Goal: Task Accomplishment & Management: Complete application form

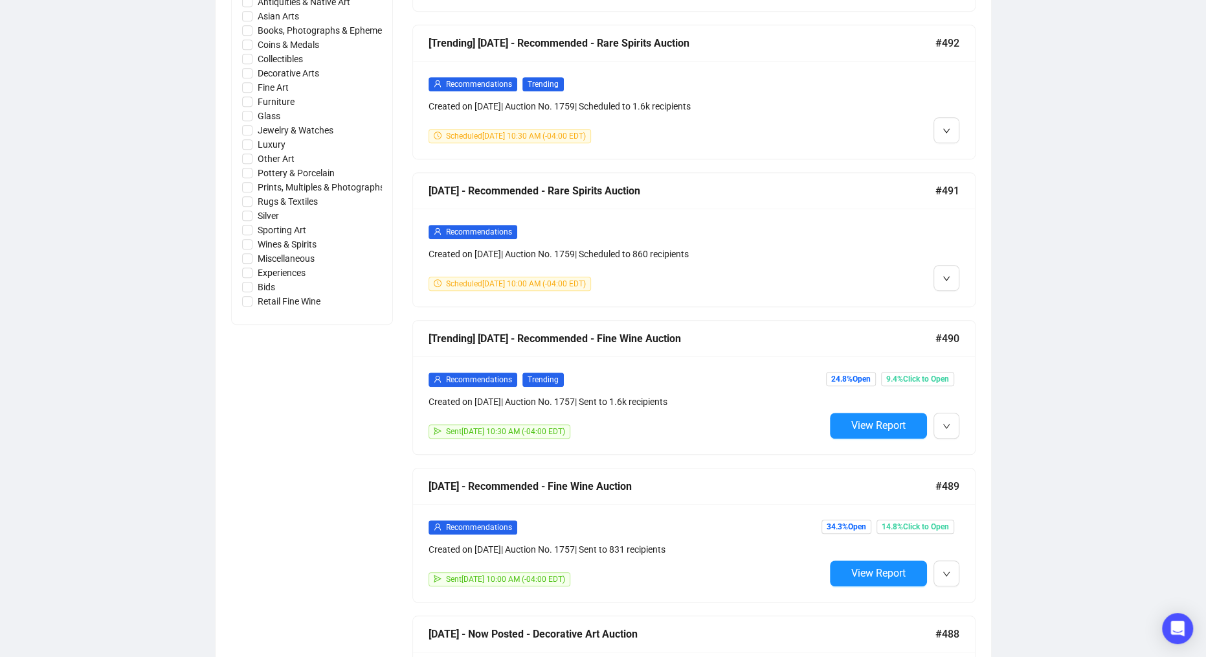
scroll to position [673, 0]
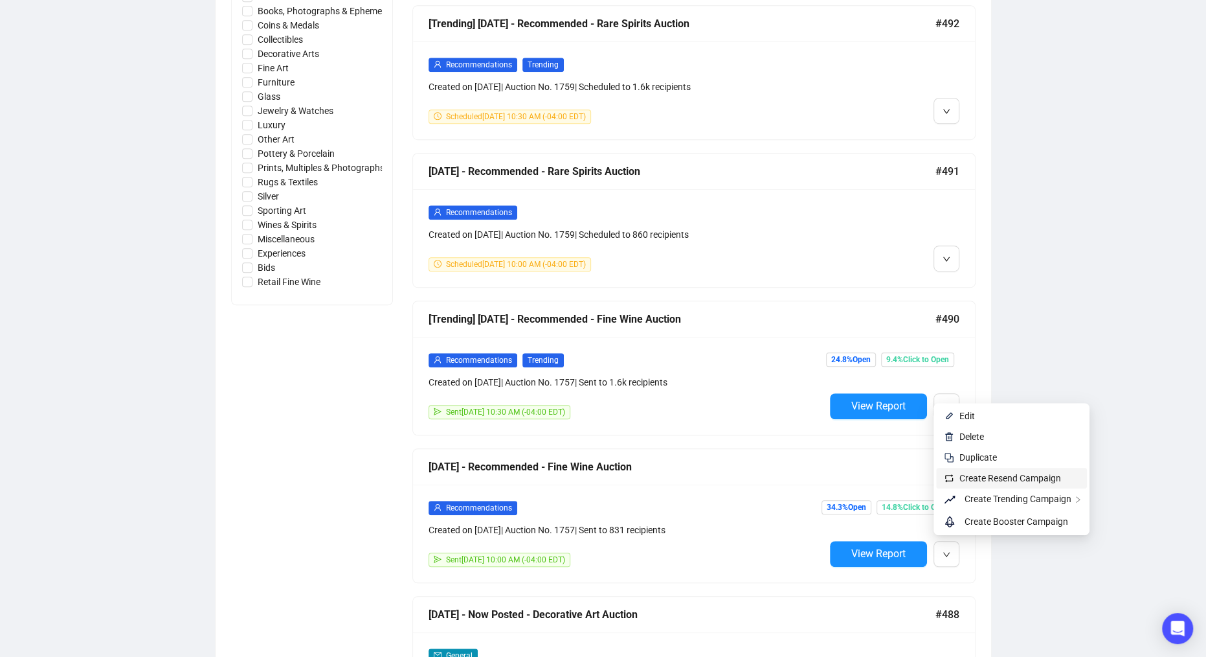
click at [970, 480] on span "Create Resend Campaign" at bounding box center [1011, 478] width 102 height 10
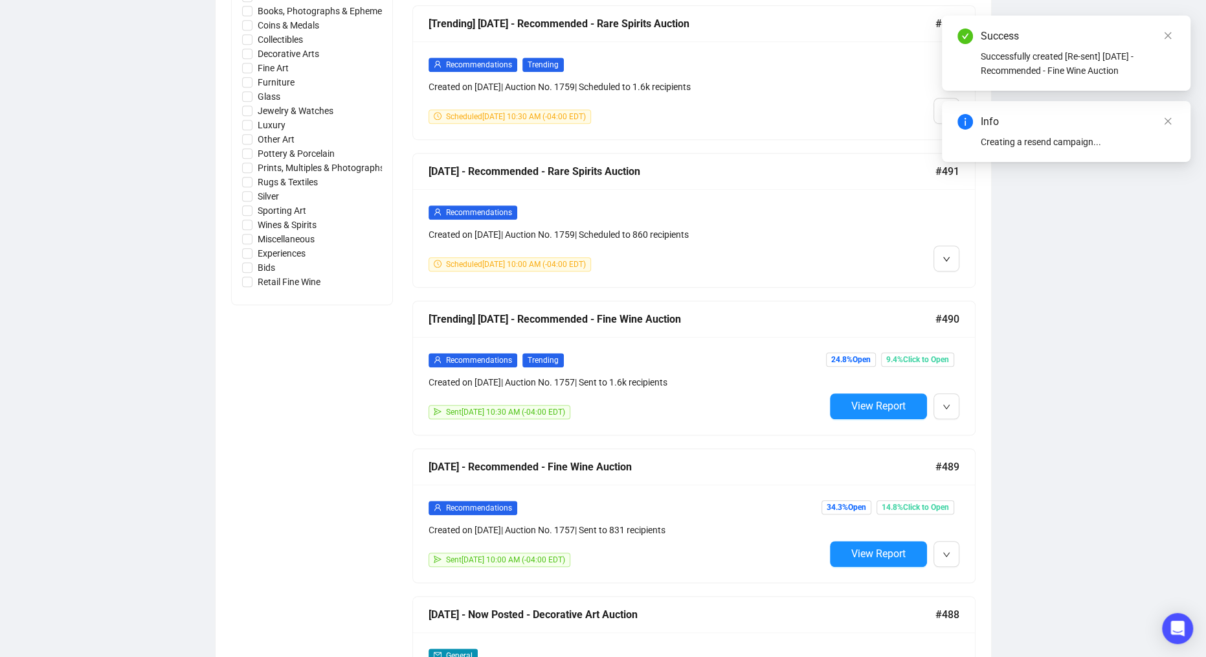
scroll to position [0, 0]
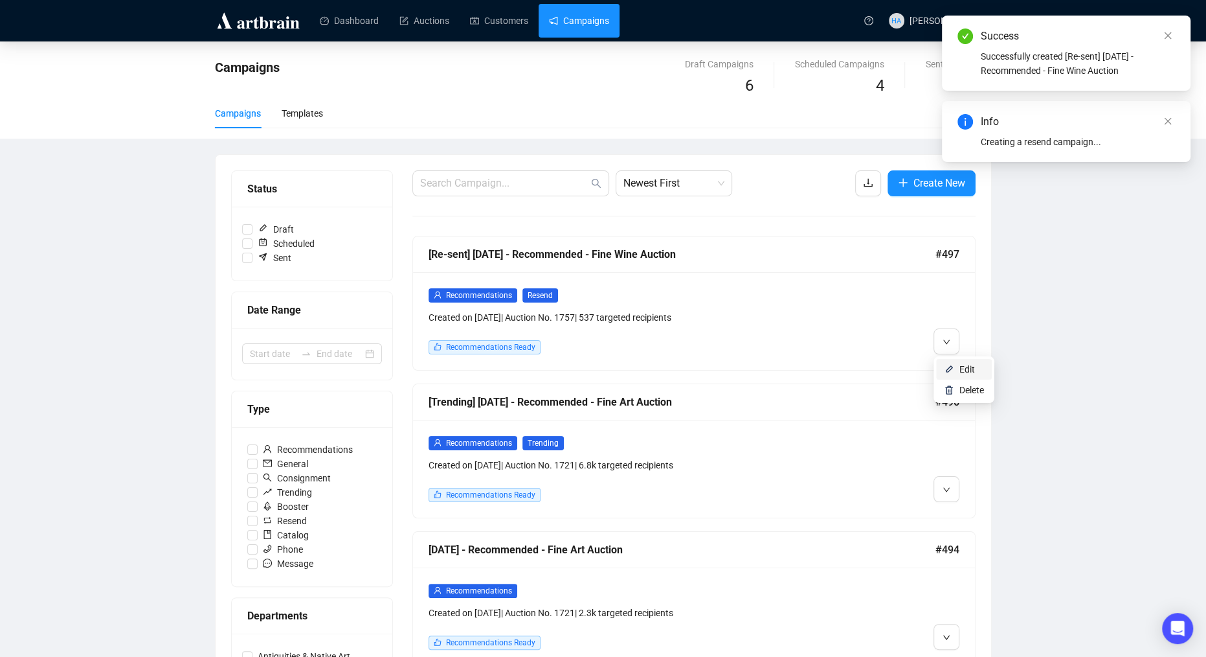
click at [951, 365] on img at bounding box center [949, 369] width 10 height 10
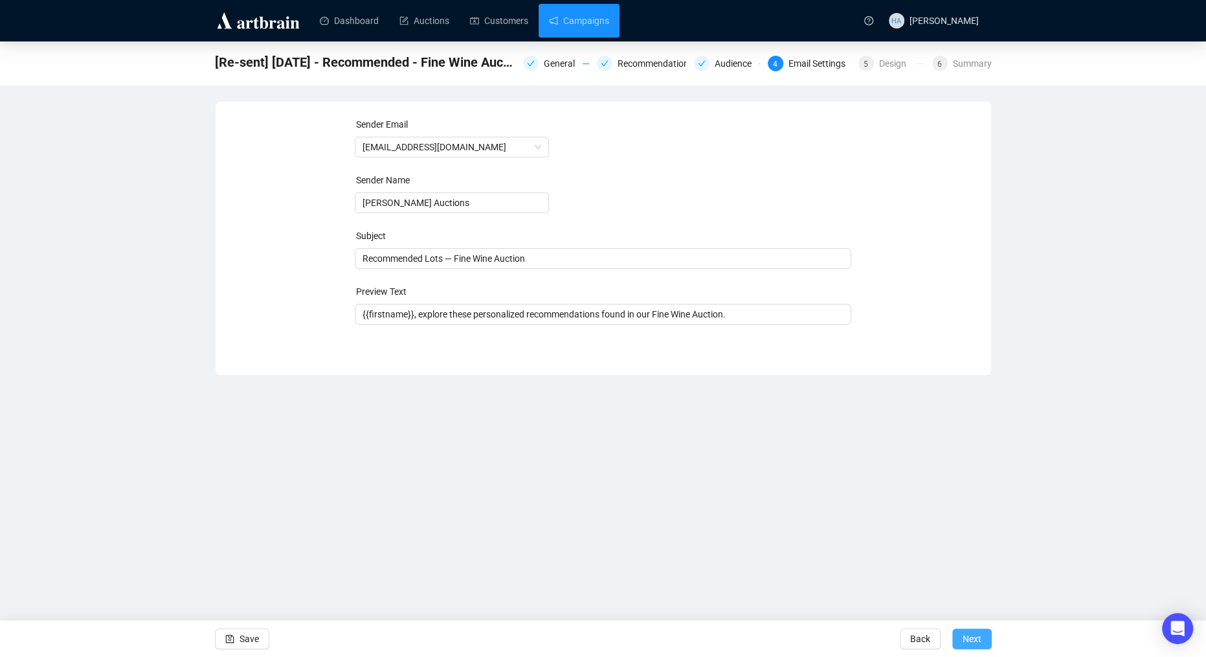
click at [969, 637] on span "Next" at bounding box center [972, 638] width 19 height 36
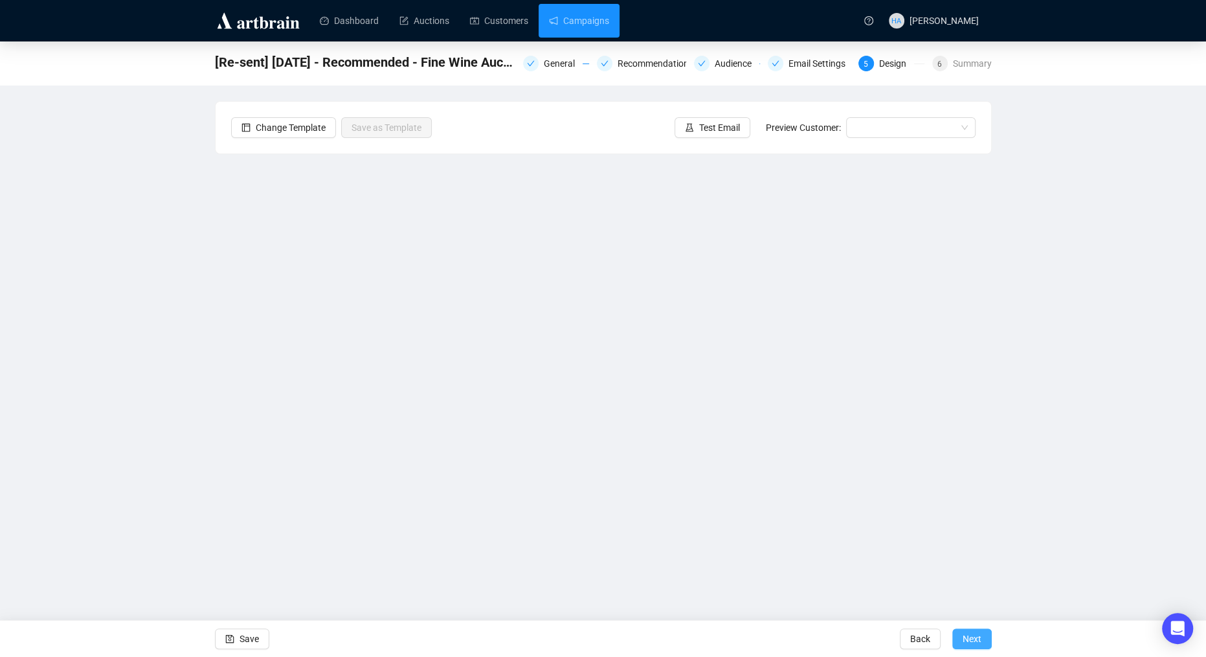
click at [971, 636] on span "Next" at bounding box center [972, 638] width 19 height 36
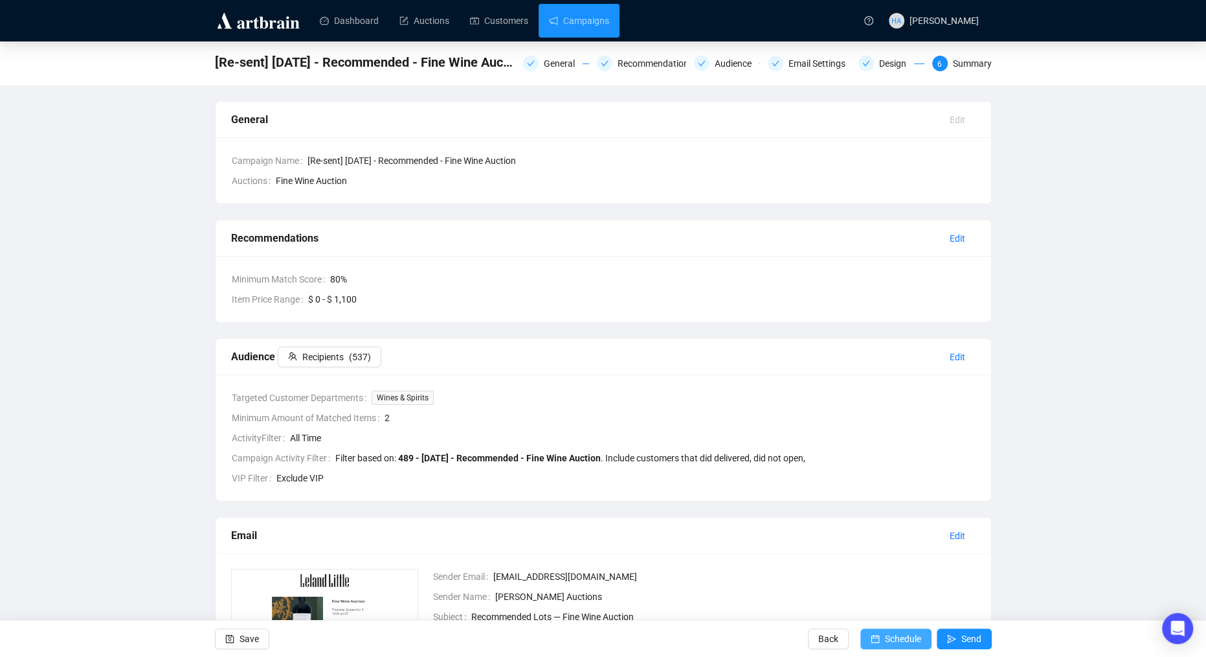
click at [914, 635] on span "Schedule" at bounding box center [903, 638] width 36 height 36
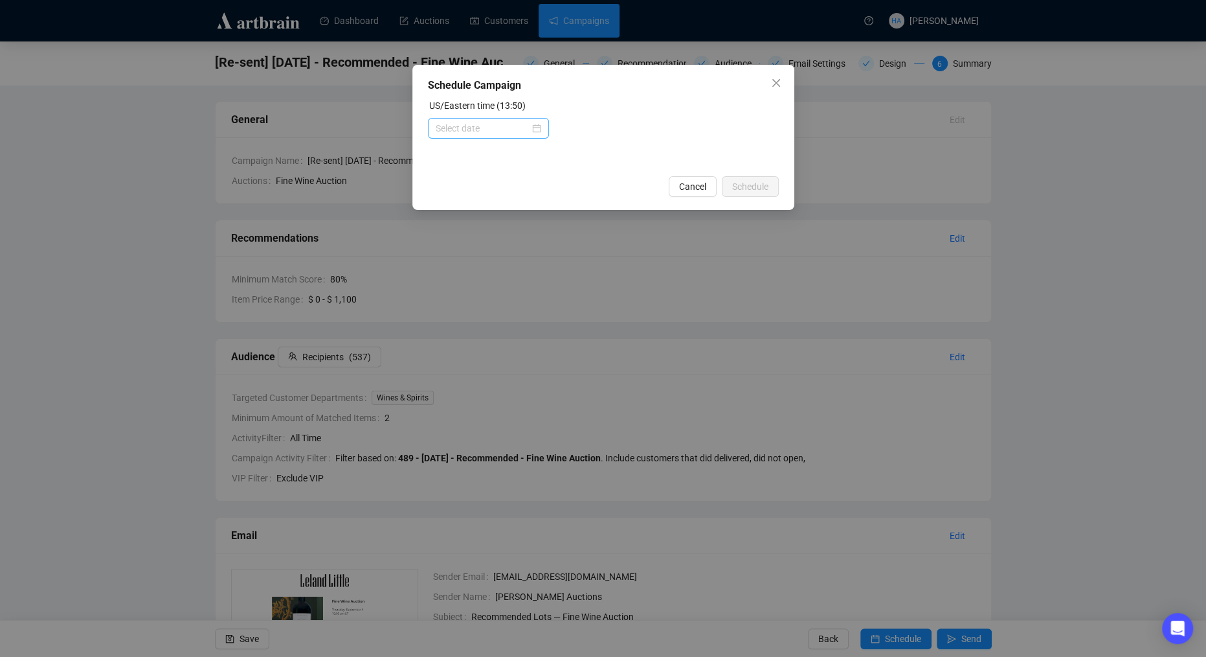
click at [531, 132] on div at bounding box center [489, 128] width 106 height 14
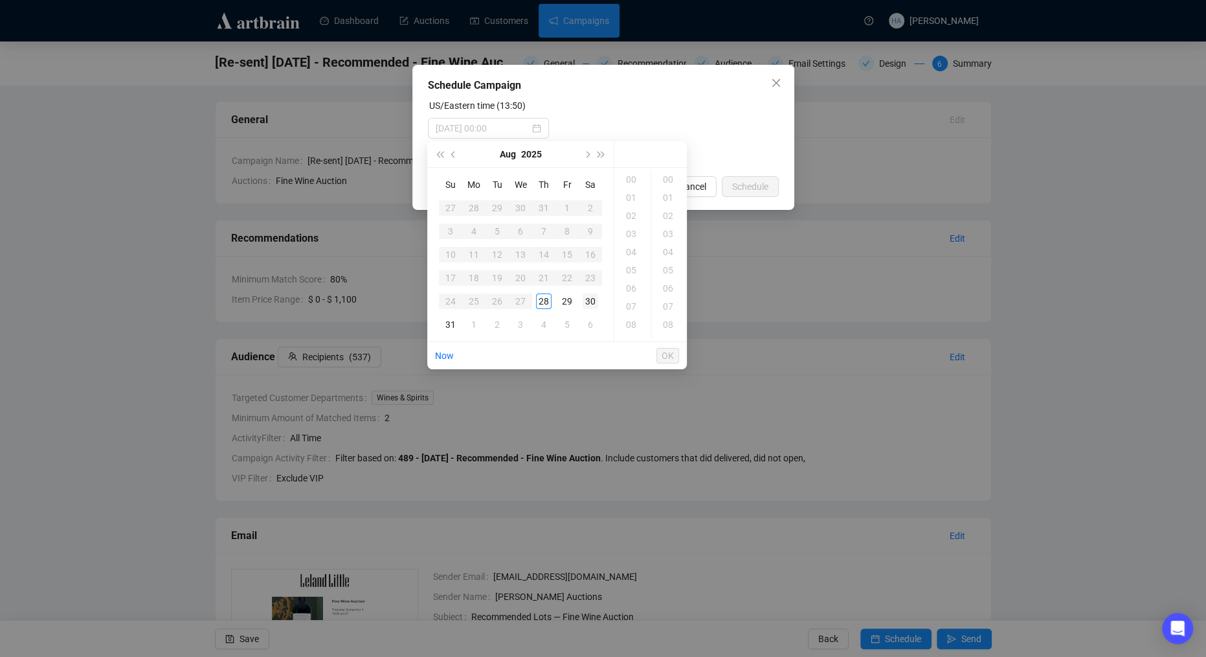
click at [588, 300] on div "30" at bounding box center [591, 301] width 16 height 16
click at [627, 215] on div "11" at bounding box center [632, 217] width 31 height 18
type input "[DATE] 11:00"
click at [666, 356] on span "OK" at bounding box center [668, 355] width 12 height 25
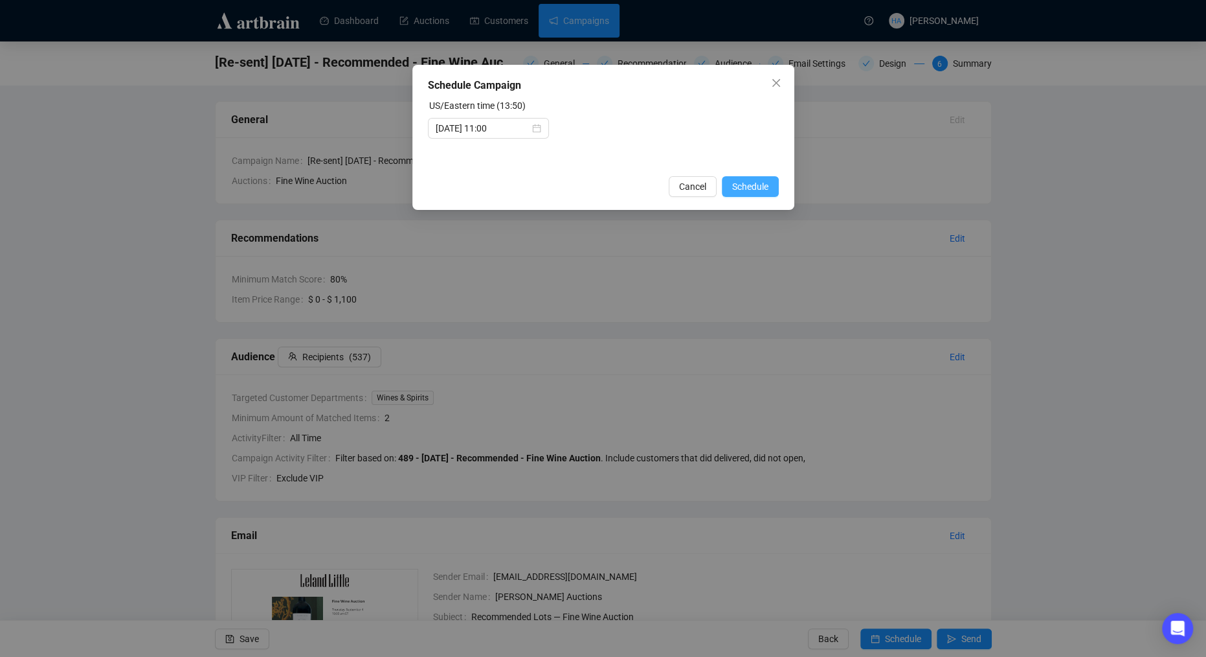
click at [747, 185] on span "Schedule" at bounding box center [750, 186] width 36 height 14
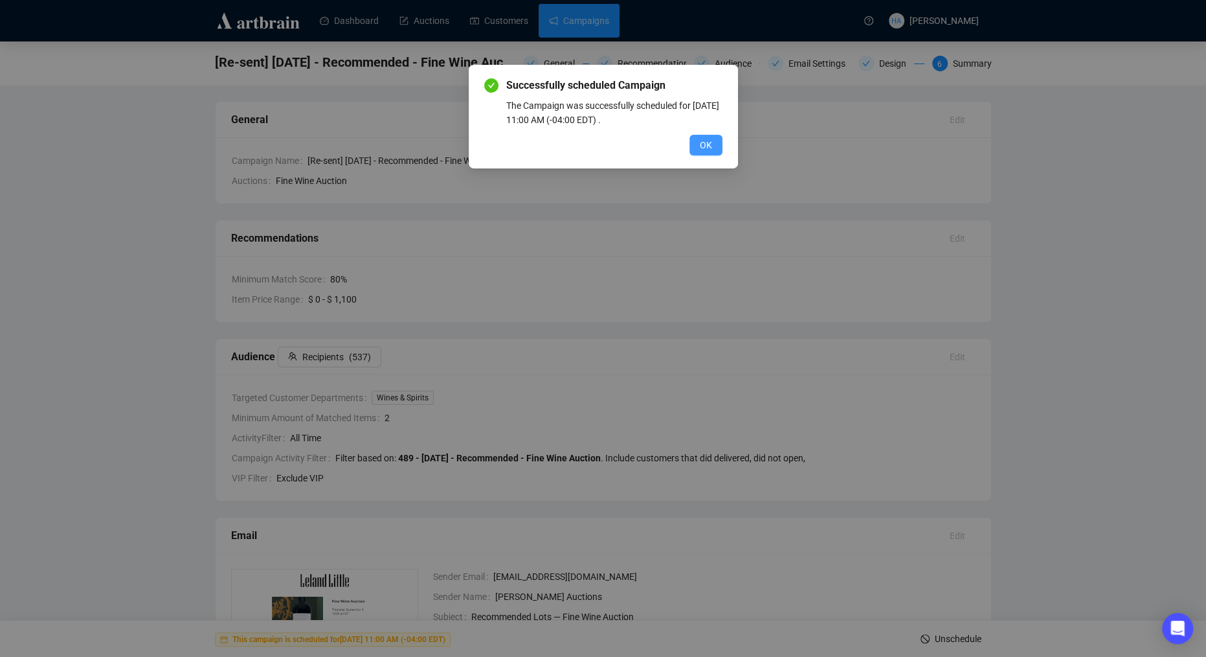
click at [704, 144] on span "OK" at bounding box center [706, 145] width 12 height 14
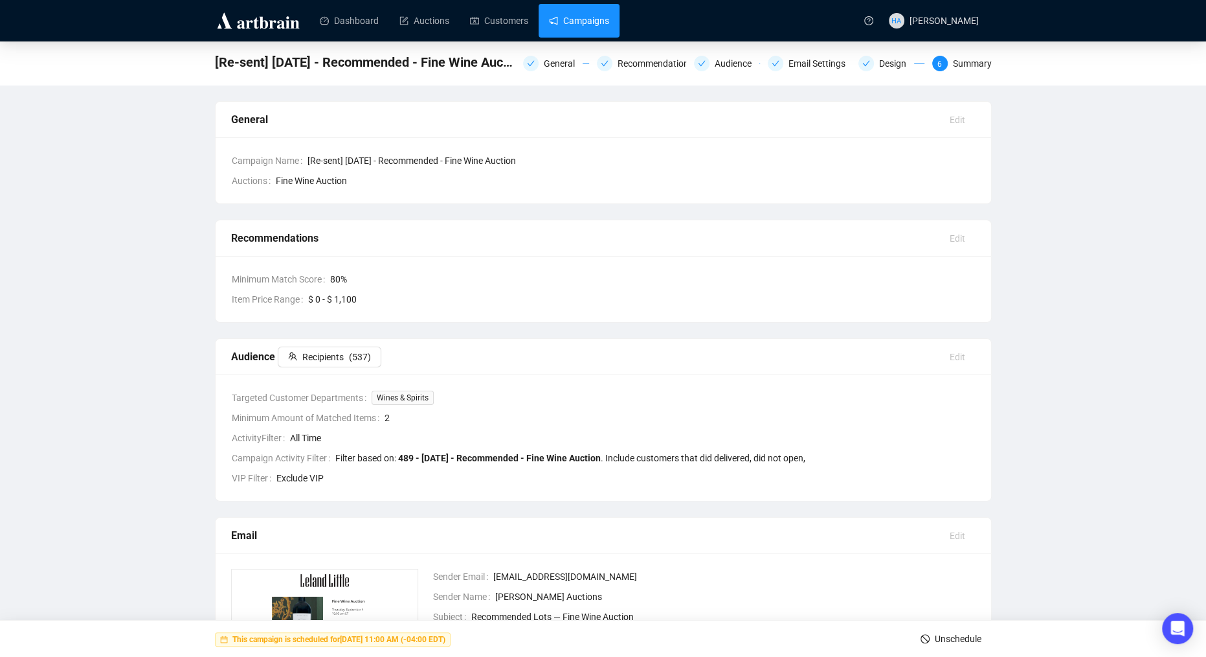
click at [585, 15] on link "Campaigns" at bounding box center [579, 21] width 60 height 34
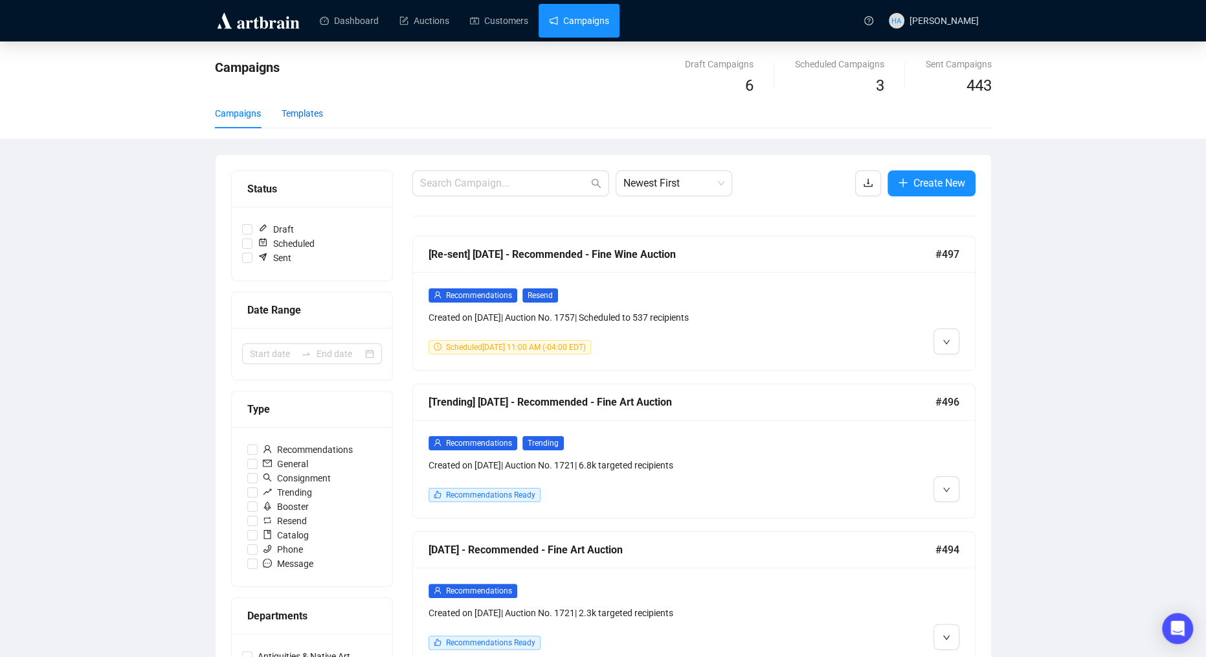
click at [306, 111] on div "Templates" at bounding box center [302, 113] width 41 height 14
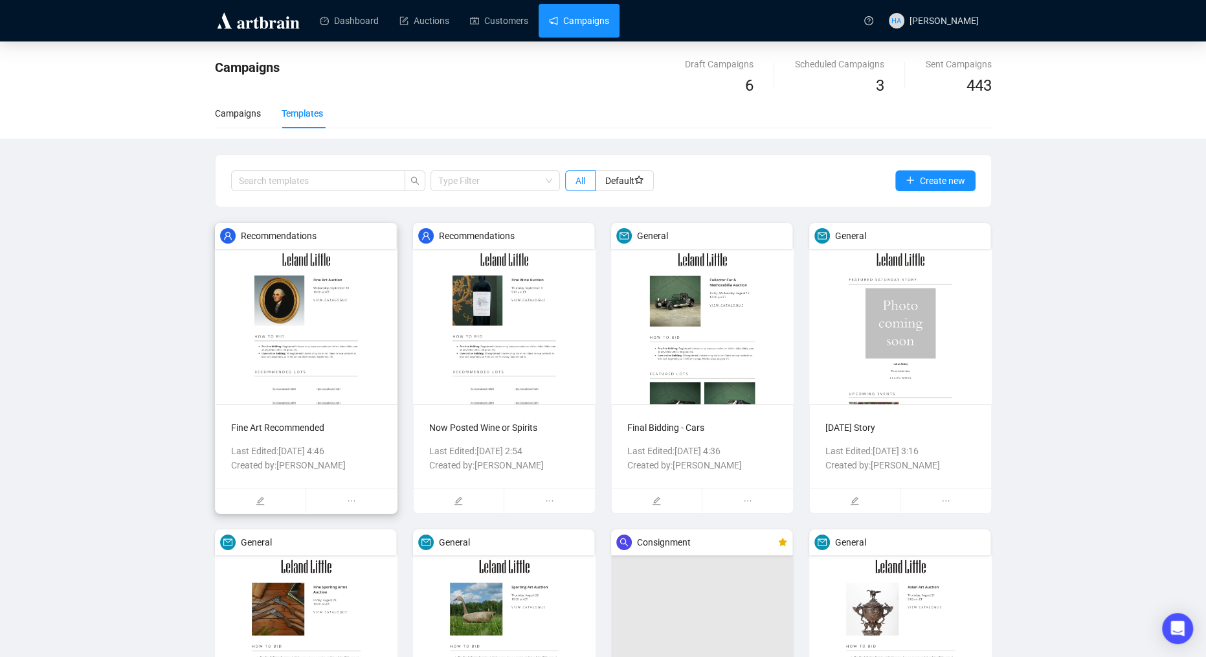
click at [345, 319] on img at bounding box center [306, 313] width 183 height 181
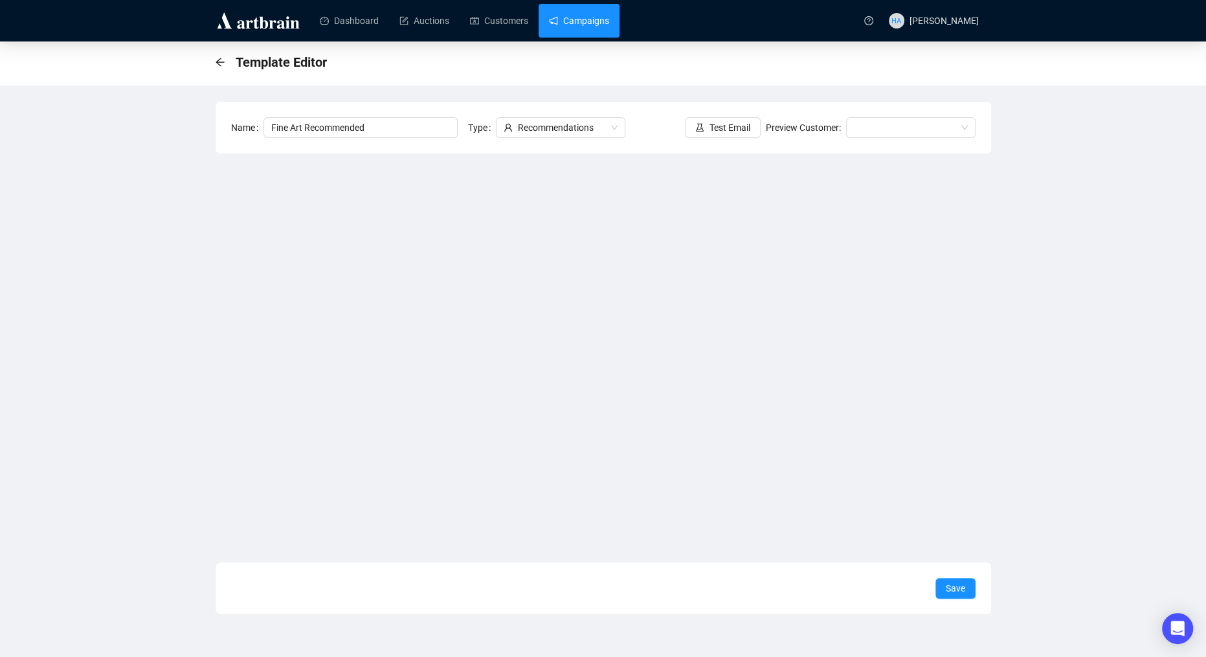
click at [596, 23] on link "Campaigns" at bounding box center [579, 21] width 60 height 34
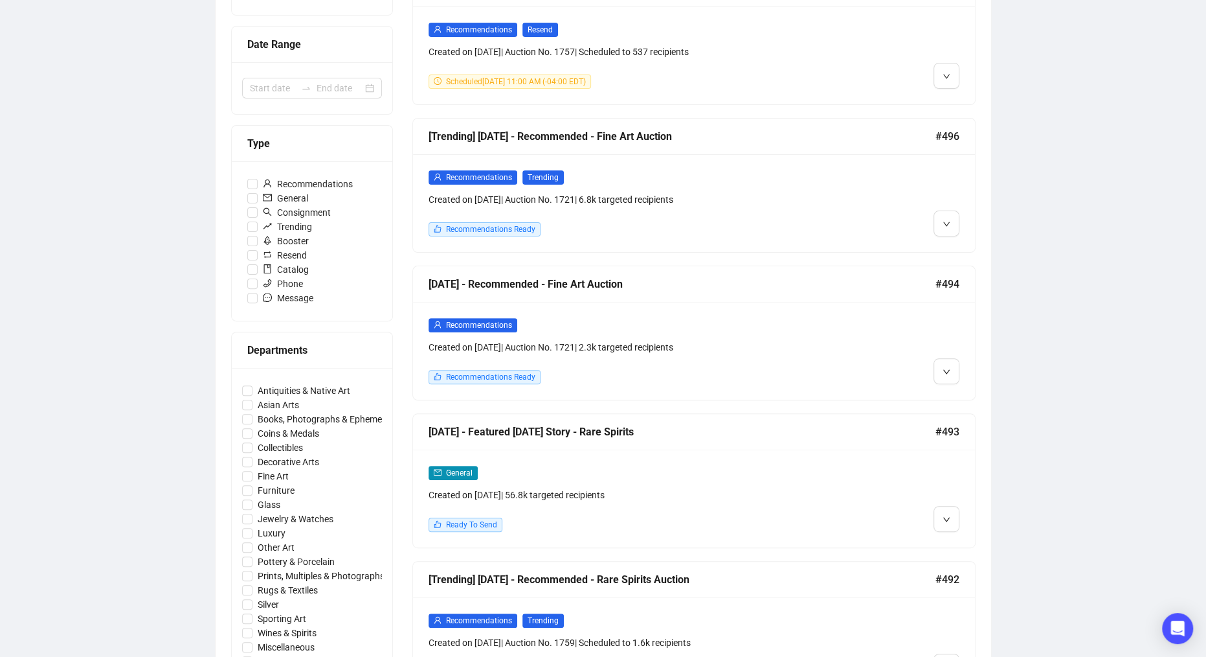
scroll to position [268, 0]
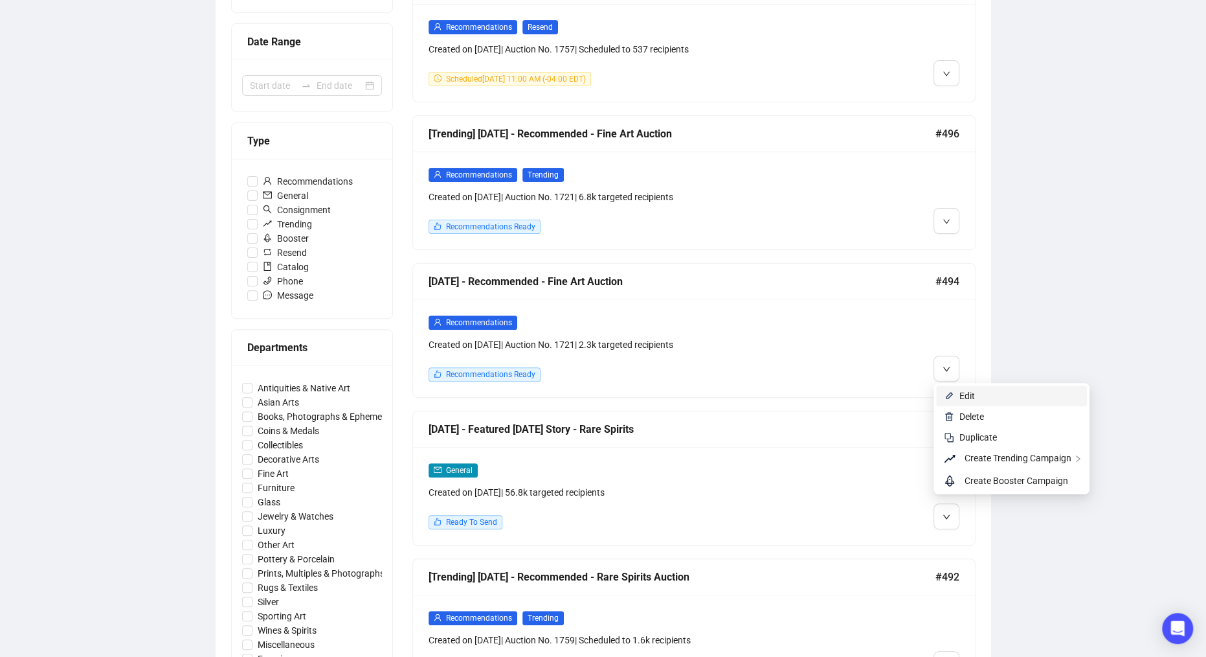
click at [960, 394] on span "Edit" at bounding box center [968, 395] width 16 height 10
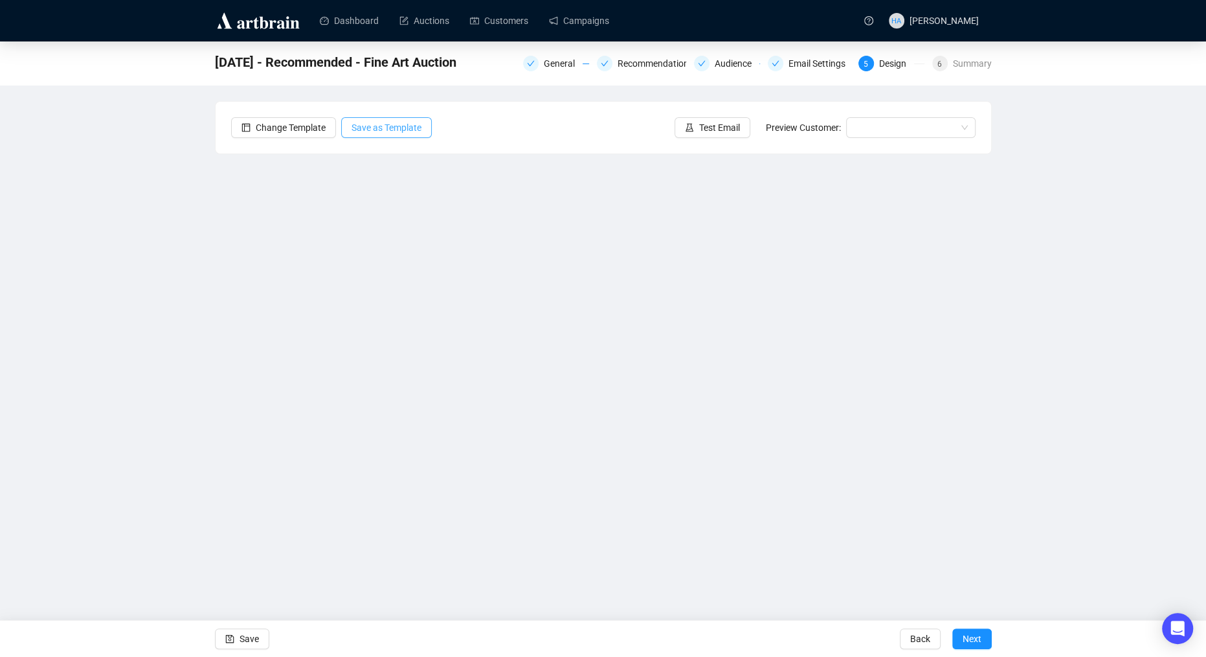
click at [411, 128] on span "Save as Template" at bounding box center [387, 127] width 70 height 14
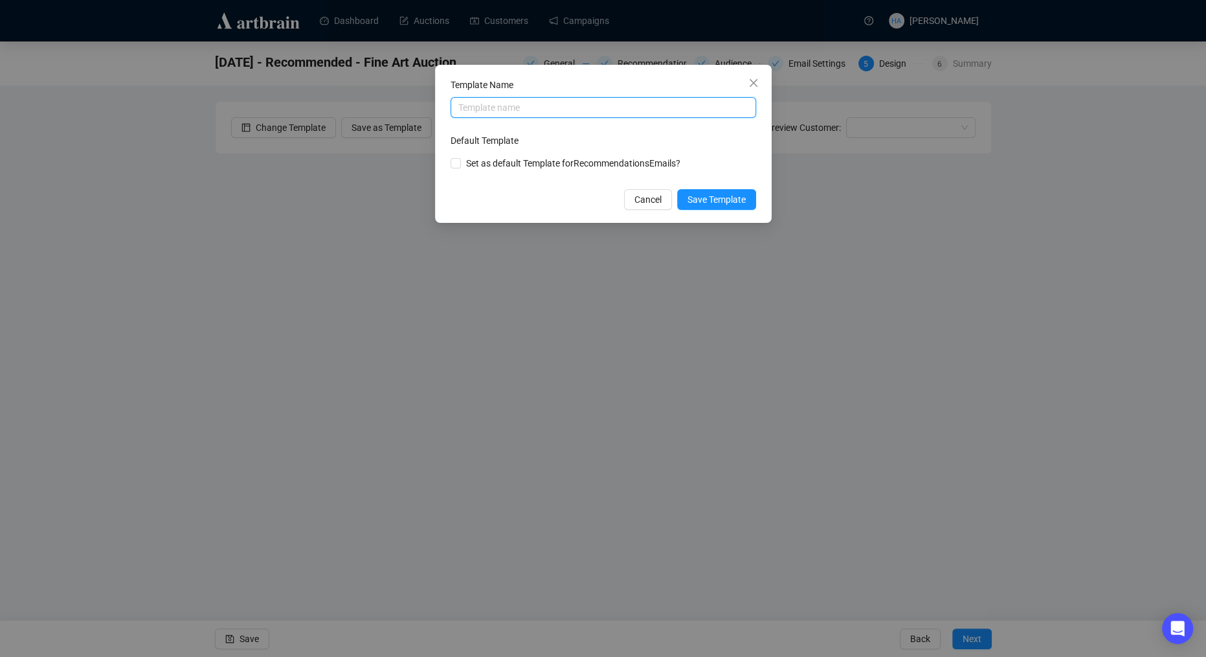
click at [594, 108] on input "text" at bounding box center [604, 107] width 306 height 21
click at [731, 194] on span "Save Template" at bounding box center [717, 199] width 58 height 14
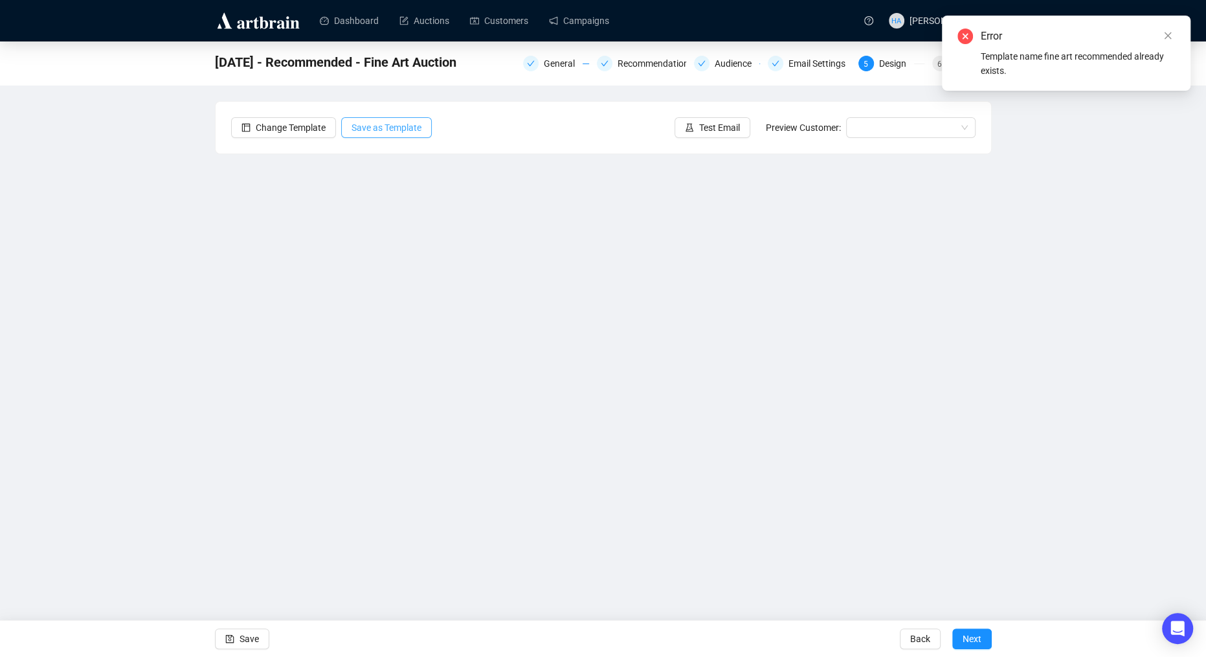
click at [385, 126] on span "Save as Template" at bounding box center [387, 127] width 70 height 14
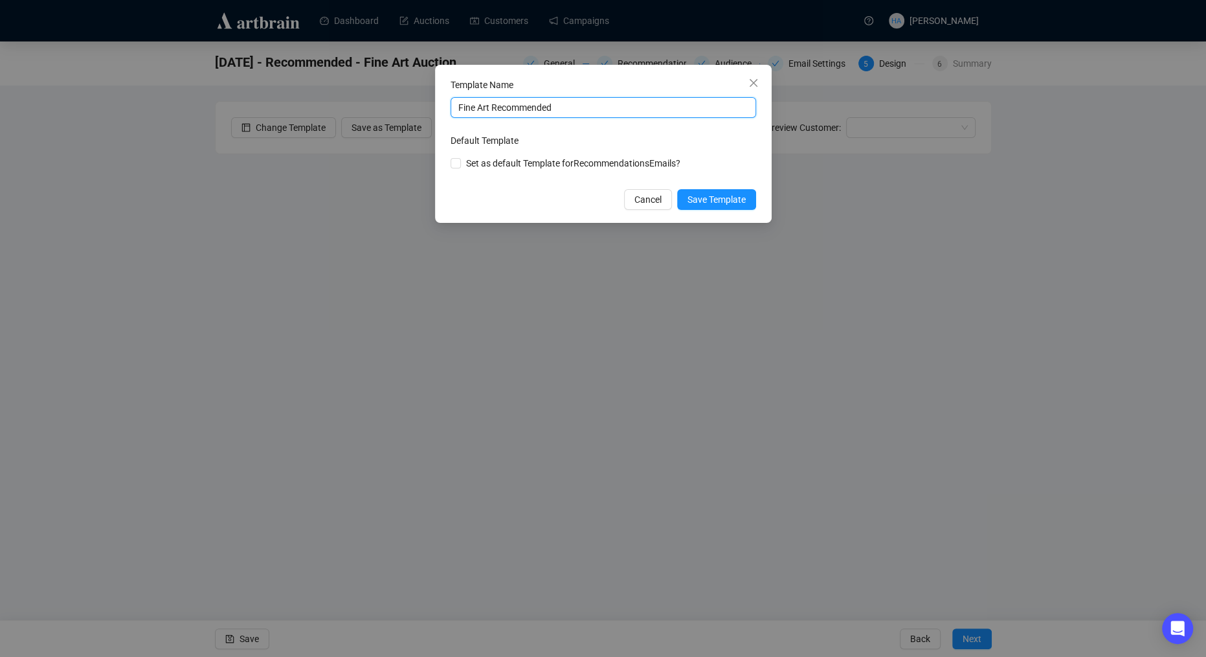
drag, startPoint x: 493, startPoint y: 108, endPoint x: 446, endPoint y: 107, distance: 46.6
click at [446, 107] on div "Template Name Fine Art Recommended Default Template Set as default Template for…" at bounding box center [603, 144] width 337 height 158
click at [545, 117] on input "Recommended" at bounding box center [604, 107] width 306 height 21
click at [582, 109] on input "Recommended With Event & Director" at bounding box center [604, 107] width 306 height 21
type input "Recommended With Event & 1 Director"
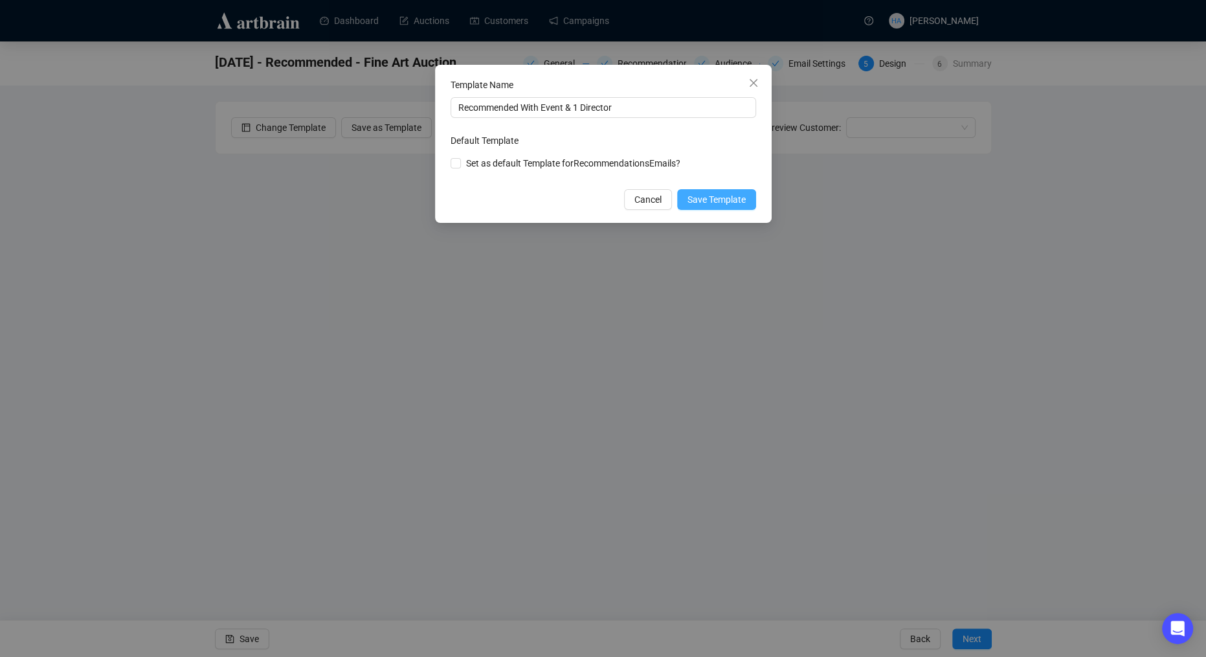
click at [702, 196] on span "Save Template" at bounding box center [717, 199] width 58 height 14
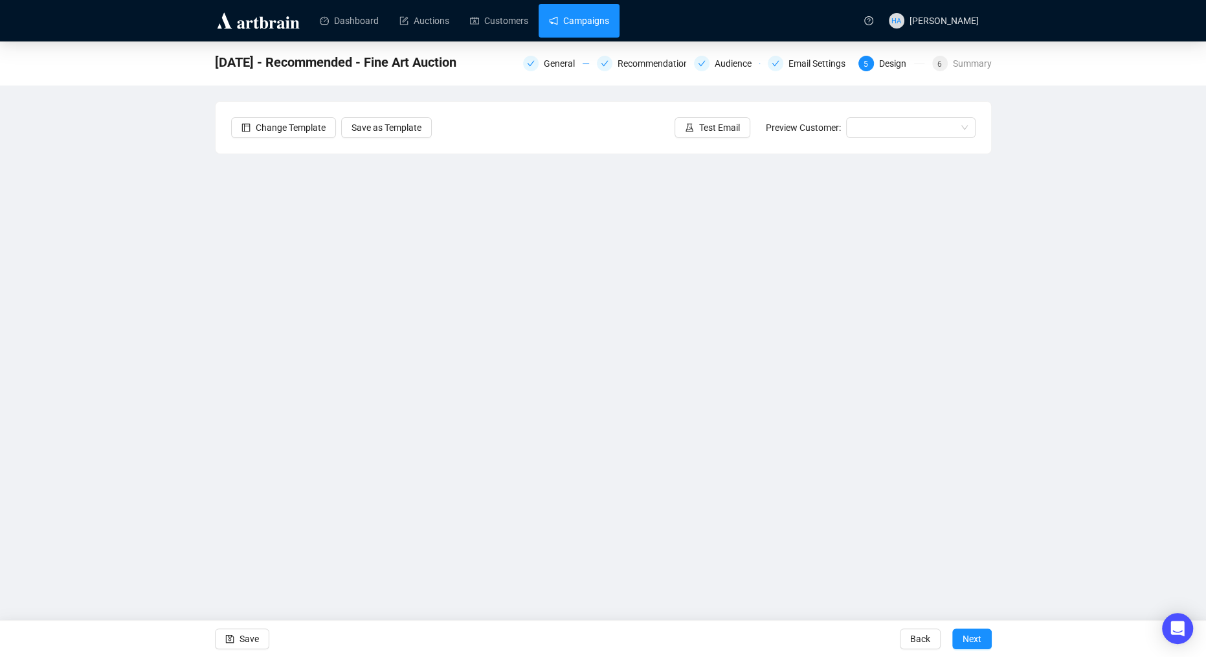
click at [583, 19] on link "Campaigns" at bounding box center [579, 21] width 60 height 34
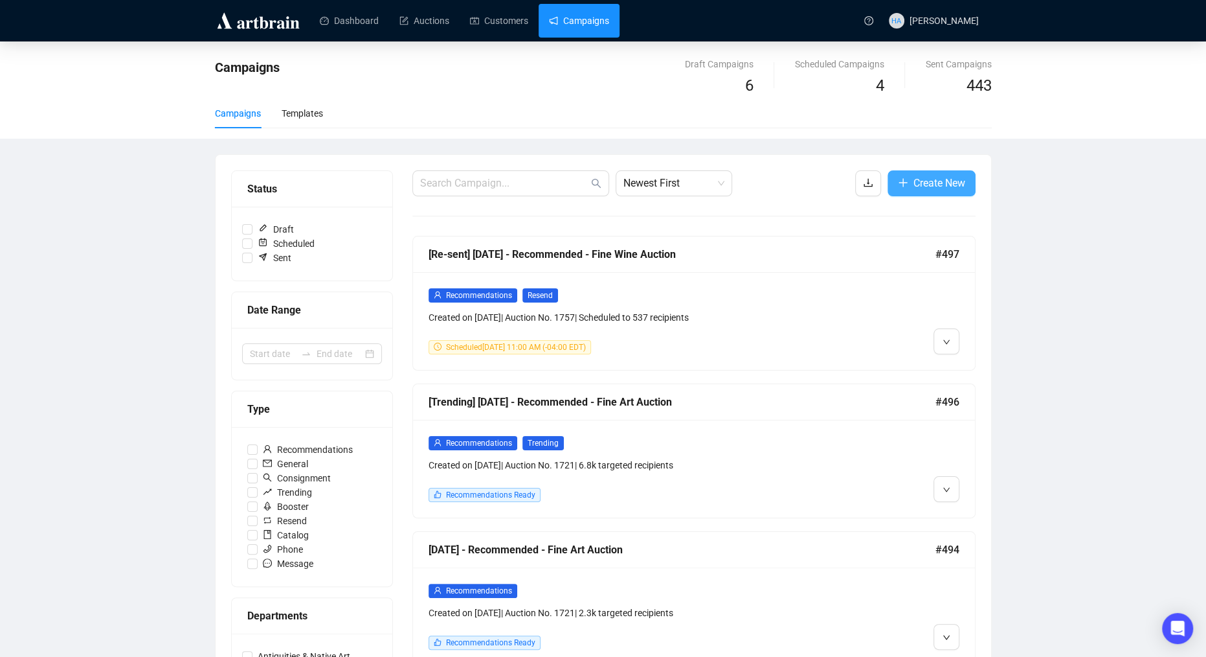
click at [938, 182] on span "Create New" at bounding box center [940, 183] width 52 height 16
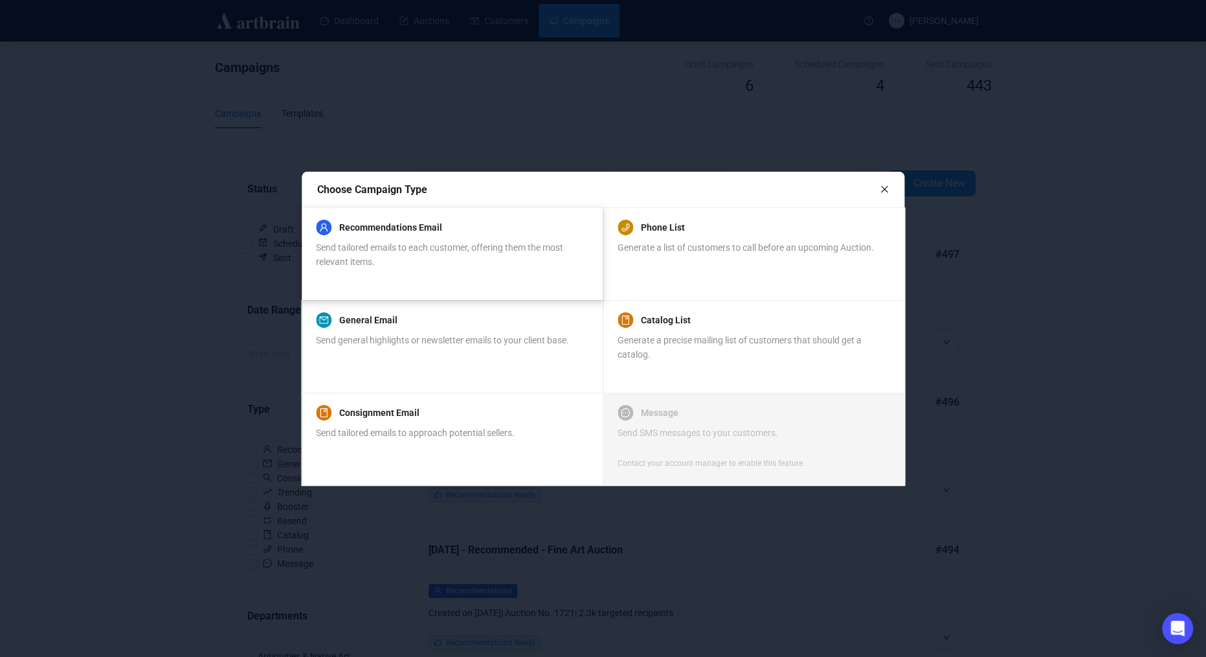
click at [455, 227] on div "Recommendations Email" at bounding box center [451, 228] width 271 height 16
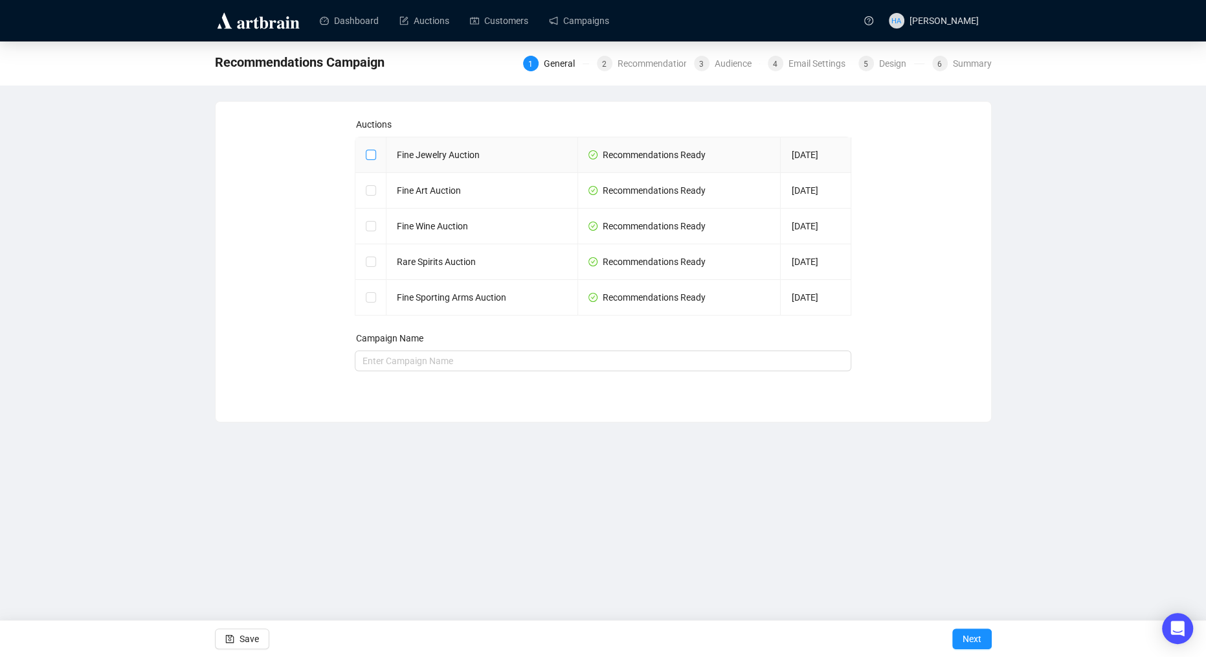
click at [372, 155] on input "checkbox" at bounding box center [370, 154] width 9 height 9
checkbox input "true"
type input "Fine Jewelry Auction Campaign"
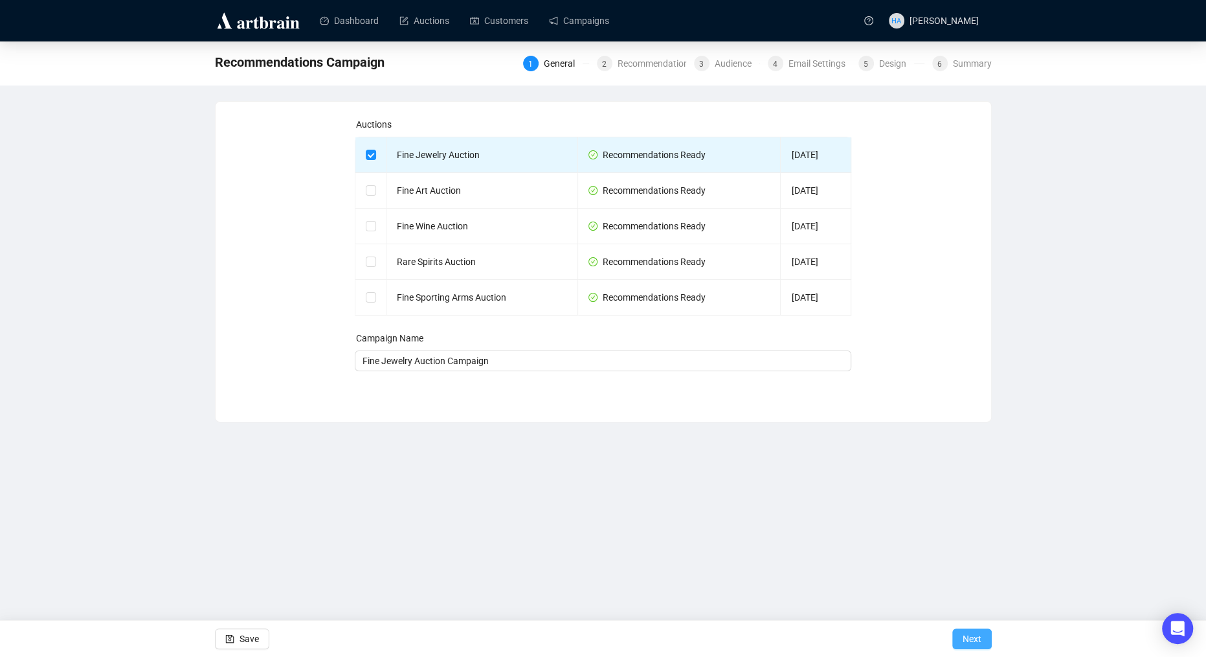
click at [968, 636] on span "Next" at bounding box center [972, 638] width 19 height 36
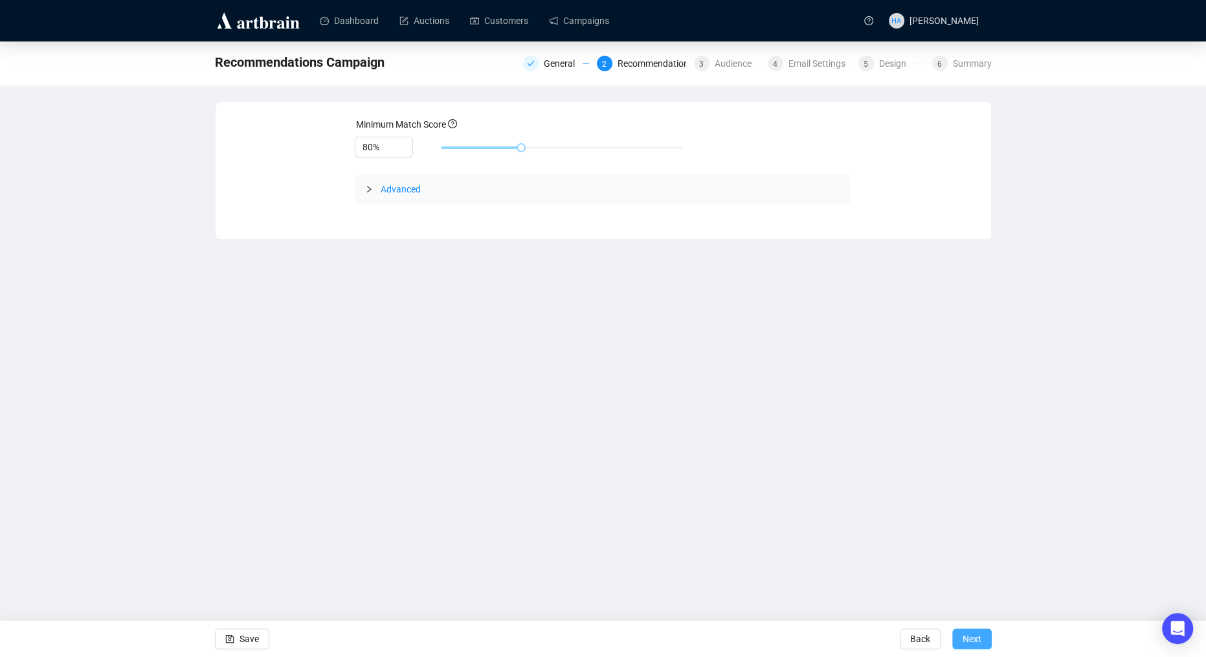
click at [957, 635] on button "Next" at bounding box center [973, 638] width 40 height 21
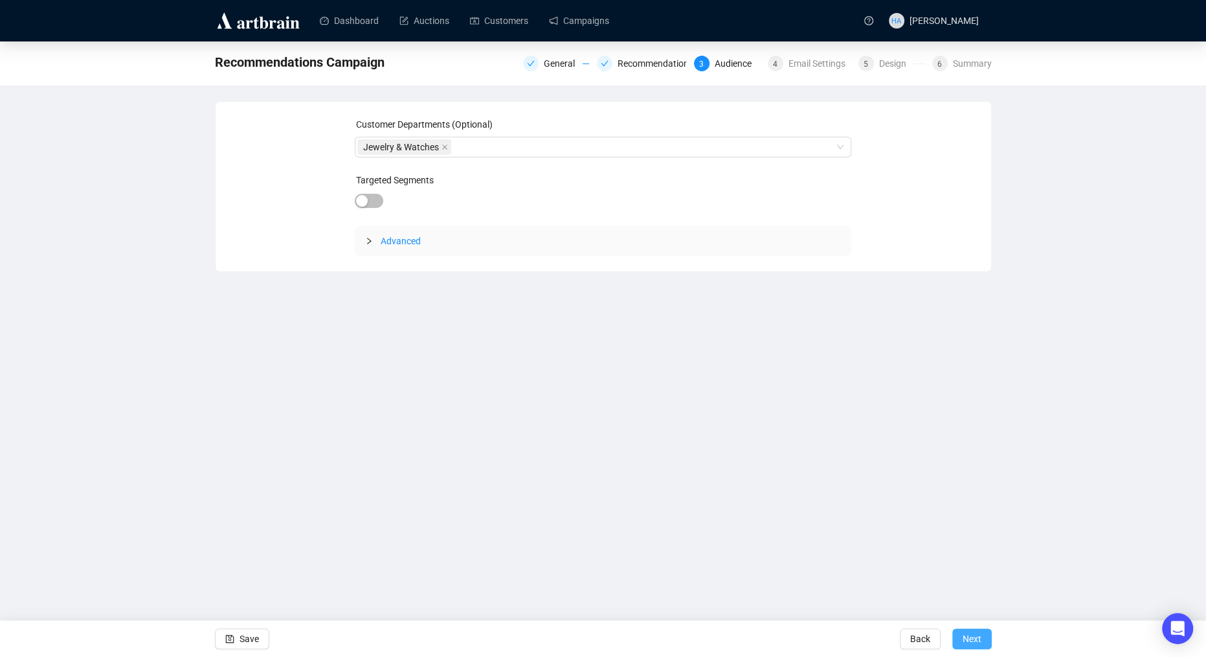
click at [966, 640] on span "Next" at bounding box center [972, 638] width 19 height 36
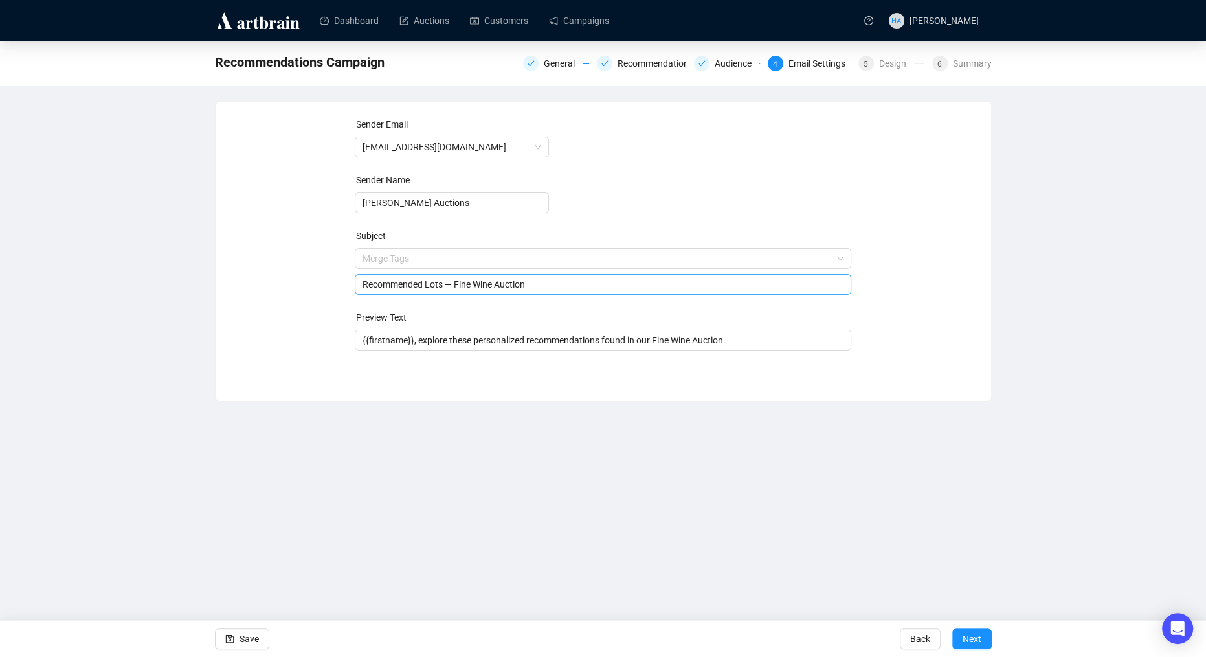
click at [487, 258] on span "Merge Tags Recommended Lots — Fine Wine Auction" at bounding box center [603, 271] width 497 height 36
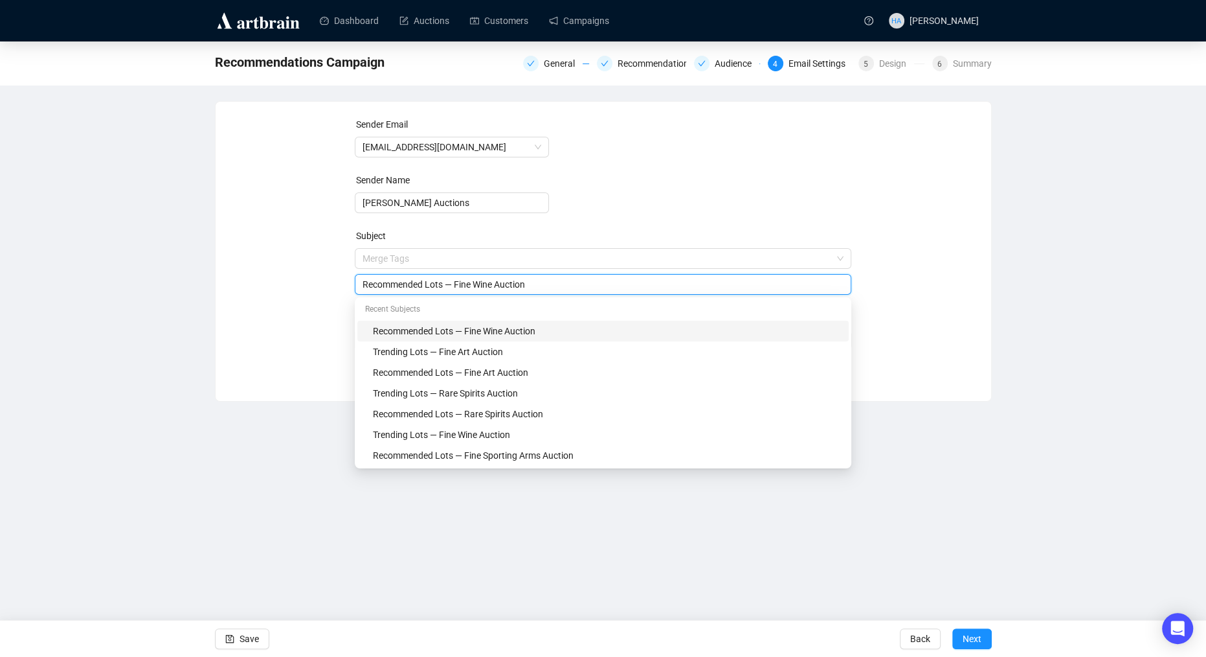
drag, startPoint x: 459, startPoint y: 284, endPoint x: 498, endPoint y: 284, distance: 38.9
click at [498, 284] on input "Recommended Lots — Fine Wine Auction" at bounding box center [603, 284] width 481 height 14
type input "Recommended Lots — Fine Jewelry Auction"
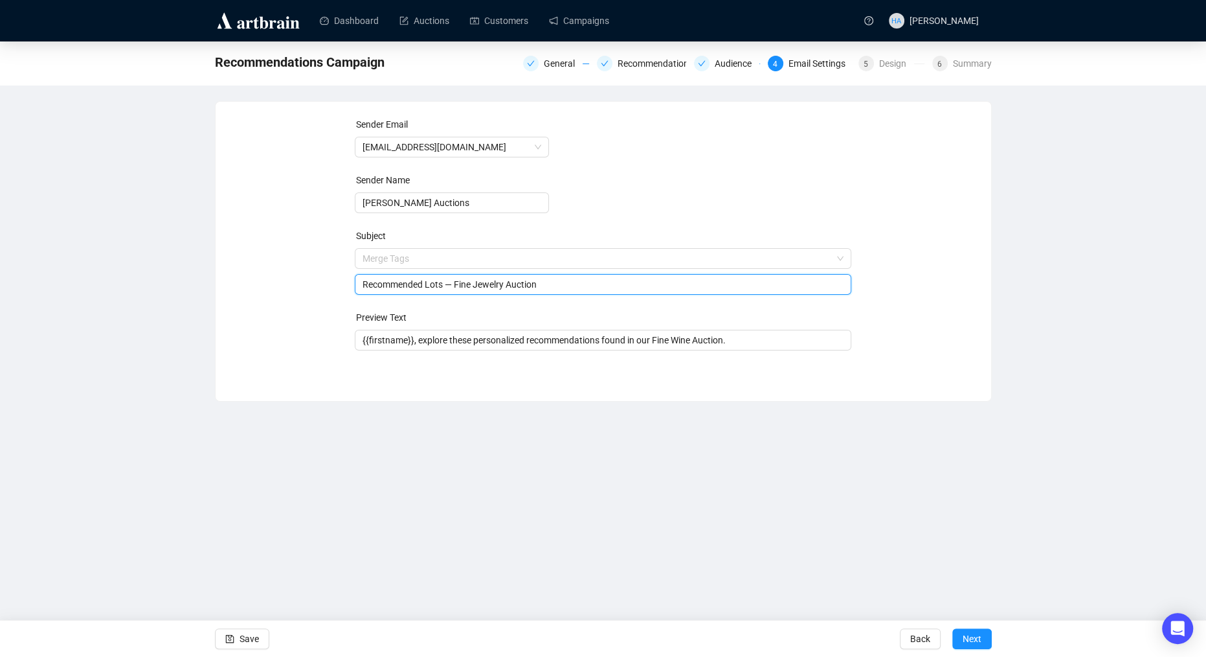
click at [328, 257] on div "Sender Email [EMAIL_ADDRESS][DOMAIN_NAME] Sender Name [PERSON_NAME] Auctions Su…" at bounding box center [603, 241] width 745 height 249
click at [672, 345] on input "{{firstname}}, explore these personalized recommendations found in our Fine Win…" at bounding box center [603, 340] width 481 height 14
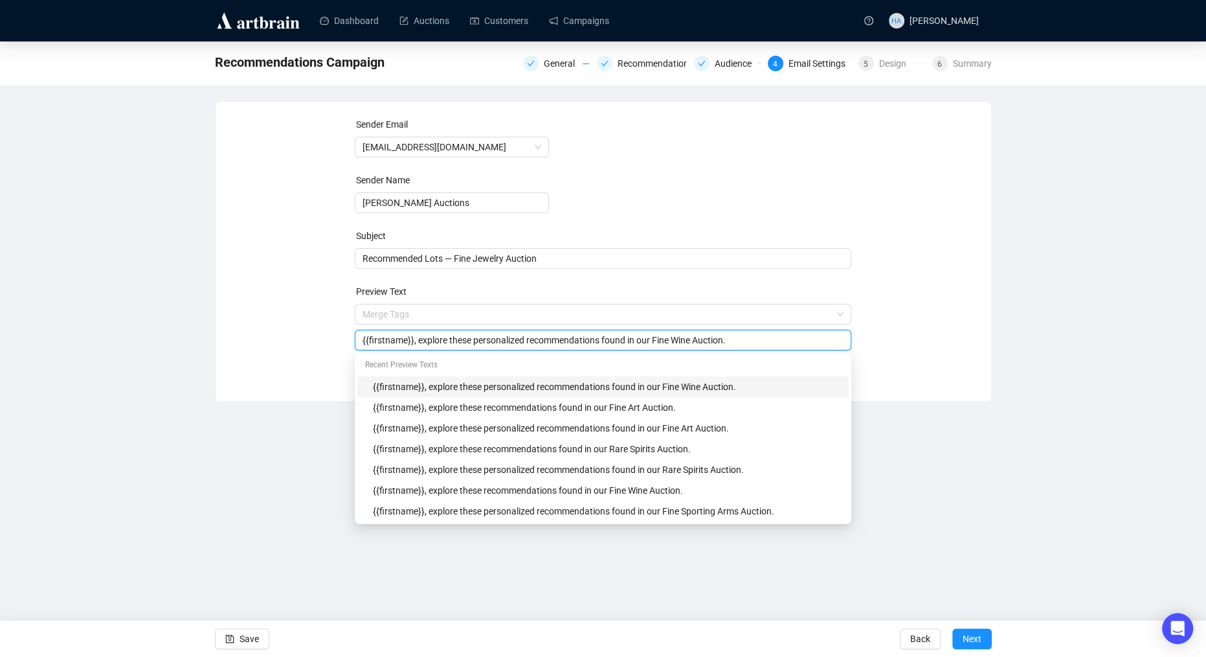
click at [695, 341] on input "{{firstname}}, explore these personalized recommendations found in our Fine Win…" at bounding box center [603, 340] width 481 height 14
type input "{{firstname}}, explore these personalized recommendations found in our Fine Jew…"
click at [905, 324] on div "Sender Email [EMAIL_ADDRESS][DOMAIN_NAME] Sender Name [PERSON_NAME] Auctions Su…" at bounding box center [603, 241] width 745 height 249
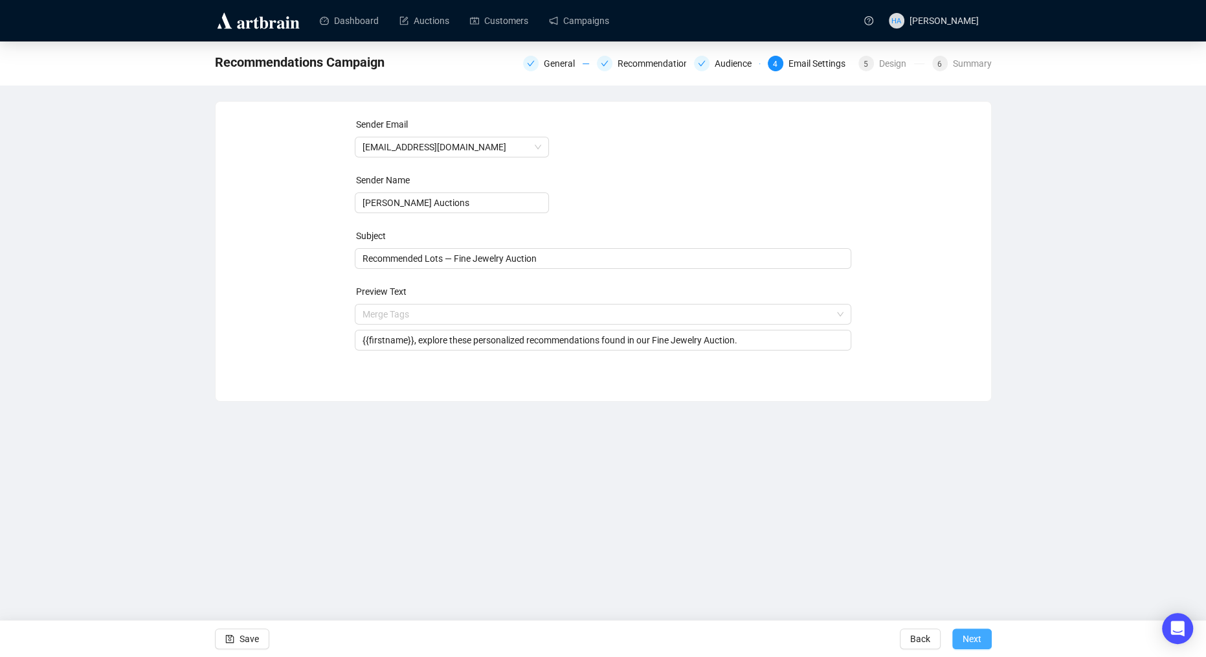
click at [974, 640] on span "Next" at bounding box center [972, 638] width 19 height 36
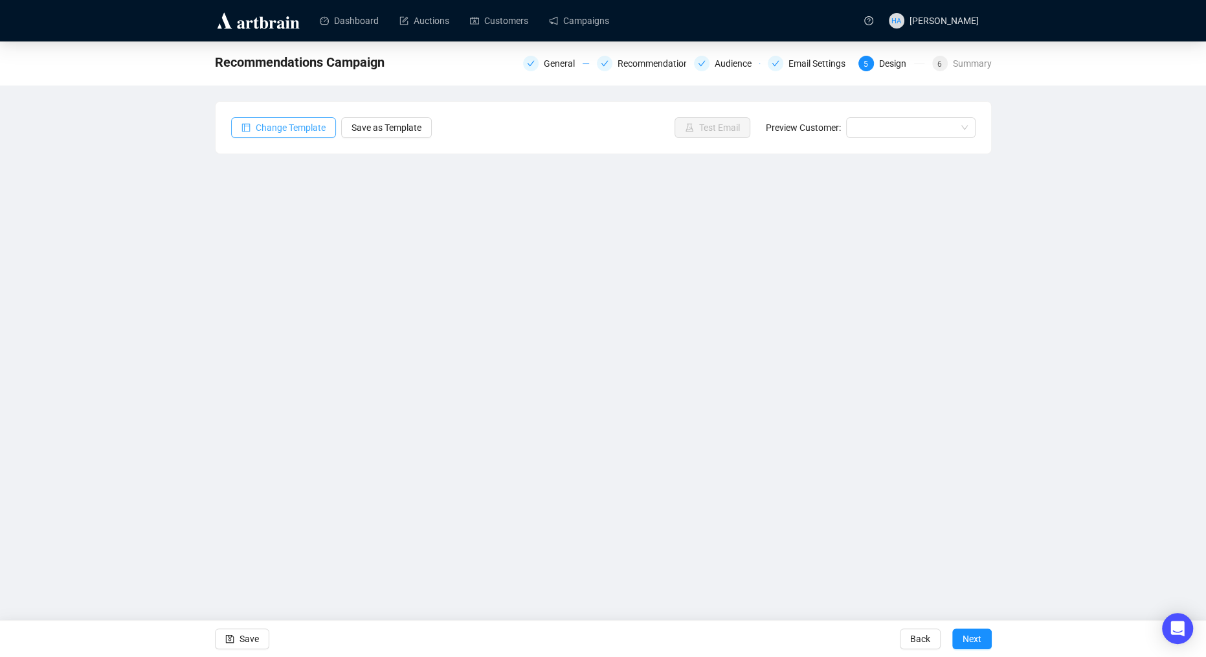
click at [284, 122] on span "Change Template" at bounding box center [291, 127] width 70 height 14
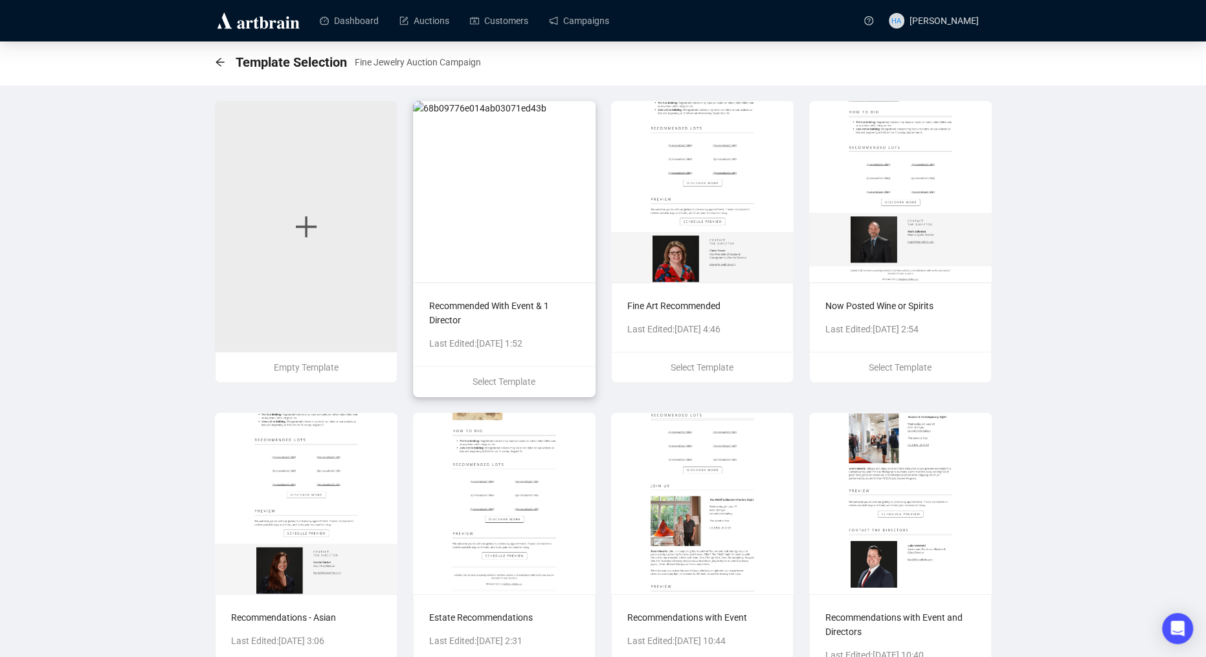
click at [548, 245] on img at bounding box center [504, 191] width 183 height 181
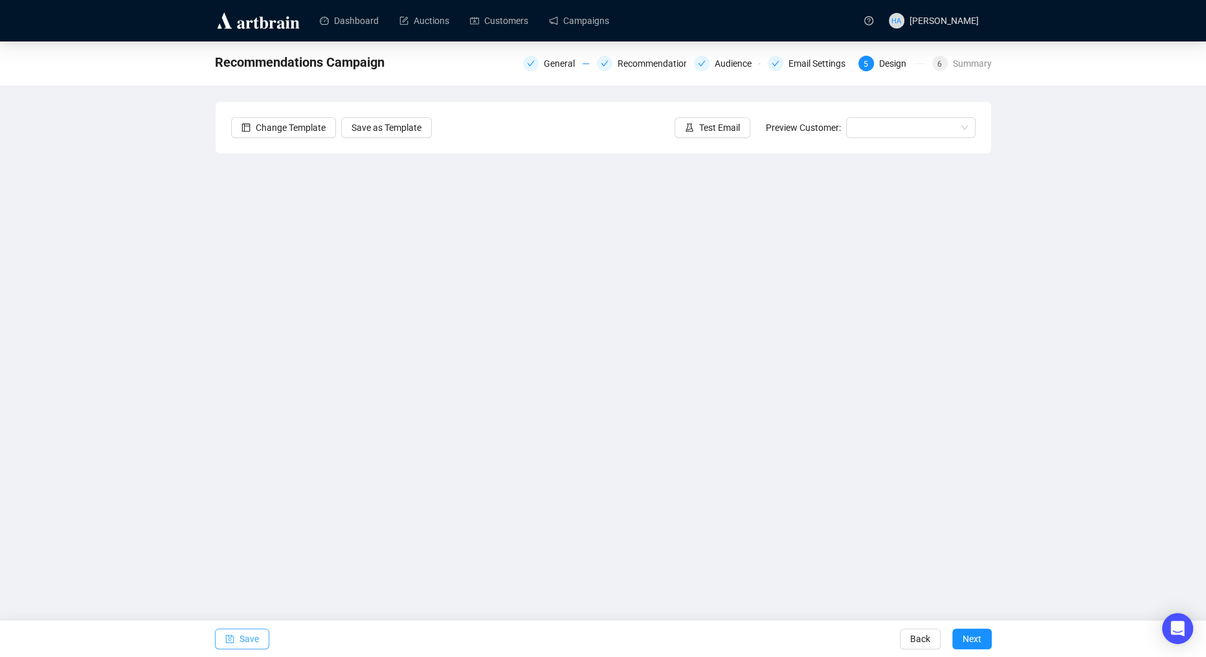
click at [250, 646] on span "Save" at bounding box center [249, 638] width 19 height 36
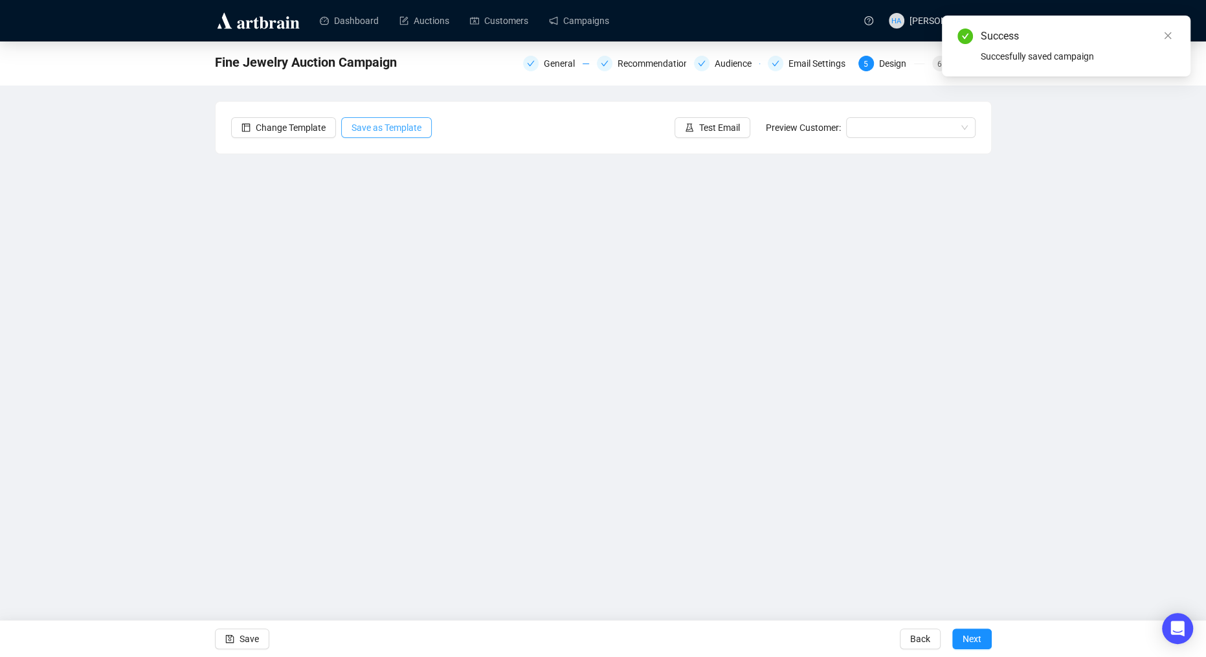
click at [411, 127] on span "Save as Template" at bounding box center [387, 127] width 70 height 14
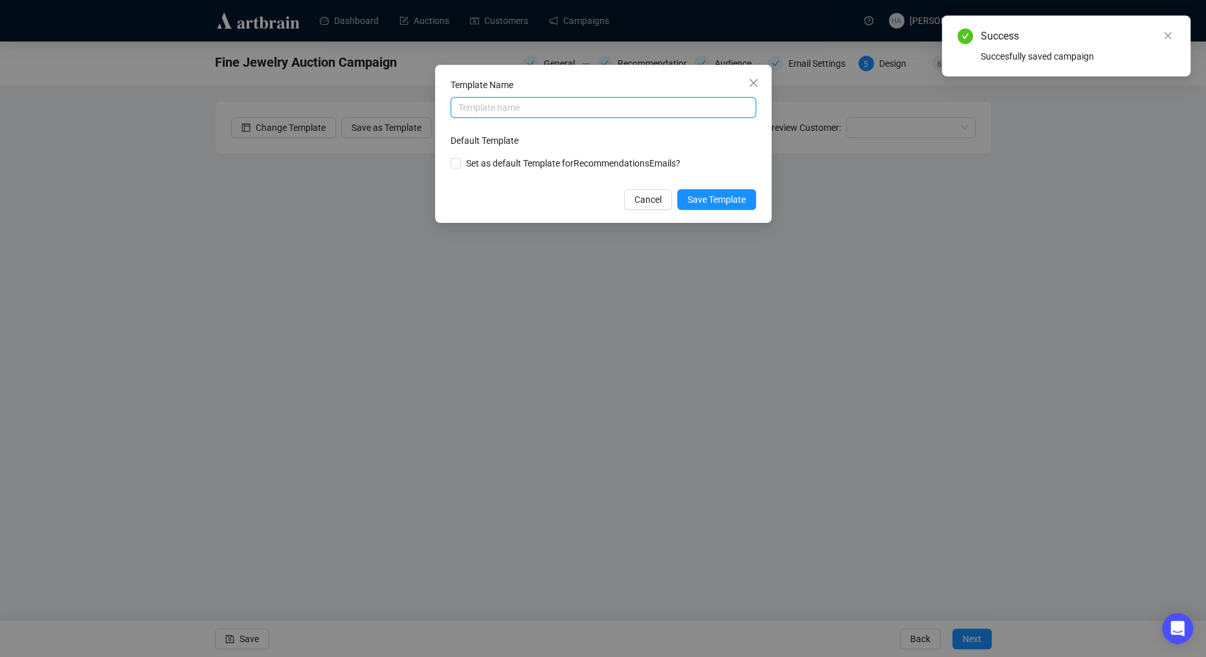
click at [506, 110] on input "text" at bounding box center [604, 107] width 306 height 21
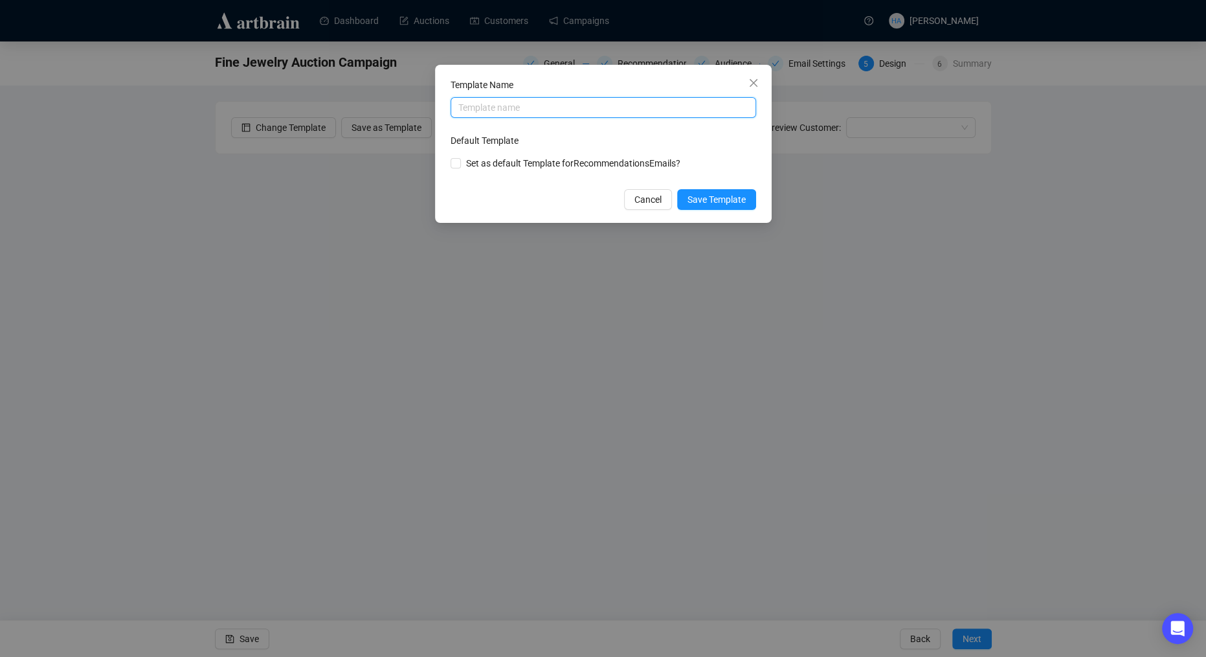
type input "J"
type input "Fine Jewelry Recommended"
click at [720, 197] on span "Save Template" at bounding box center [717, 199] width 58 height 14
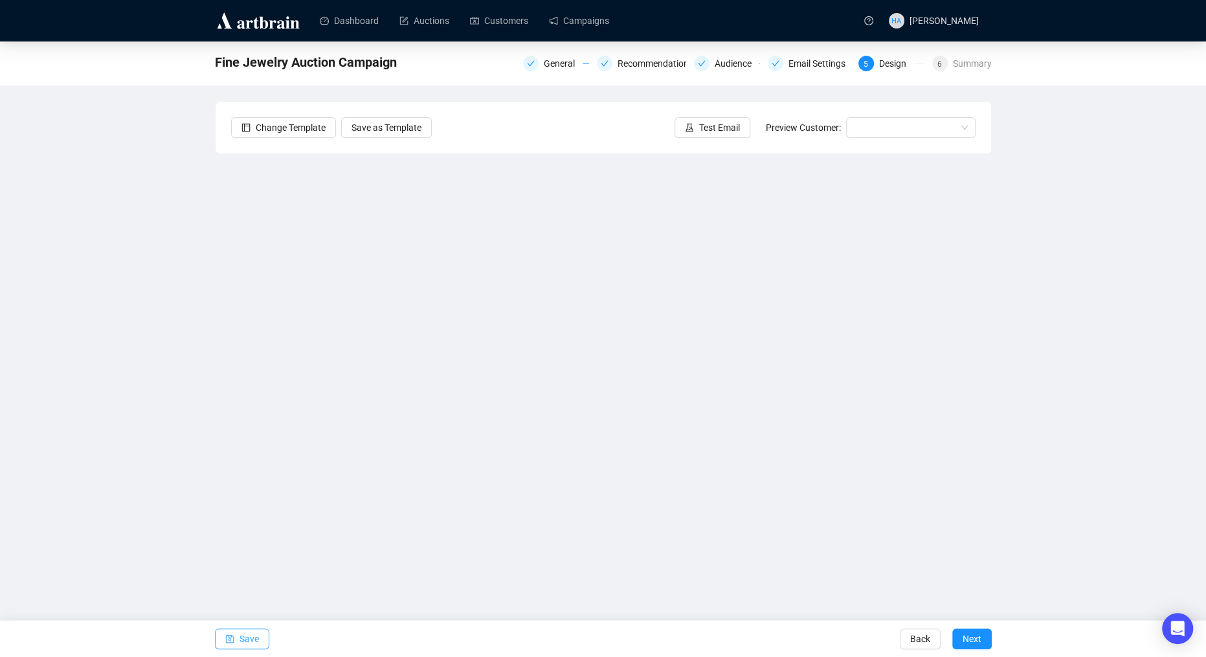
click at [252, 637] on span "Save" at bounding box center [249, 638] width 19 height 36
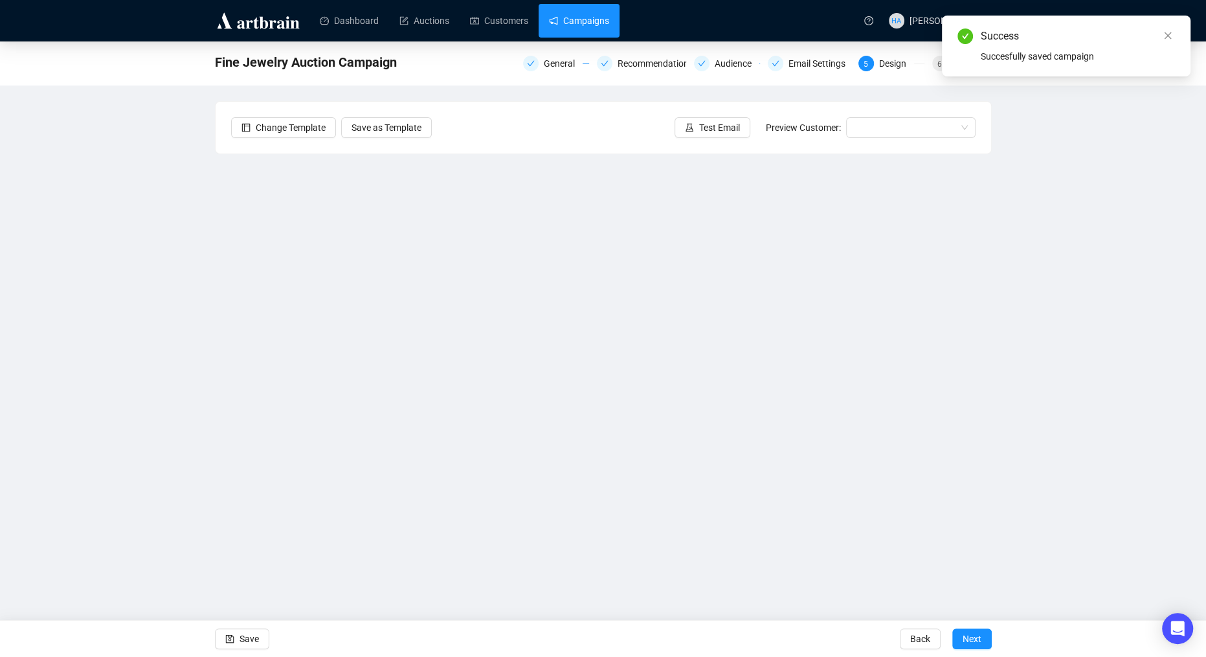
click at [591, 16] on link "Campaigns" at bounding box center [579, 21] width 60 height 34
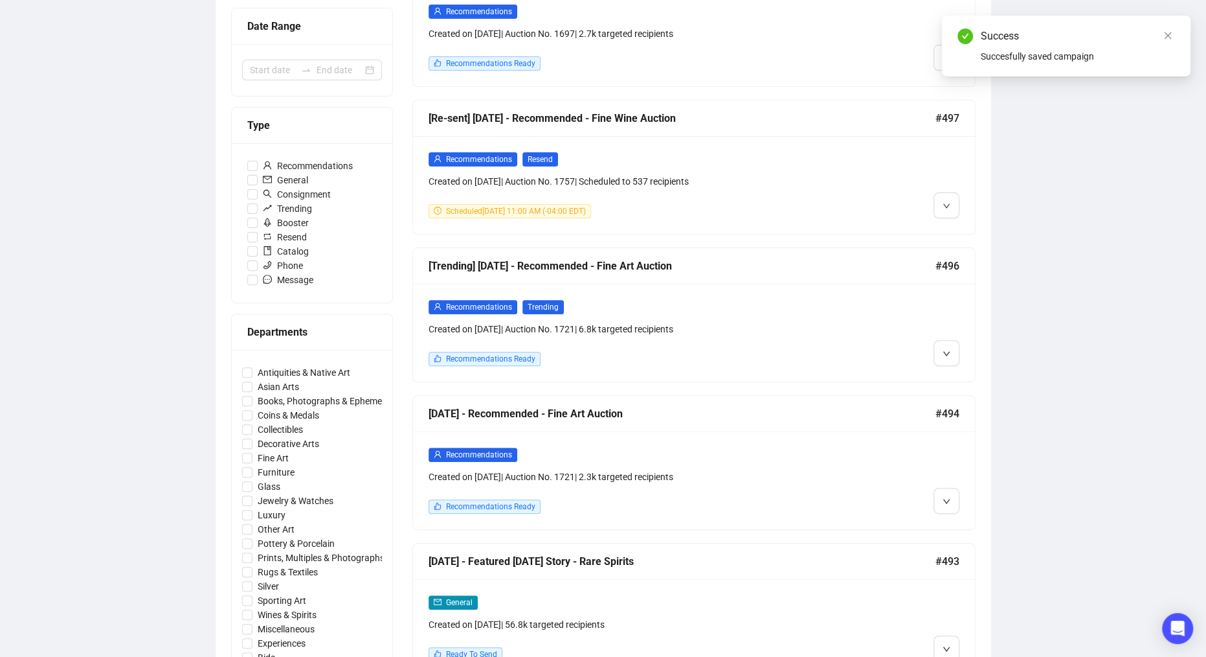
scroll to position [286, 0]
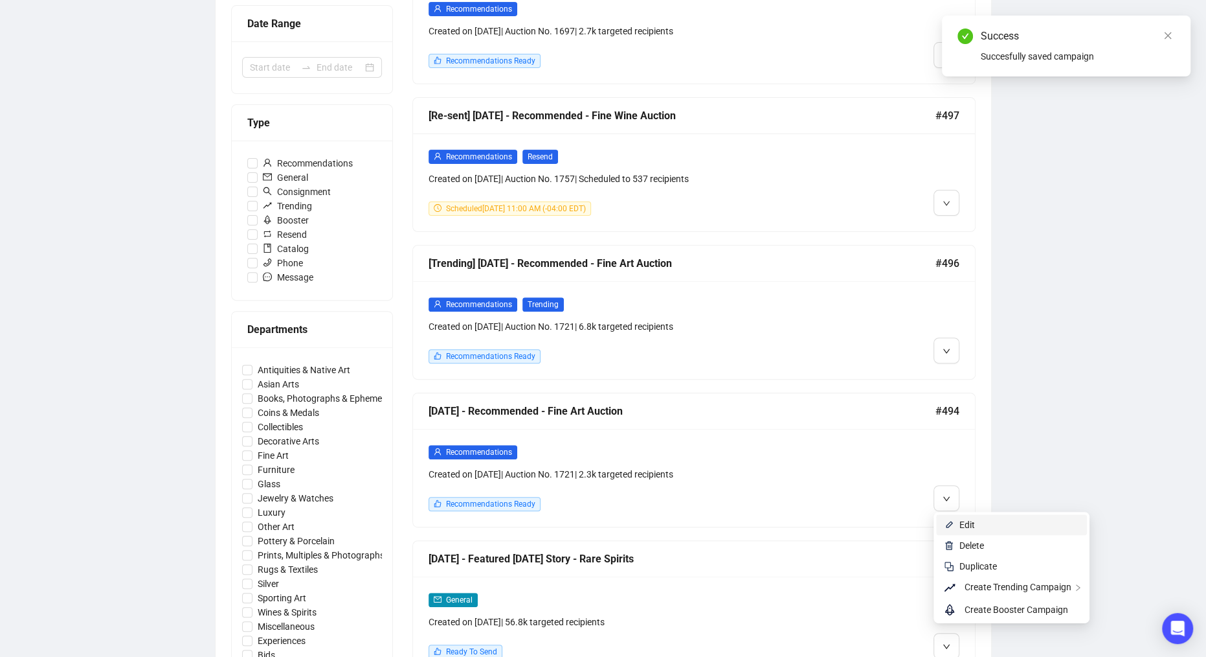
click at [955, 519] on li "Edit" at bounding box center [1011, 524] width 151 height 21
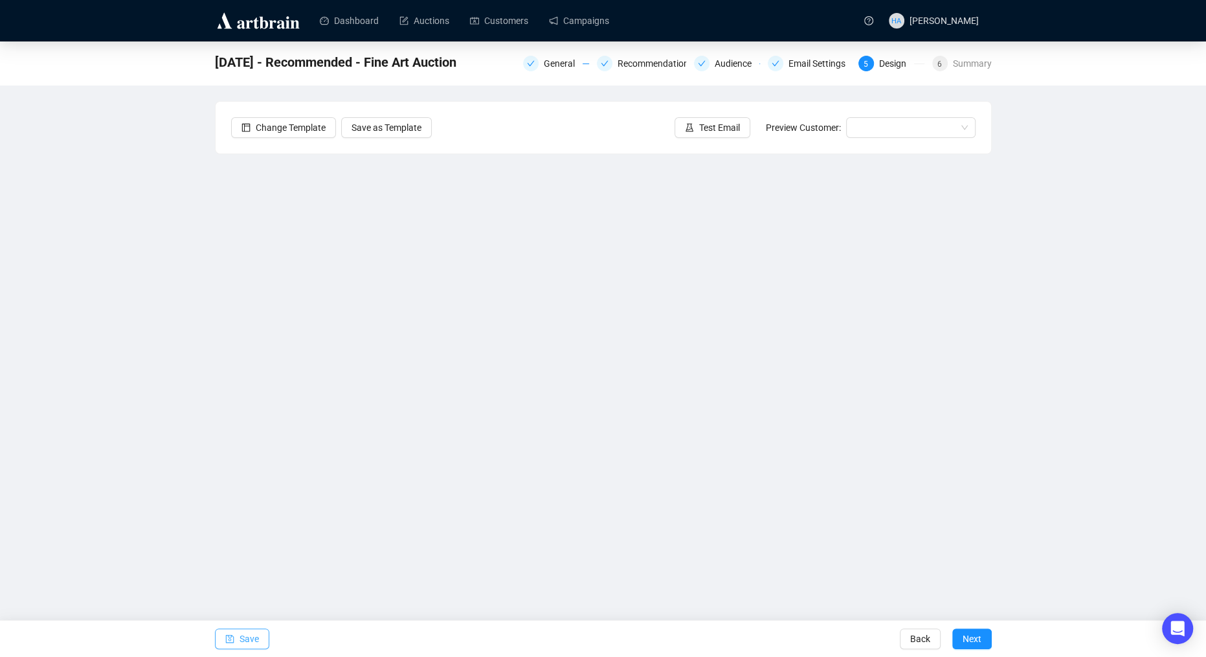
click at [240, 644] on span "Save" at bounding box center [249, 638] width 19 height 36
click at [236, 641] on button "Save" at bounding box center [242, 638] width 54 height 21
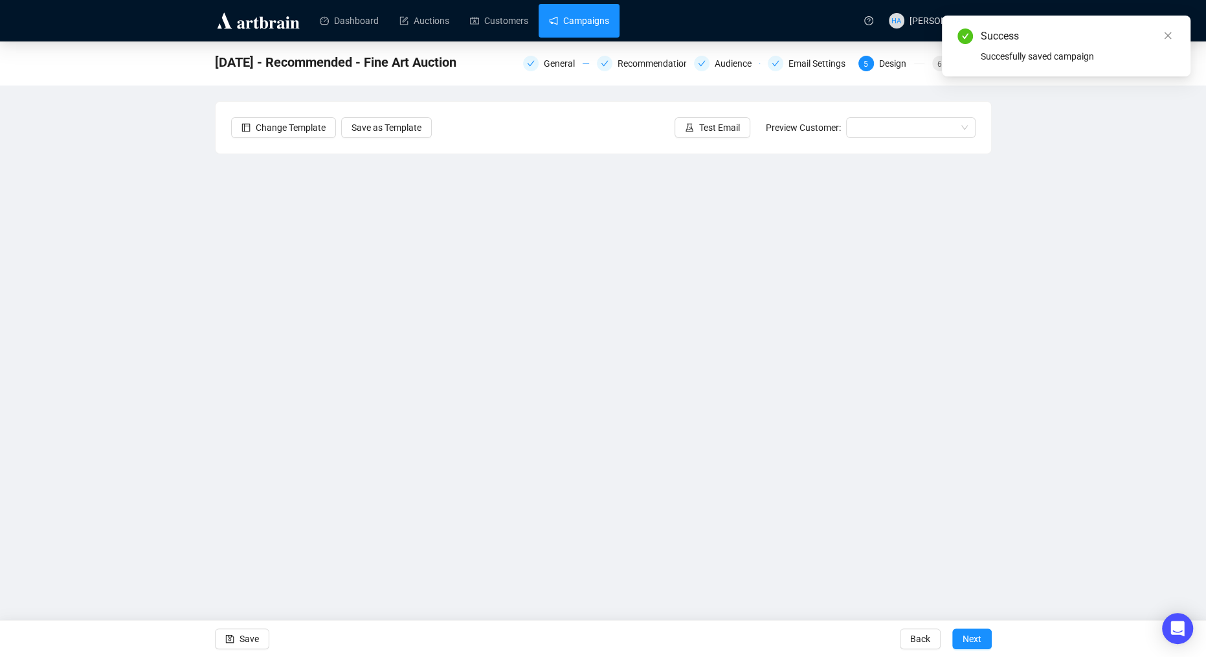
click at [582, 13] on link "Campaigns" at bounding box center [579, 21] width 60 height 34
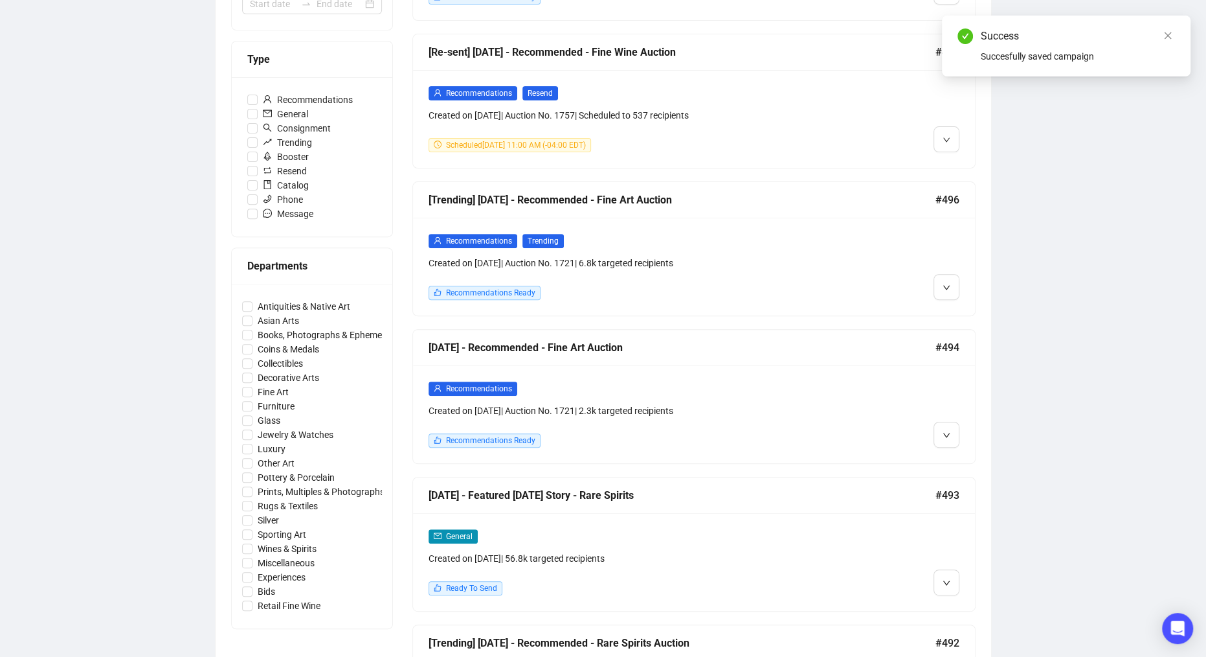
scroll to position [393, 0]
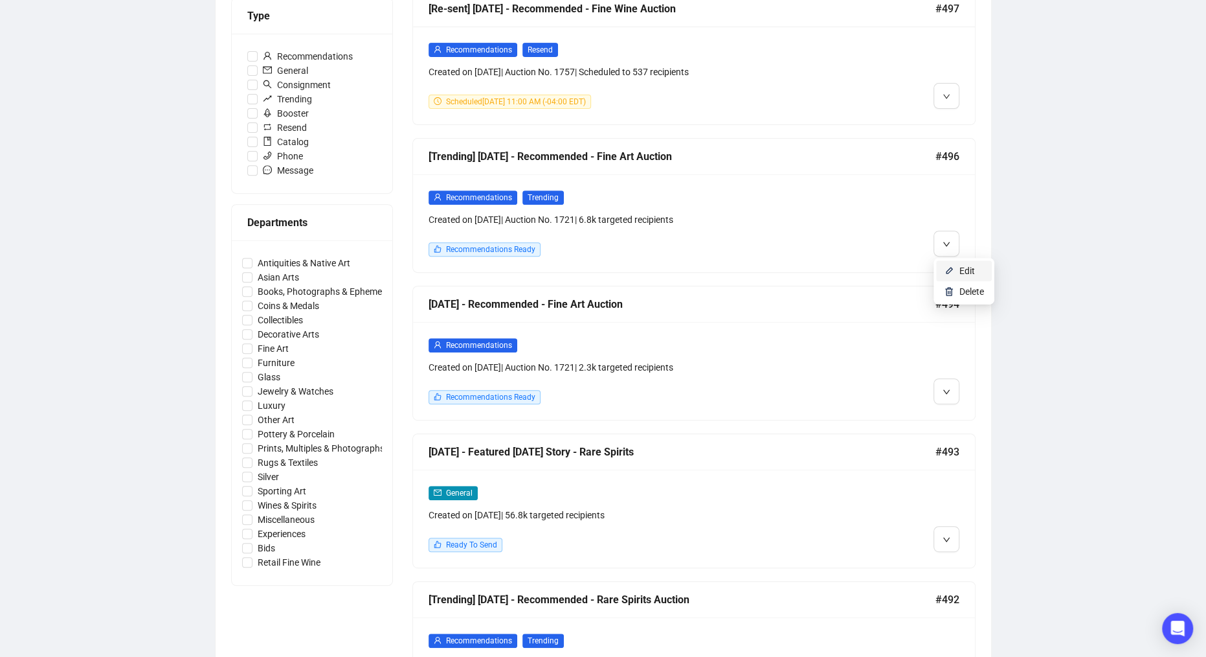
drag, startPoint x: 961, startPoint y: 271, endPoint x: 883, endPoint y: 286, distance: 79.0
click at [961, 271] on span "Edit" at bounding box center [968, 271] width 16 height 10
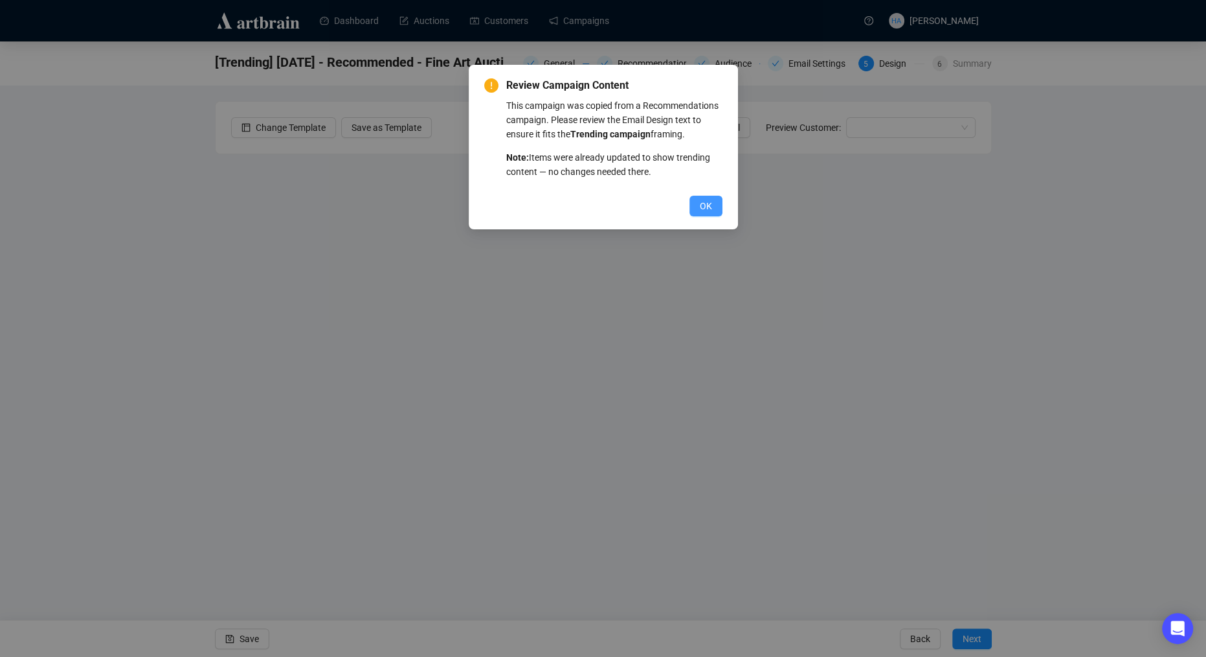
click at [703, 213] on span "OK" at bounding box center [706, 206] width 12 height 14
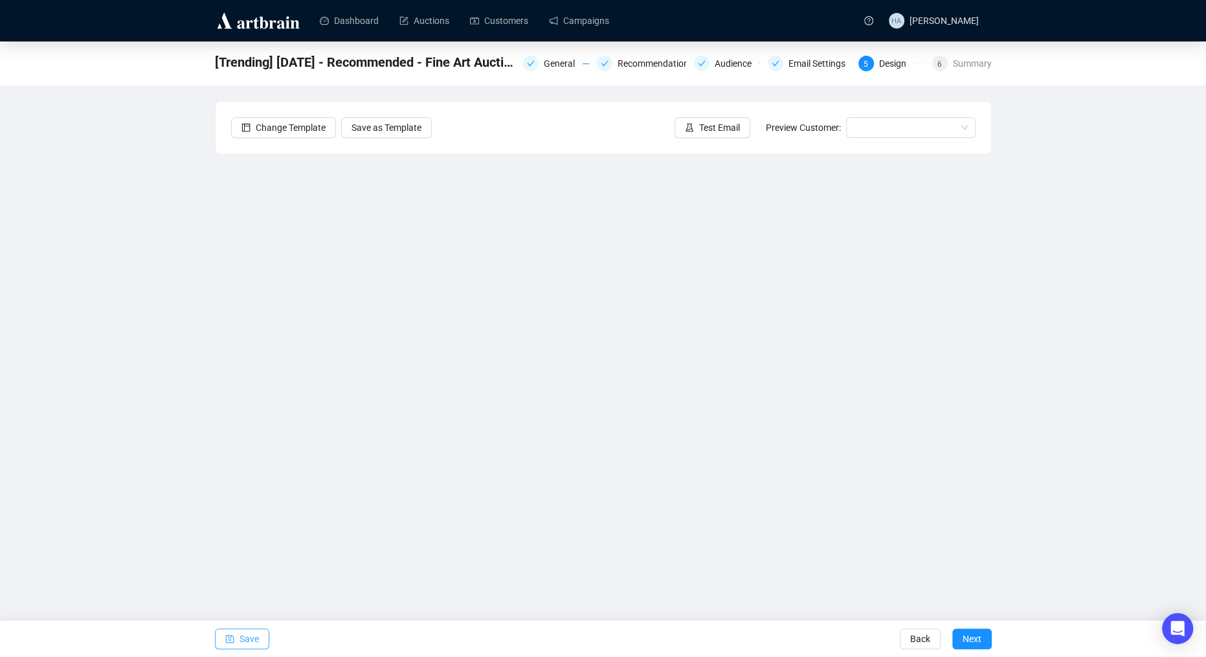
click at [245, 637] on span "Save" at bounding box center [249, 638] width 19 height 36
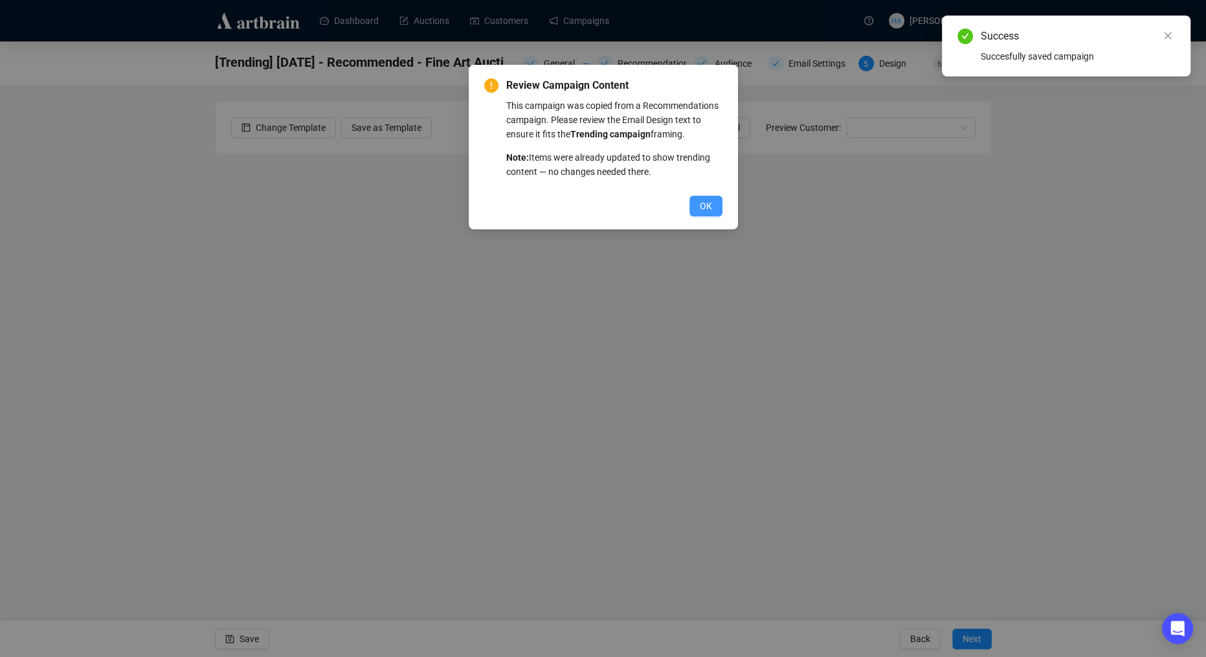
click at [701, 213] on span "OK" at bounding box center [706, 206] width 12 height 14
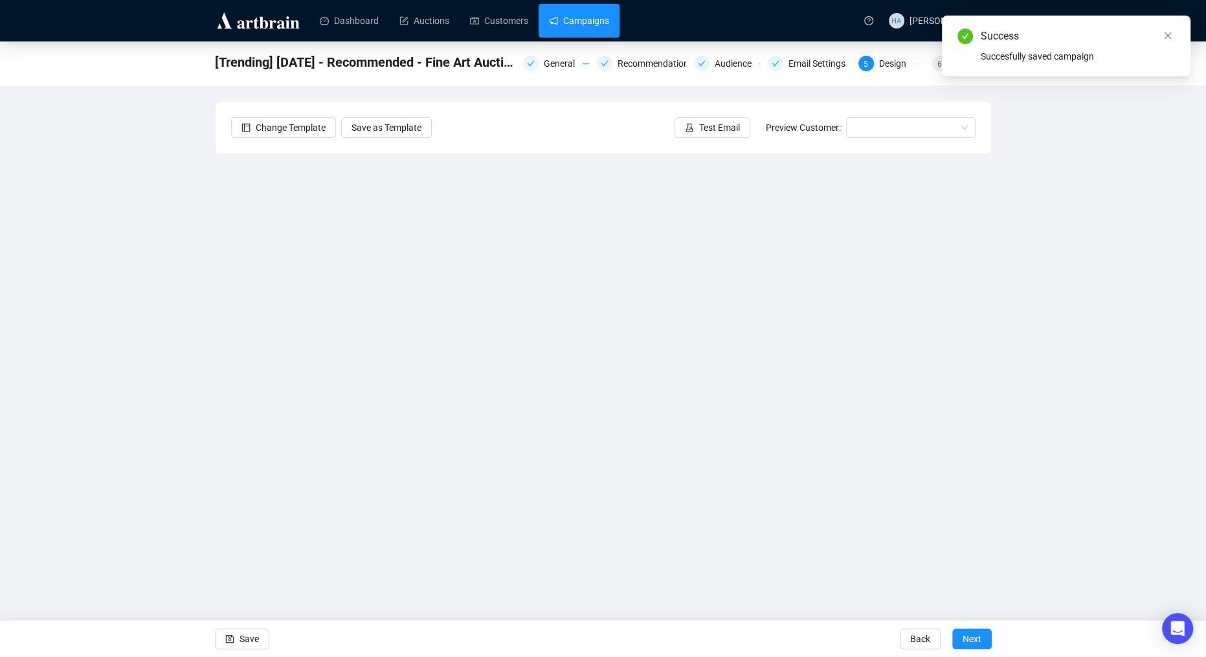
drag, startPoint x: 598, startPoint y: 25, endPoint x: 606, endPoint y: 30, distance: 9.9
click at [598, 25] on link "Campaigns" at bounding box center [579, 21] width 60 height 34
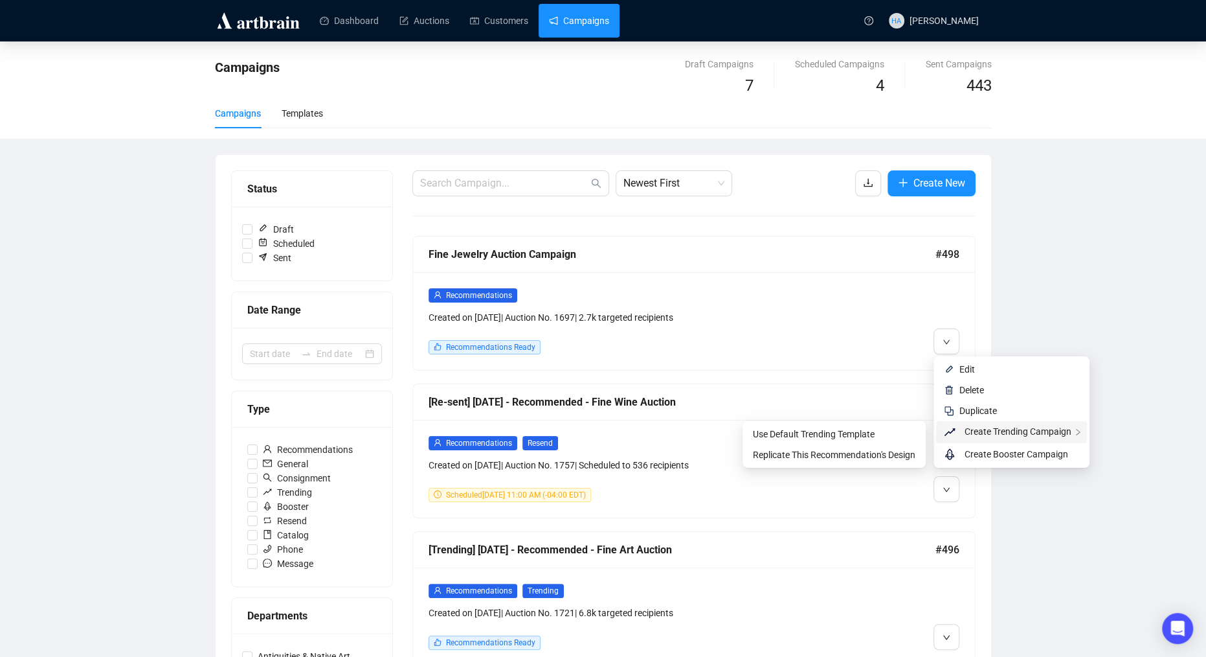
click at [967, 433] on span "Create Trending Campaign" at bounding box center [1018, 431] width 107 height 10
click at [862, 453] on span "Replicate This Recommendation's Design" at bounding box center [834, 454] width 163 height 10
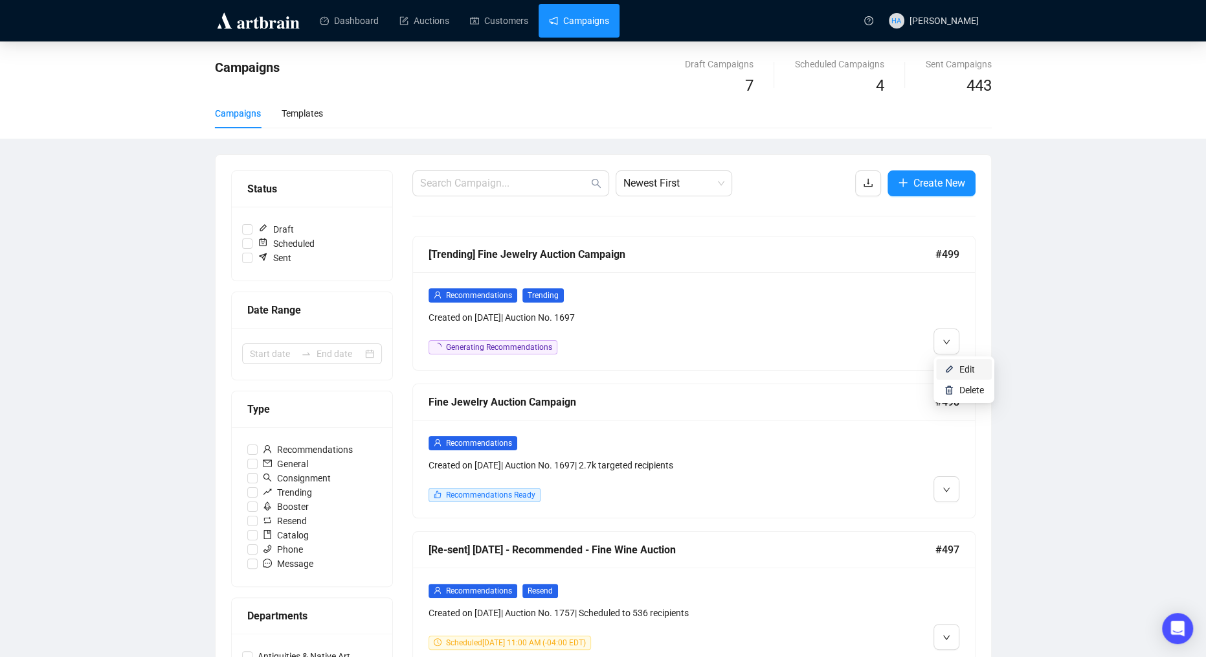
click at [960, 364] on span "Edit" at bounding box center [968, 369] width 16 height 10
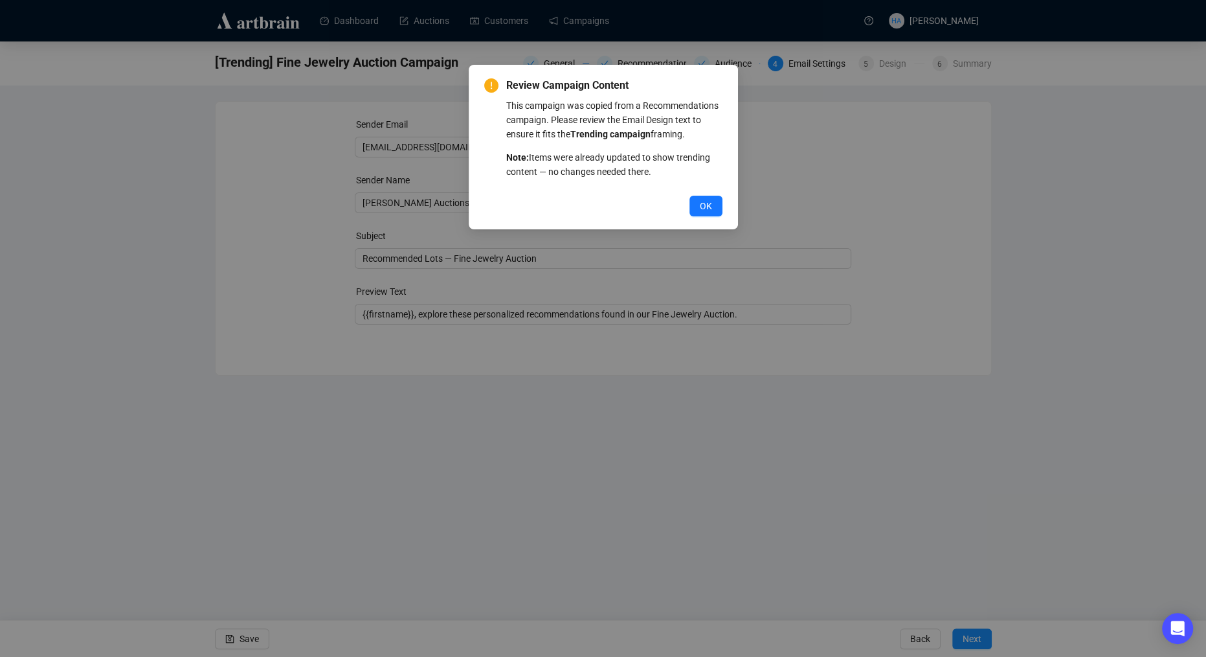
click at [693, 216] on button "OK" at bounding box center [706, 206] width 33 height 21
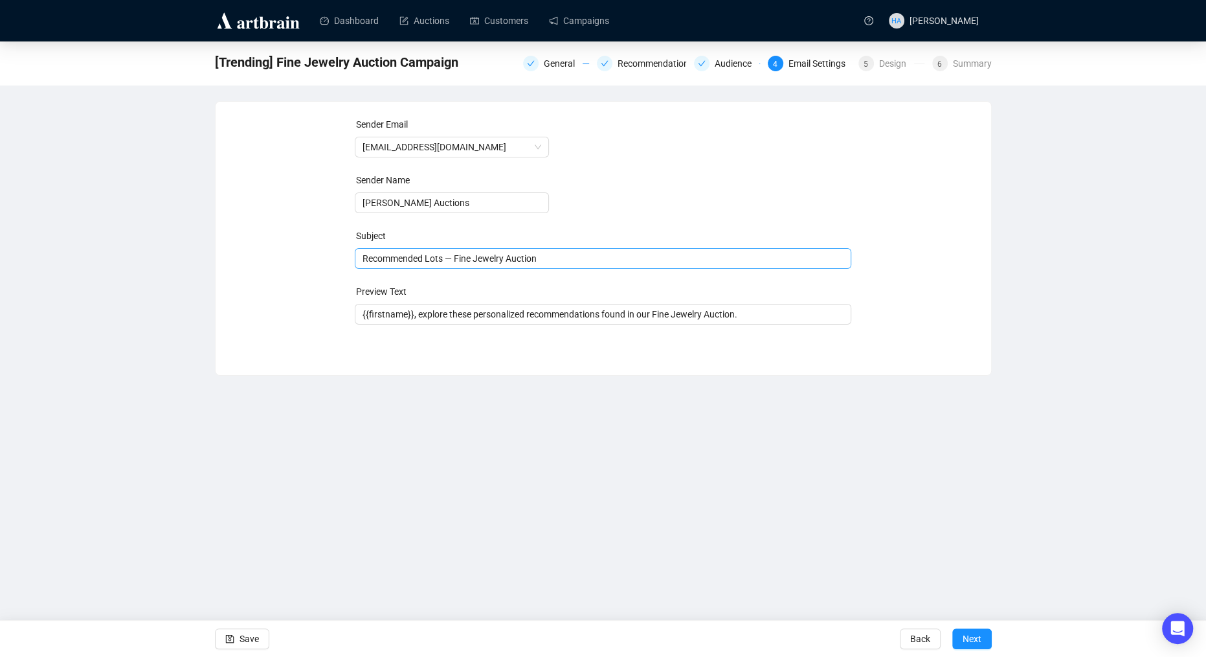
click at [384, 263] on span "Recommended Lots — Fine Jewelry Auction" at bounding box center [603, 258] width 497 height 10
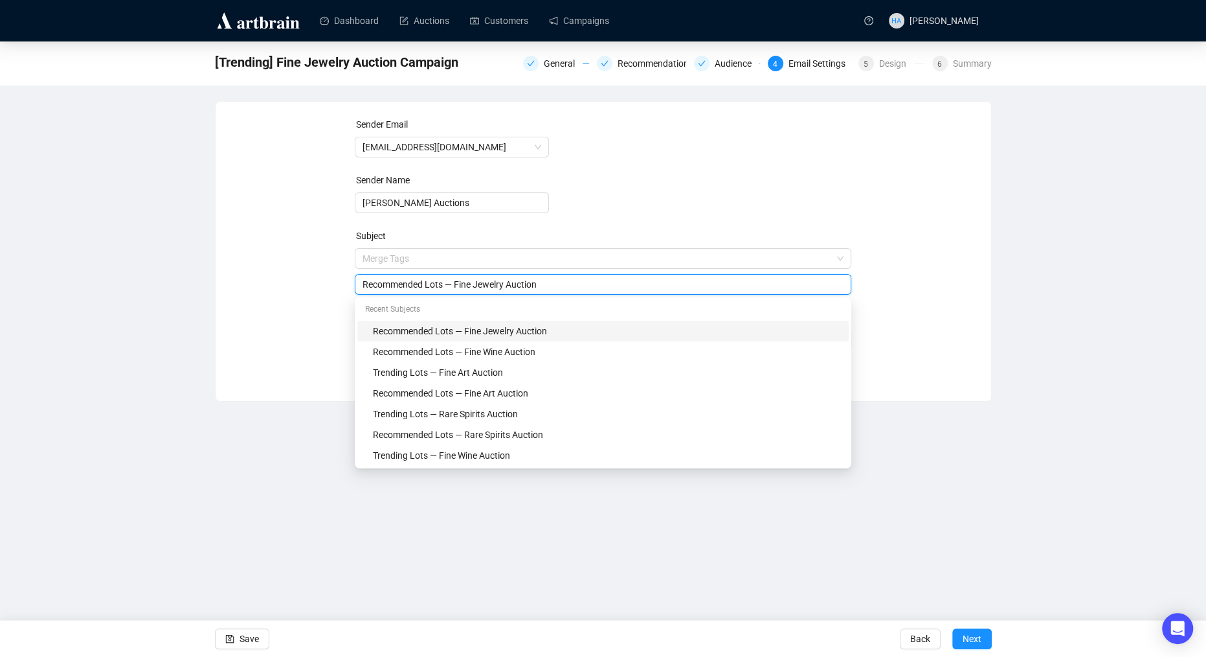
click at [383, 283] on input "Recommended Lots — Fine Jewelry Auction" at bounding box center [603, 284] width 481 height 14
type input "Trending Lots — Fine Jewelry Auction"
click at [260, 260] on div "Sender Email [EMAIL_ADDRESS][DOMAIN_NAME] Sender Name [PERSON_NAME] Auctions Su…" at bounding box center [603, 241] width 745 height 249
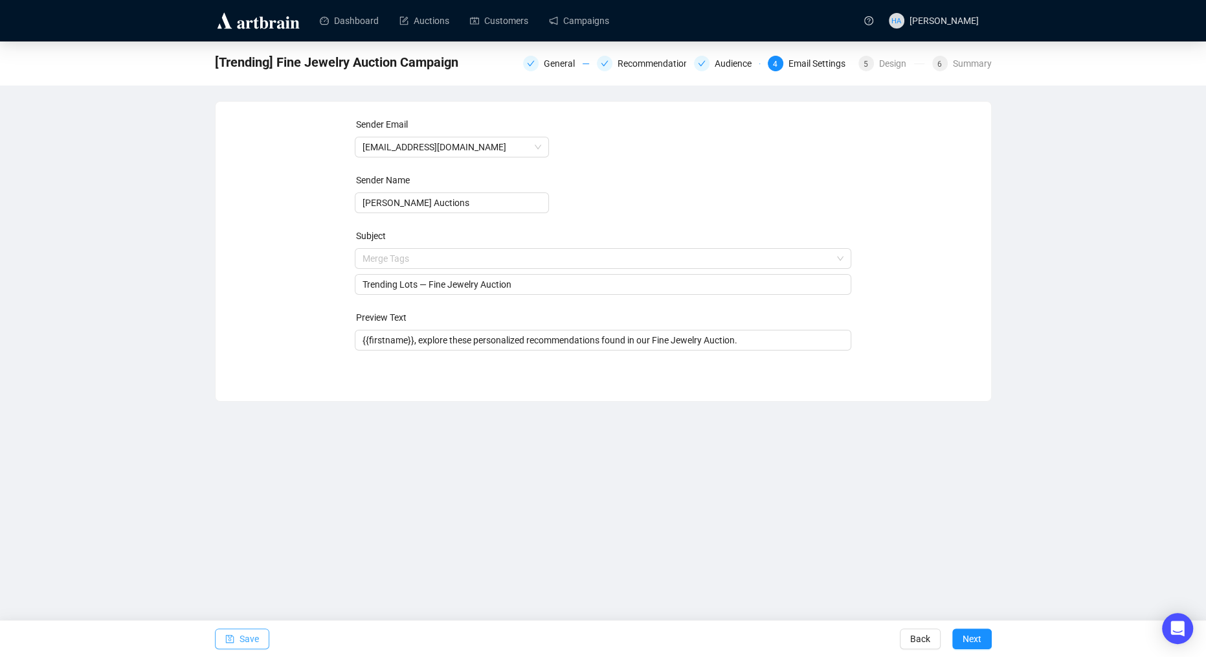
click at [250, 634] on span "Save" at bounding box center [249, 638] width 19 height 36
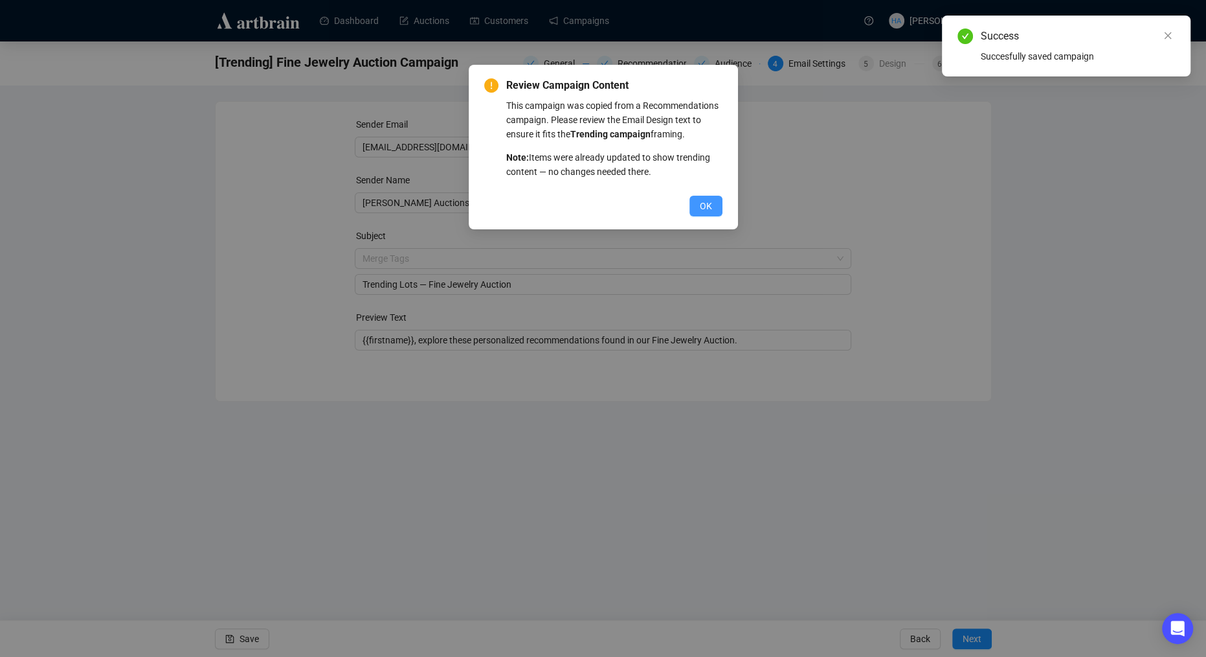
click at [701, 213] on span "OK" at bounding box center [706, 206] width 12 height 14
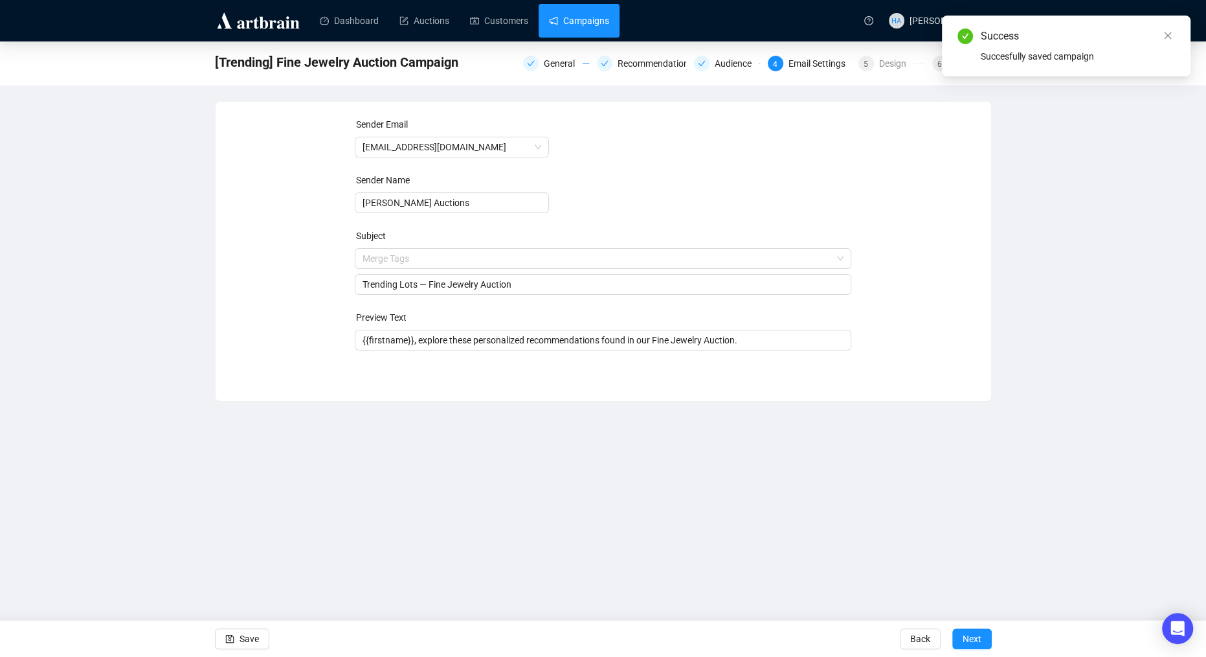
click at [589, 23] on link "Campaigns" at bounding box center [579, 21] width 60 height 34
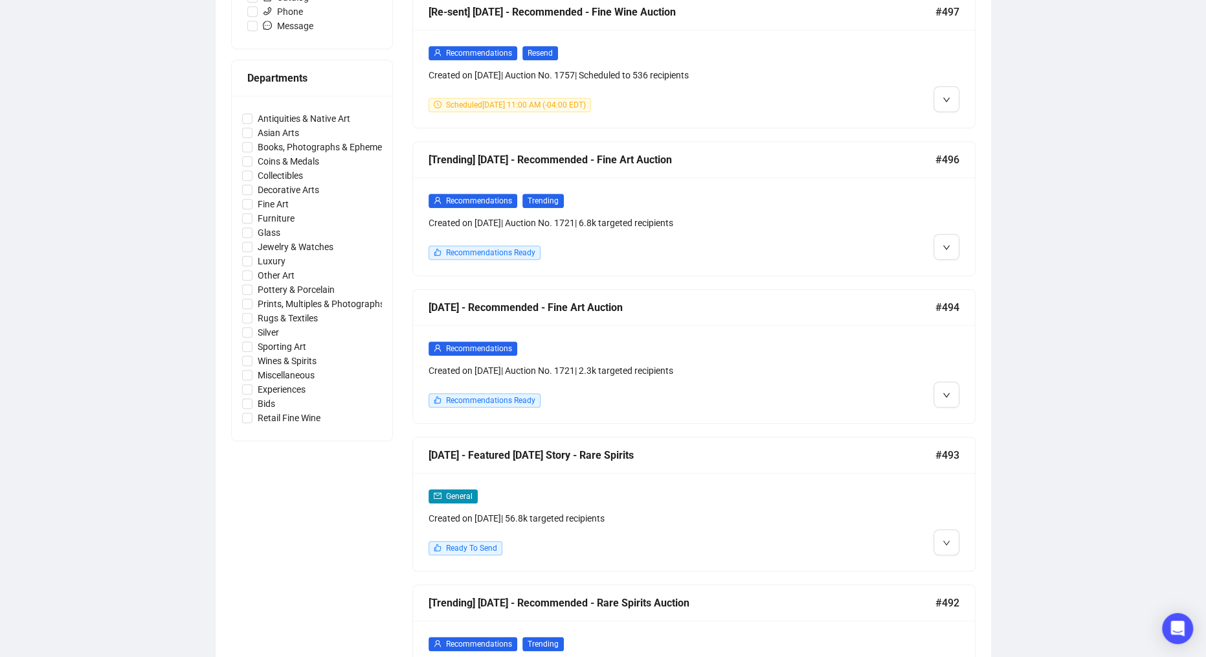
scroll to position [546, 0]
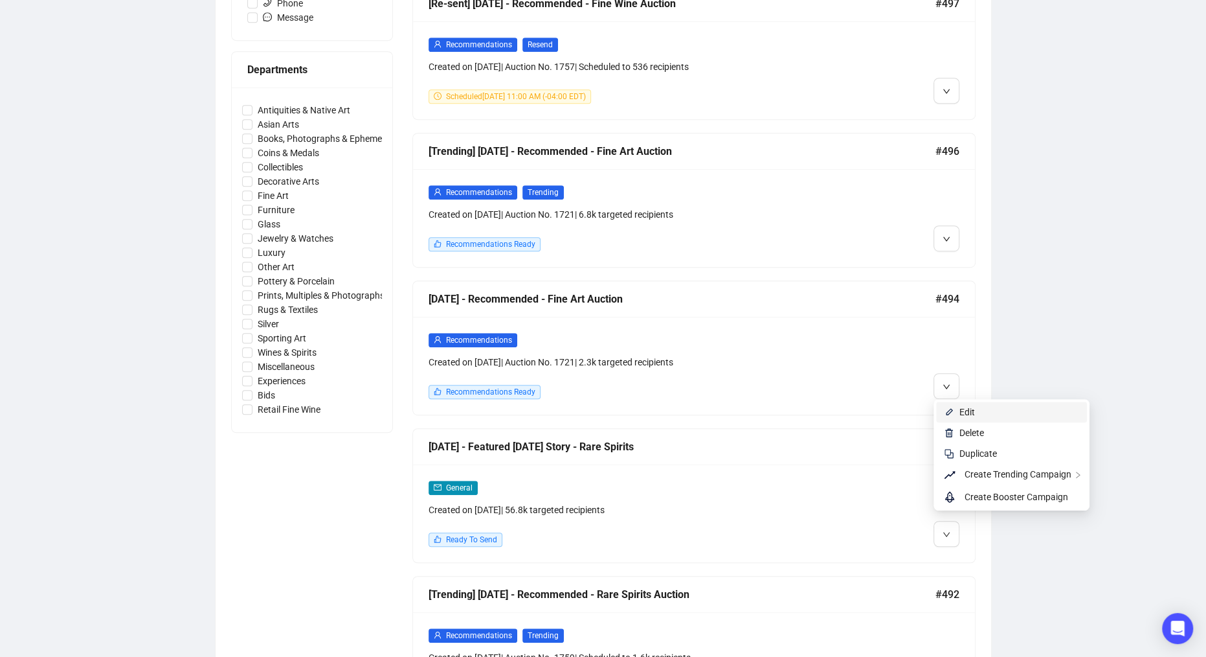
click at [953, 407] on img at bounding box center [949, 412] width 10 height 10
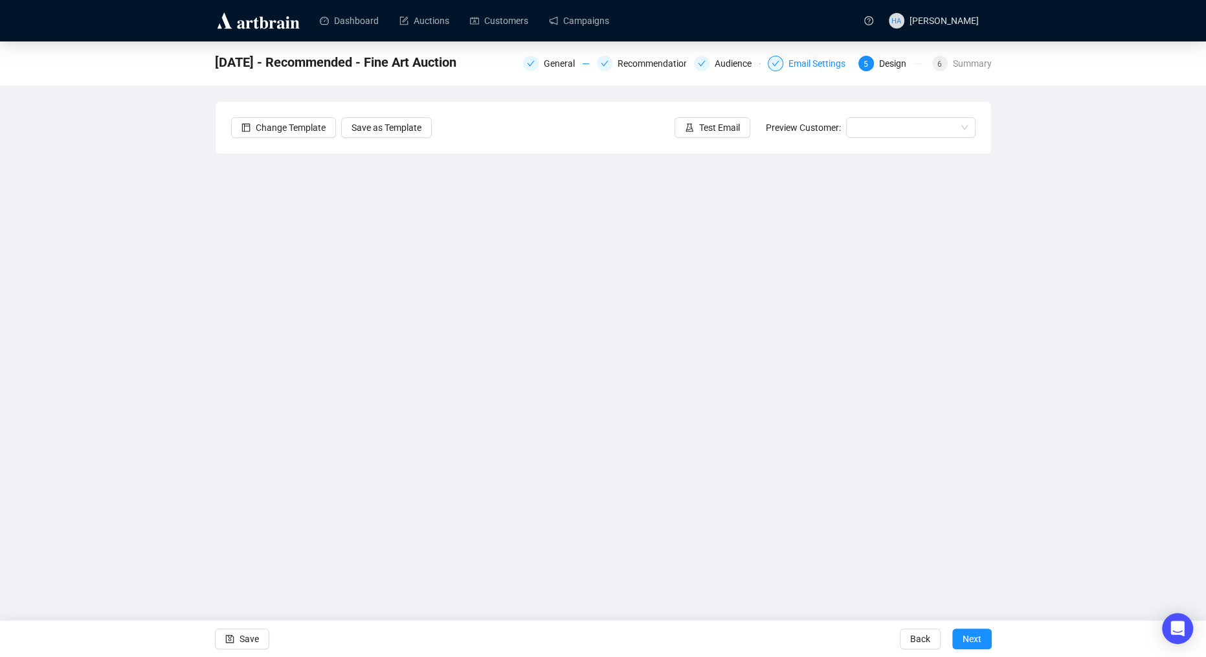
click at [808, 62] on div "Email Settings" at bounding box center [821, 64] width 65 height 16
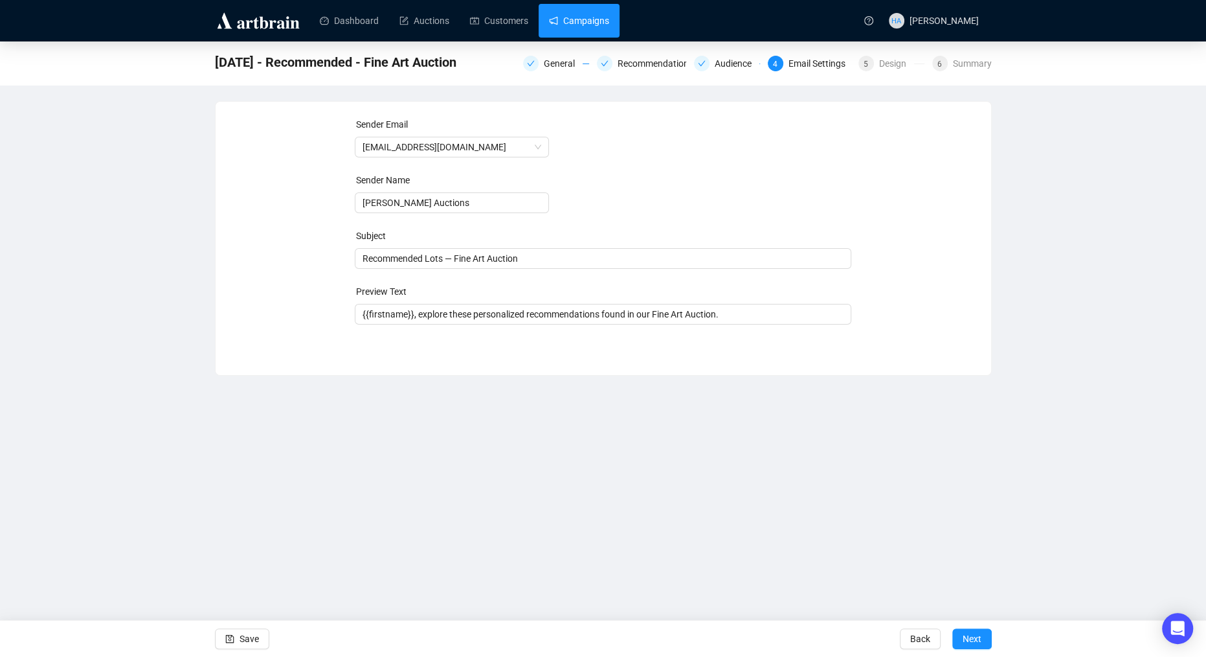
drag, startPoint x: 590, startPoint y: 21, endPoint x: 591, endPoint y: 29, distance: 7.8
click at [590, 21] on link "Campaigns" at bounding box center [579, 21] width 60 height 34
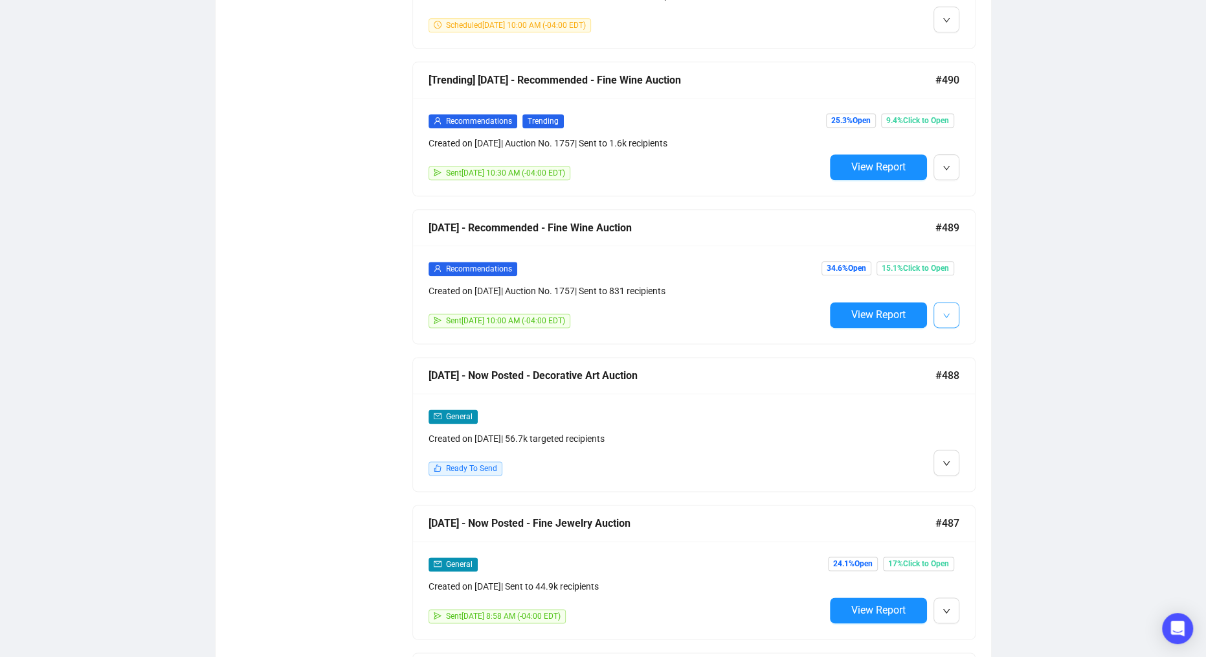
scroll to position [1356, 0]
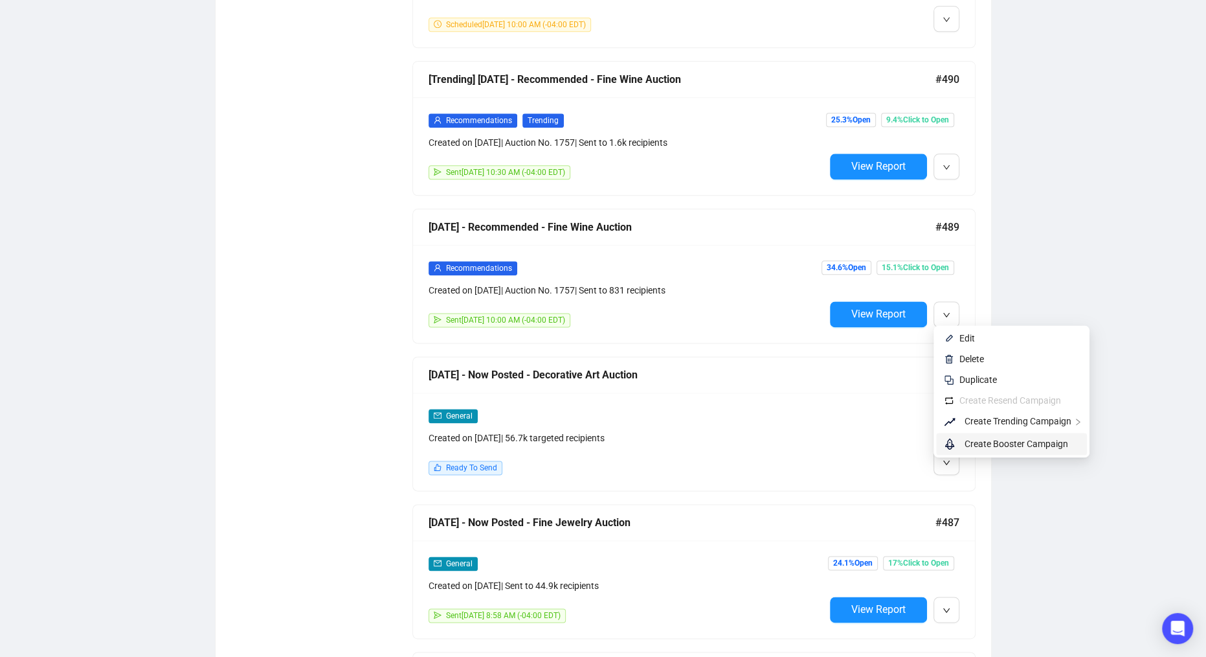
click at [978, 441] on span "Create Booster Campaign" at bounding box center [1017, 443] width 104 height 10
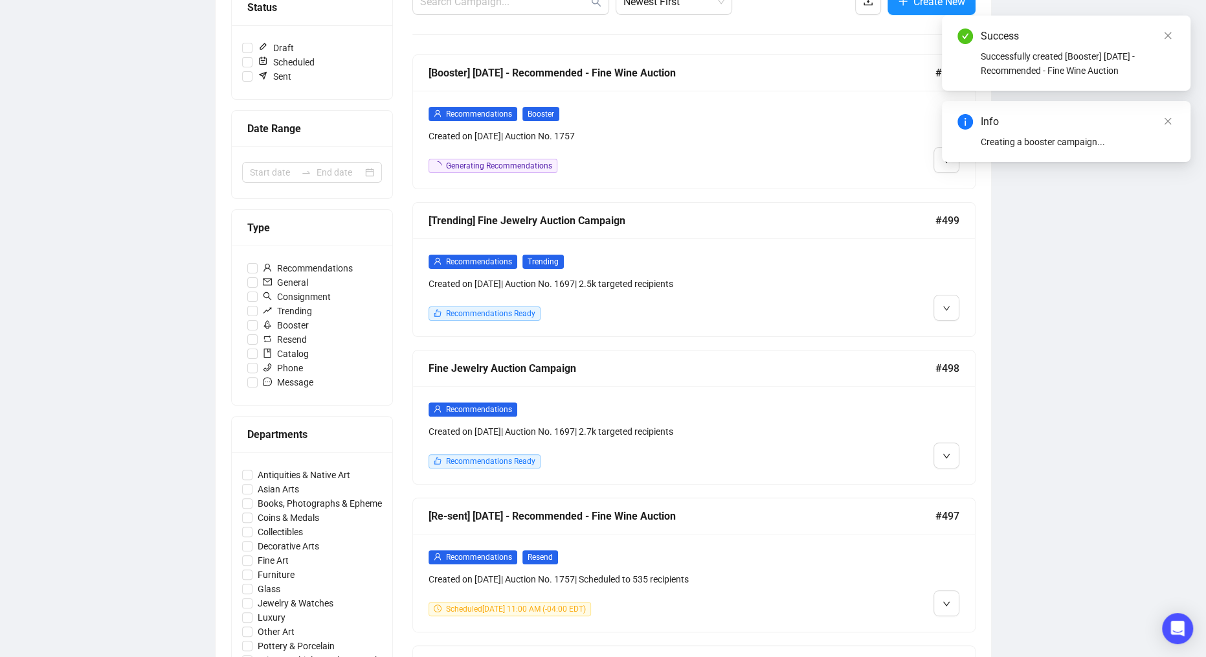
scroll to position [199, 0]
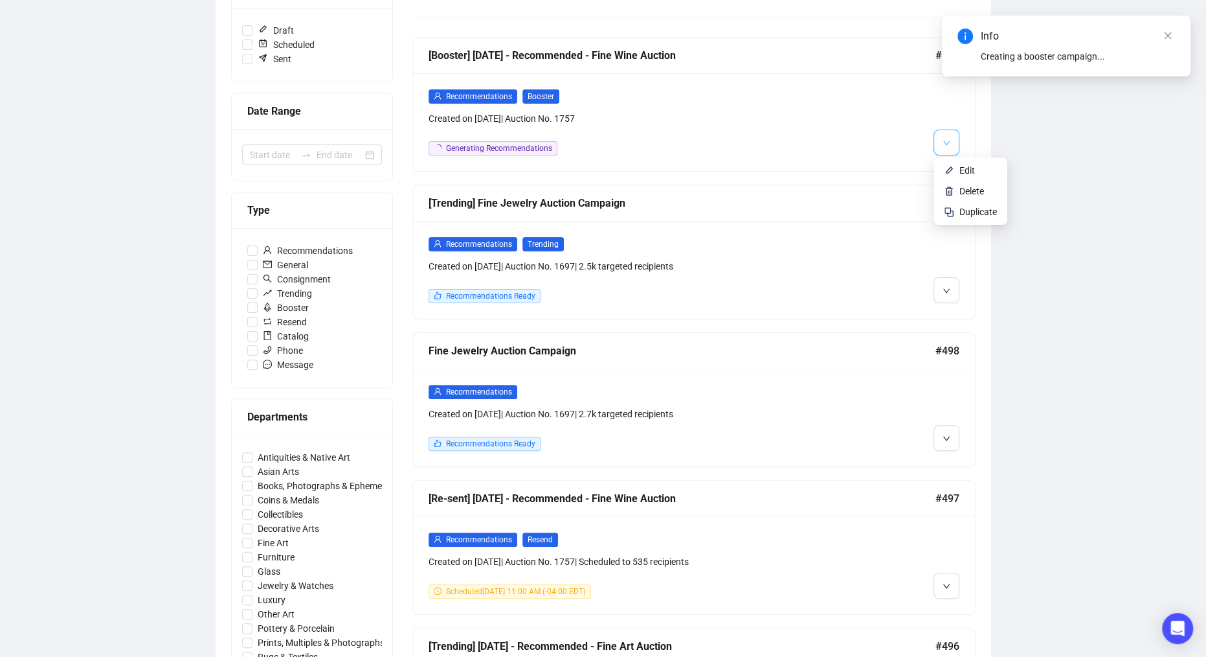
click at [946, 142] on icon "down" at bounding box center [947, 143] width 8 height 8
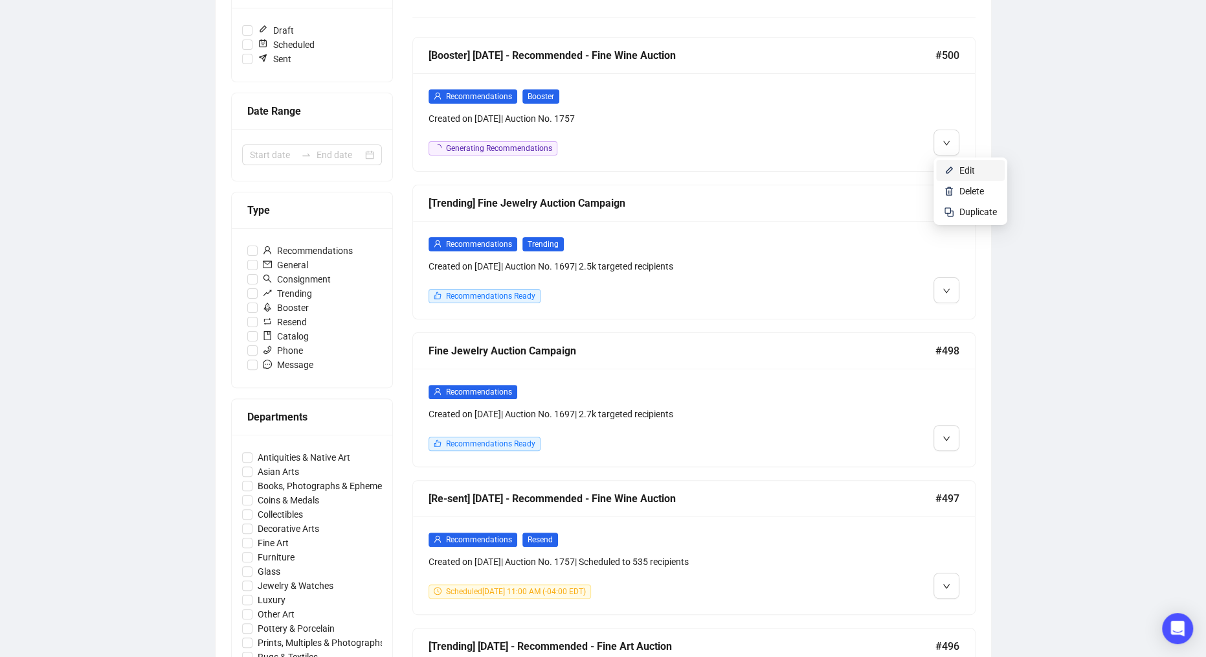
click at [956, 166] on li "Edit" at bounding box center [970, 170] width 69 height 21
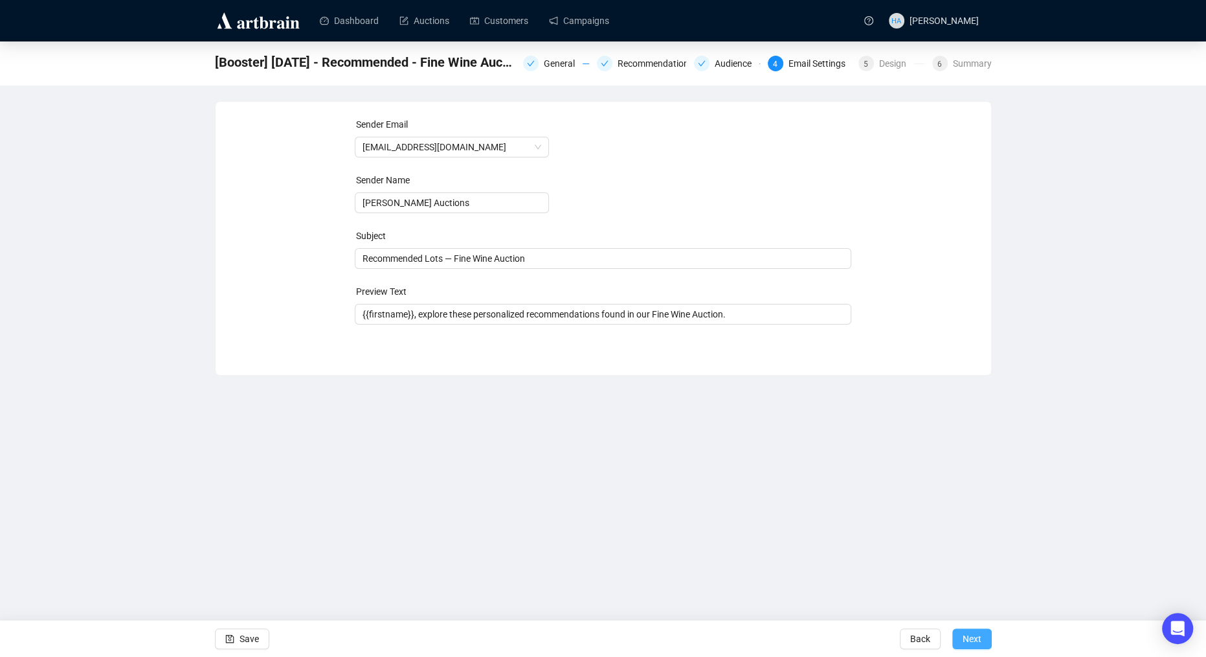
click at [964, 638] on span "Next" at bounding box center [972, 638] width 19 height 36
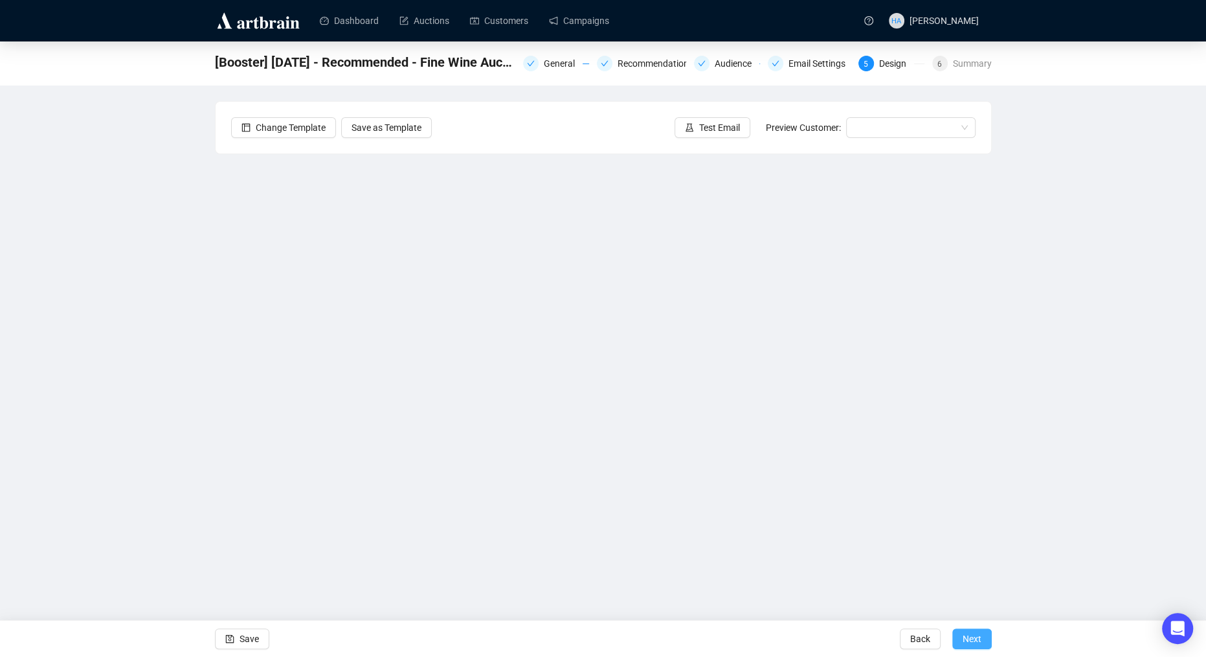
click at [969, 638] on span "Next" at bounding box center [972, 638] width 19 height 36
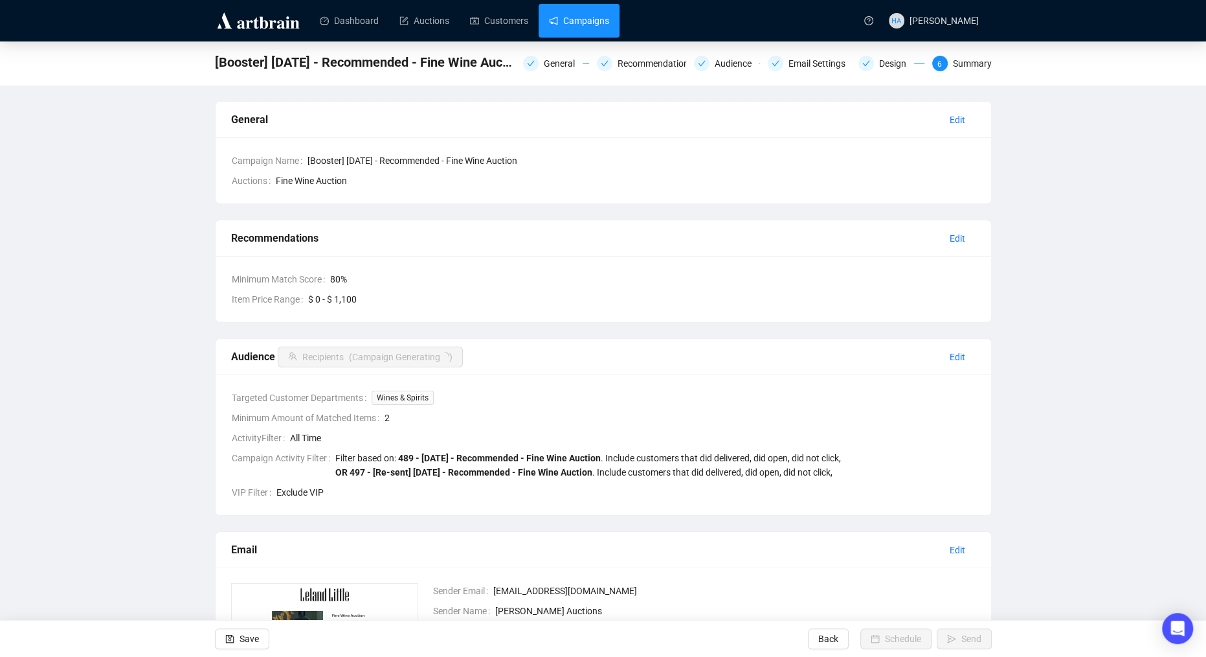
drag, startPoint x: 594, startPoint y: 12, endPoint x: 595, endPoint y: 19, distance: 7.2
click at [594, 13] on link "Campaigns" at bounding box center [579, 21] width 60 height 34
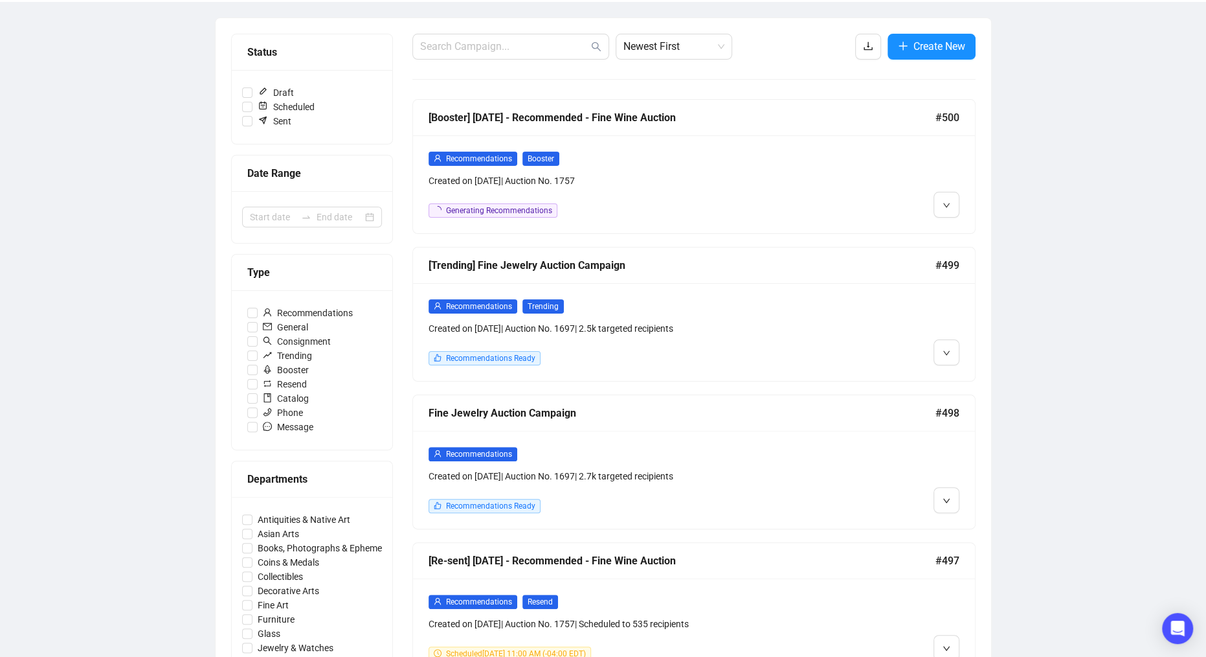
scroll to position [134, 0]
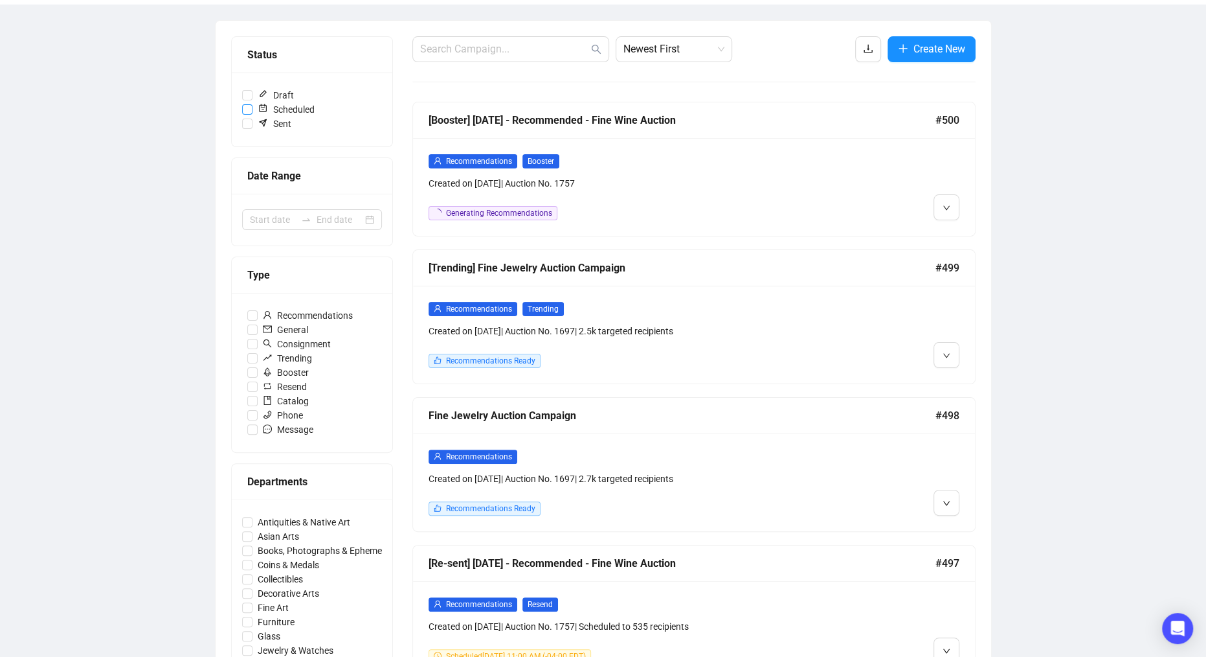
click at [249, 107] on input "Scheduled" at bounding box center [247, 109] width 10 height 10
checkbox input "true"
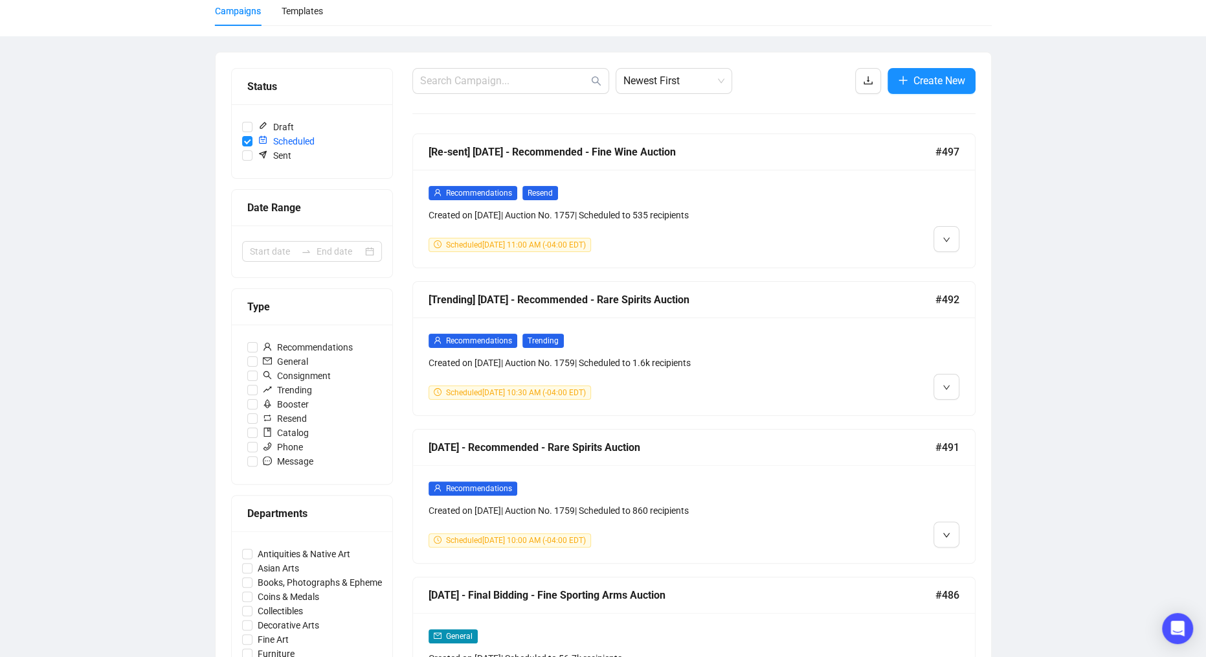
scroll to position [101, 0]
click at [524, 91] on span at bounding box center [510, 82] width 197 height 26
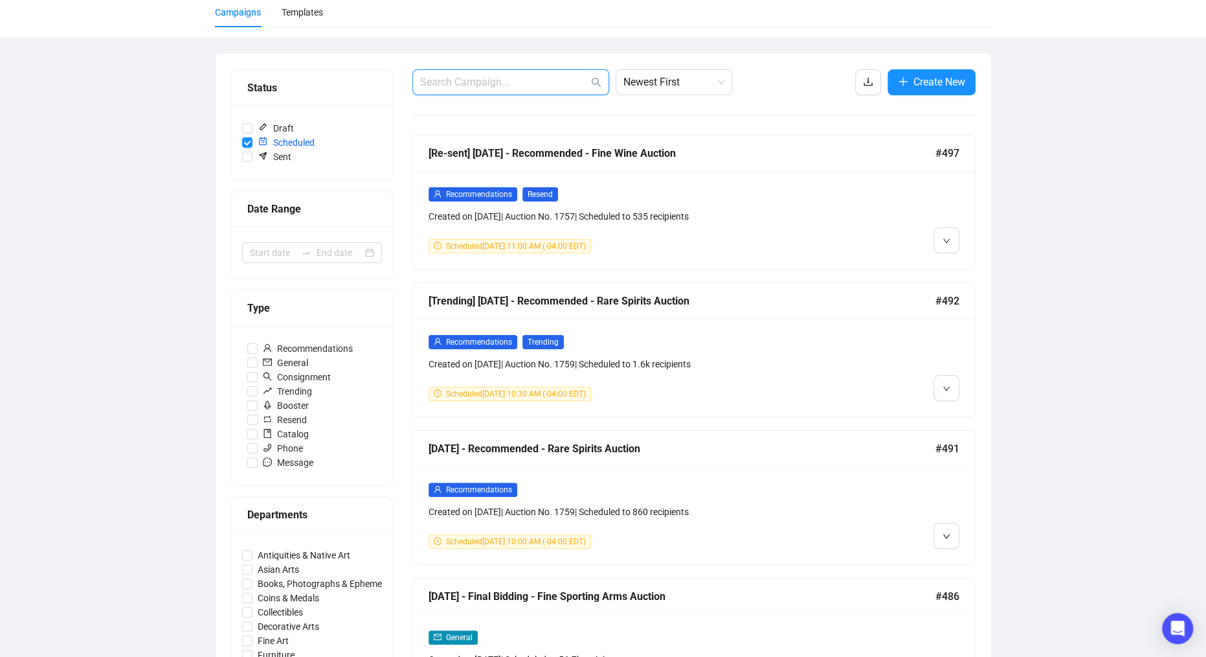
click at [525, 89] on input "text" at bounding box center [504, 82] width 168 height 16
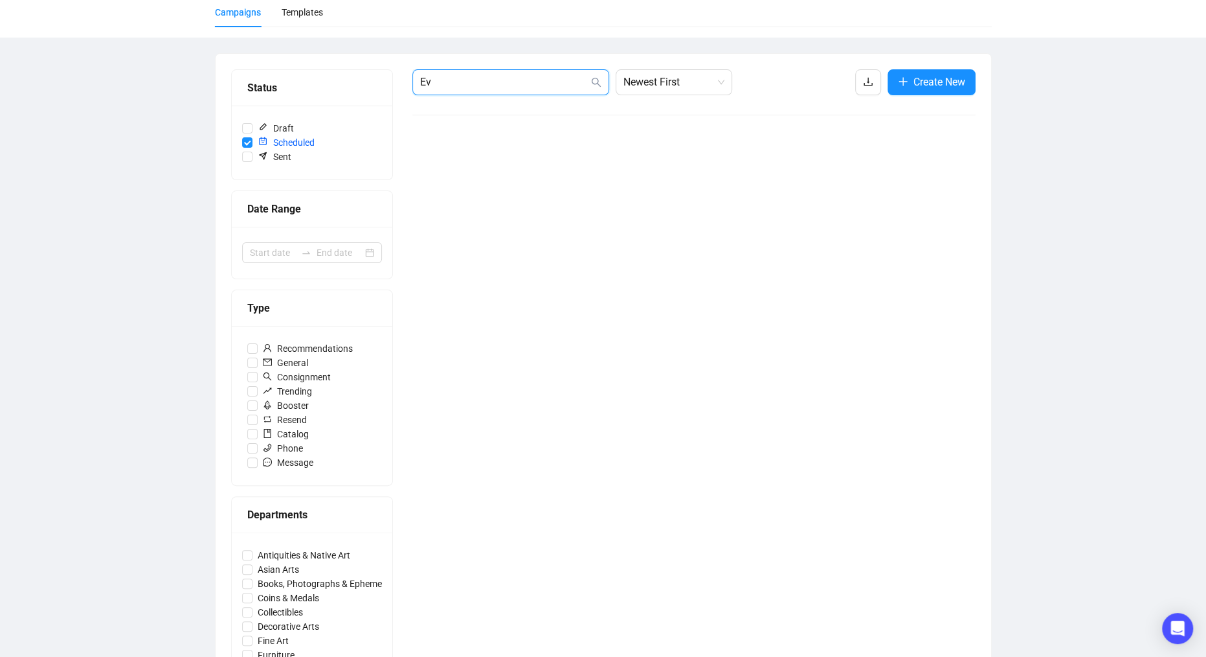
type input "E"
type input "J"
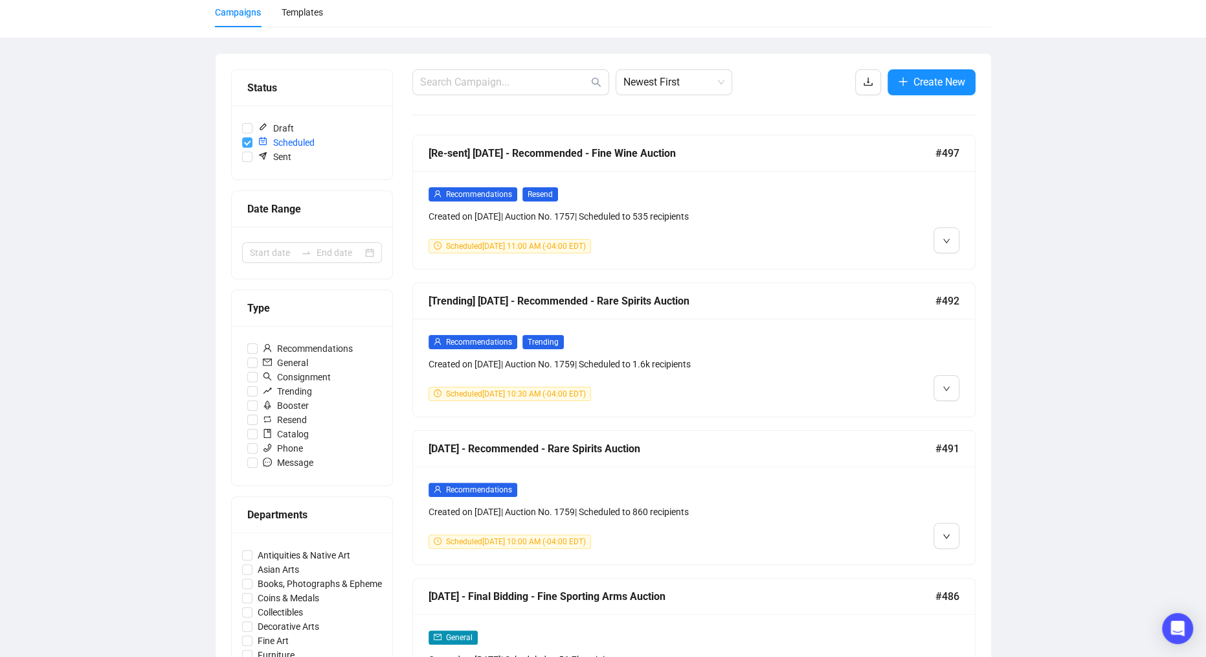
click at [249, 144] on input "Scheduled" at bounding box center [247, 142] width 10 height 10
checkbox input "false"
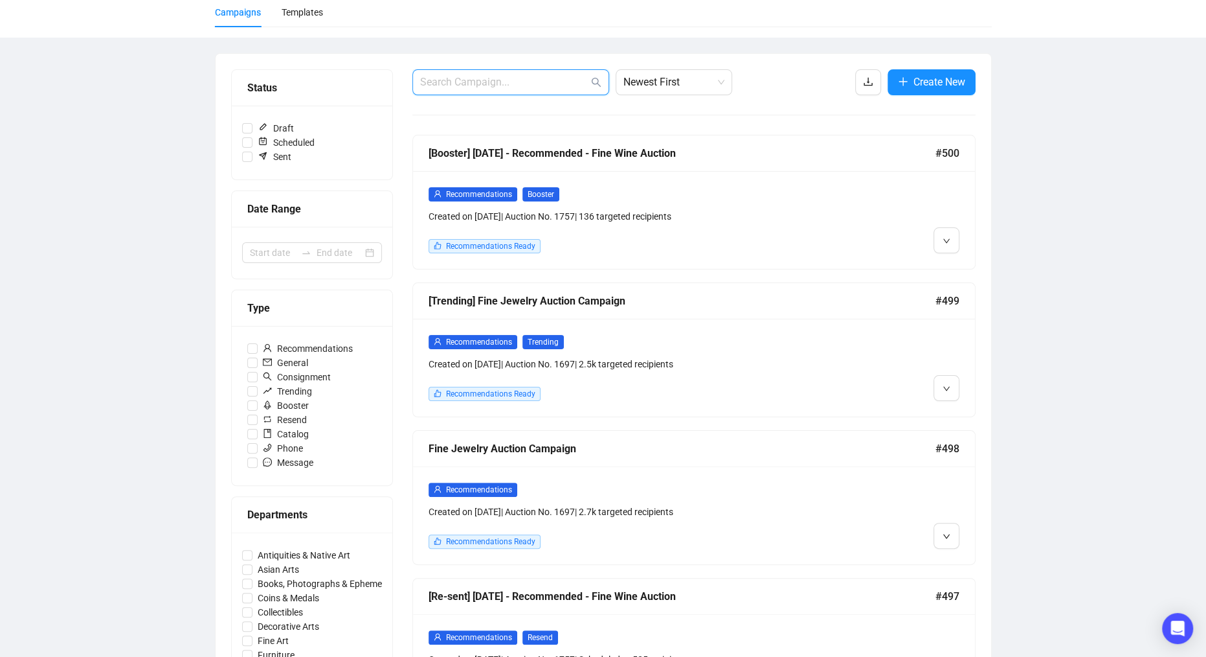
click at [460, 82] on input "text" at bounding box center [504, 82] width 168 height 16
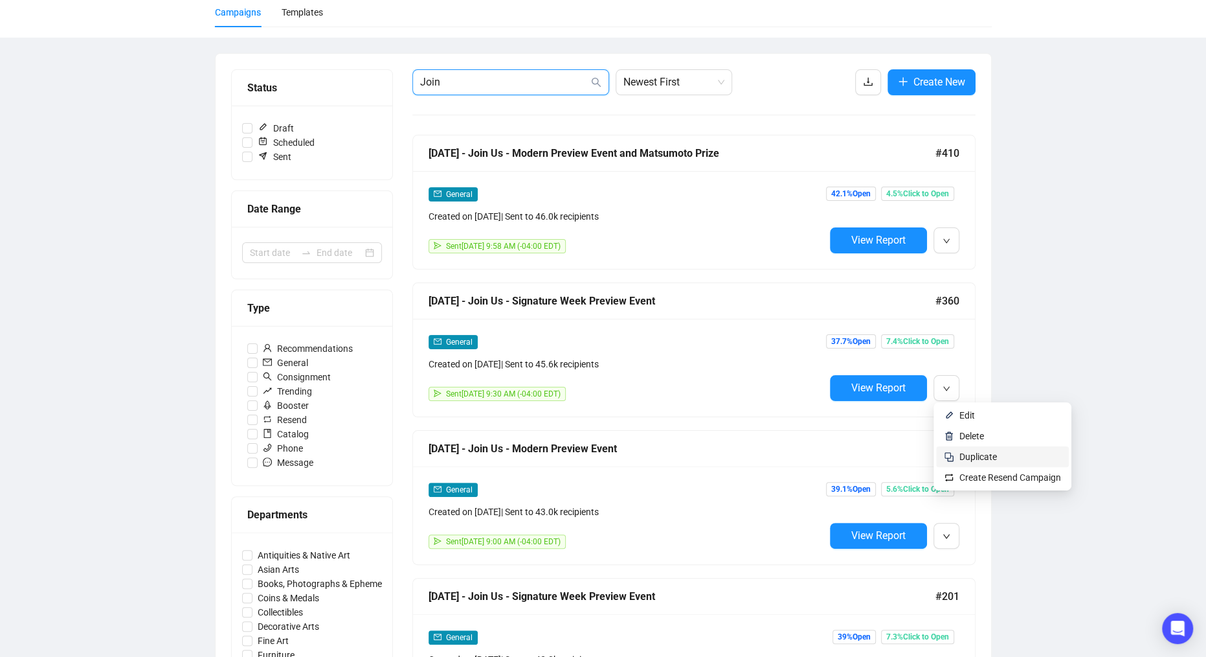
type input "Join"
click at [977, 455] on span "Duplicate" at bounding box center [979, 456] width 38 height 10
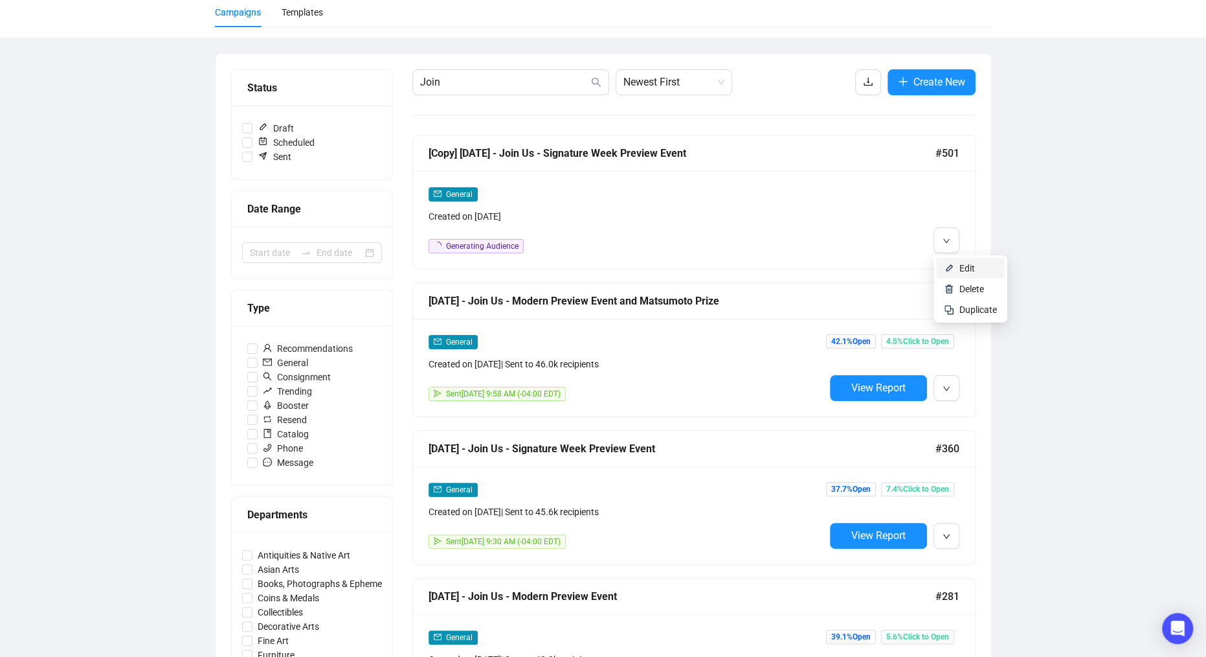
click at [958, 264] on li "Edit" at bounding box center [970, 268] width 69 height 21
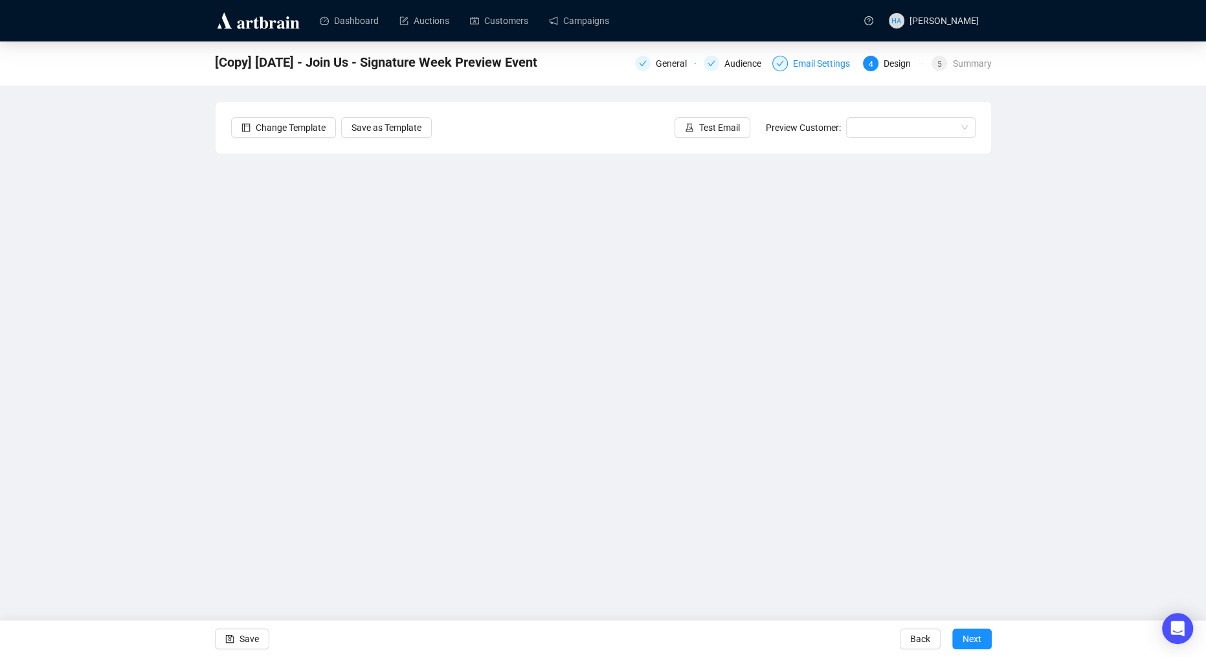
click at [833, 63] on div "Email Settings" at bounding box center [825, 64] width 65 height 16
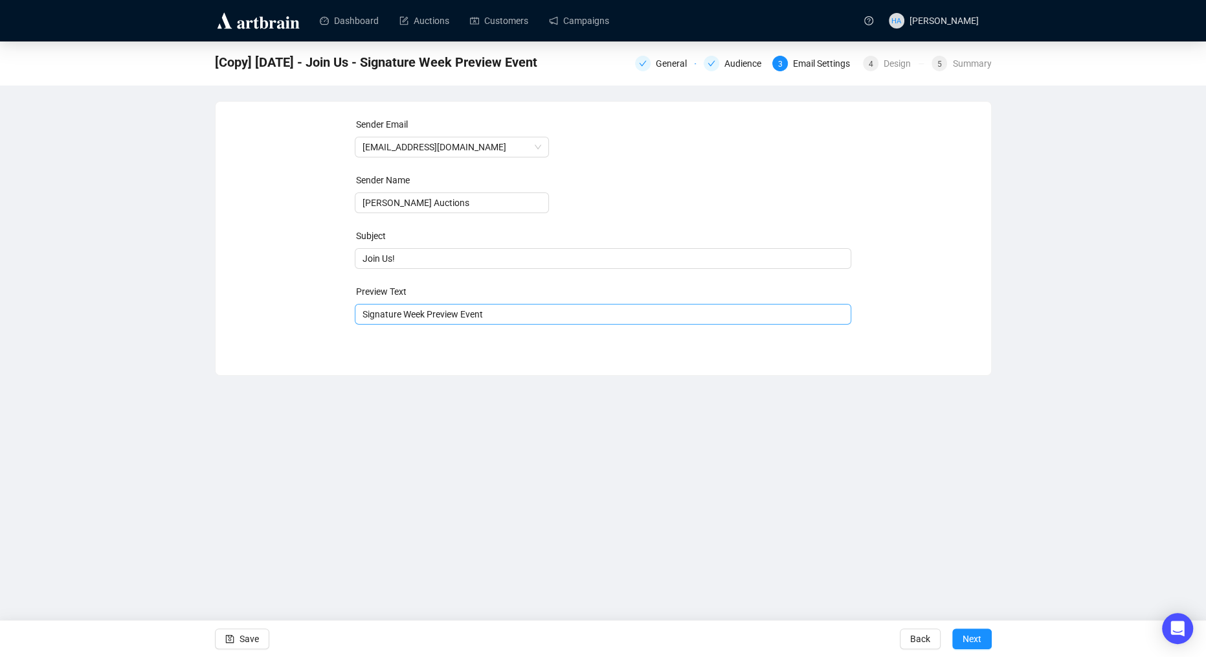
click at [361, 315] on div "Signature Week Preview Event" at bounding box center [603, 314] width 497 height 21
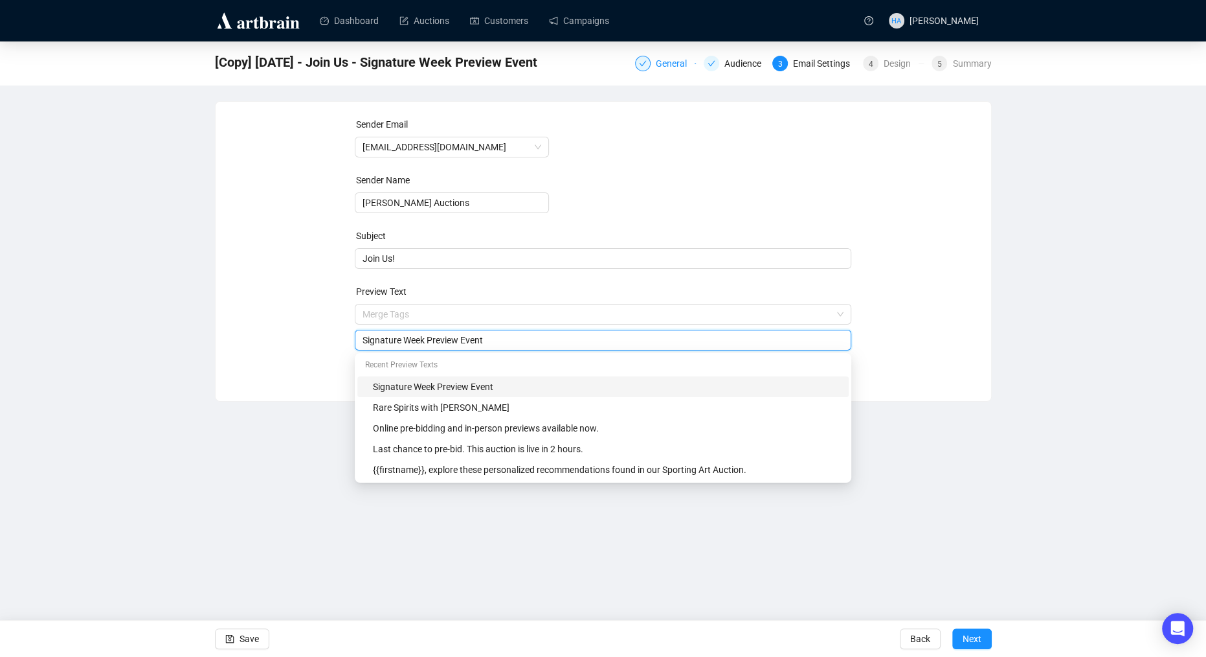
click at [663, 62] on div "General" at bounding box center [675, 64] width 39 height 16
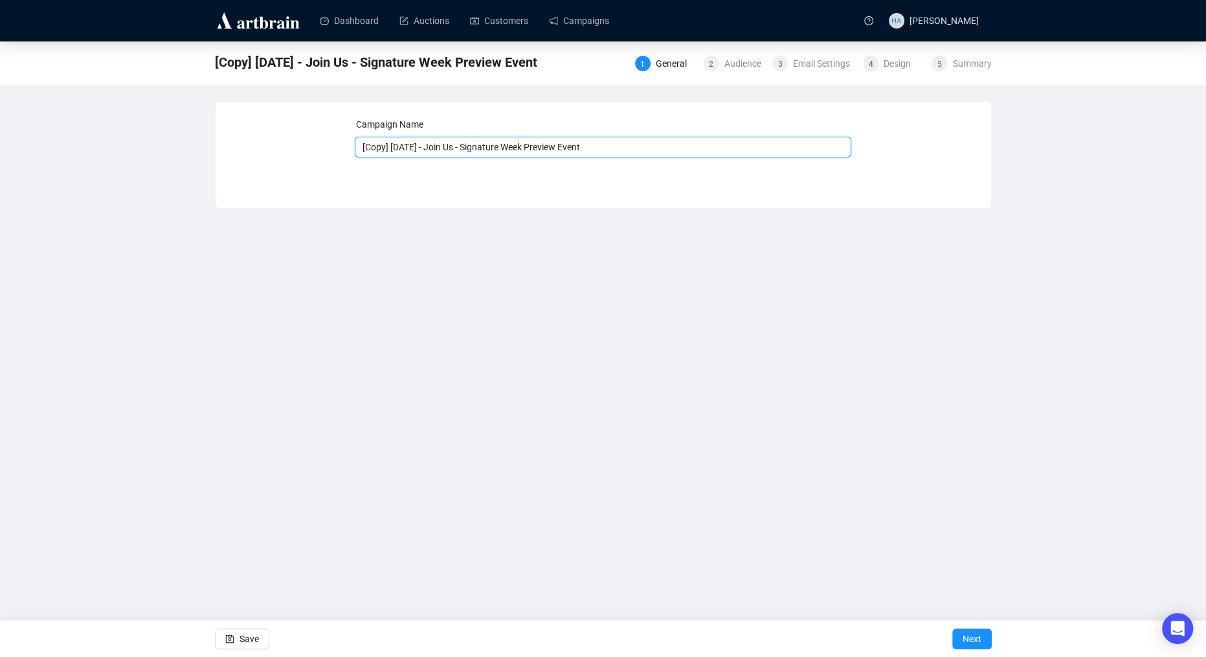
drag, startPoint x: 408, startPoint y: 149, endPoint x: 359, endPoint y: 149, distance: 48.6
click at [359, 149] on input "[Copy] [DATE] - Join Us - Signature Week Preview Event" at bounding box center [603, 147] width 497 height 21
type input "[DATE] - Join Us - Signature Week Preview Event"
click at [966, 633] on span "Next" at bounding box center [972, 638] width 19 height 36
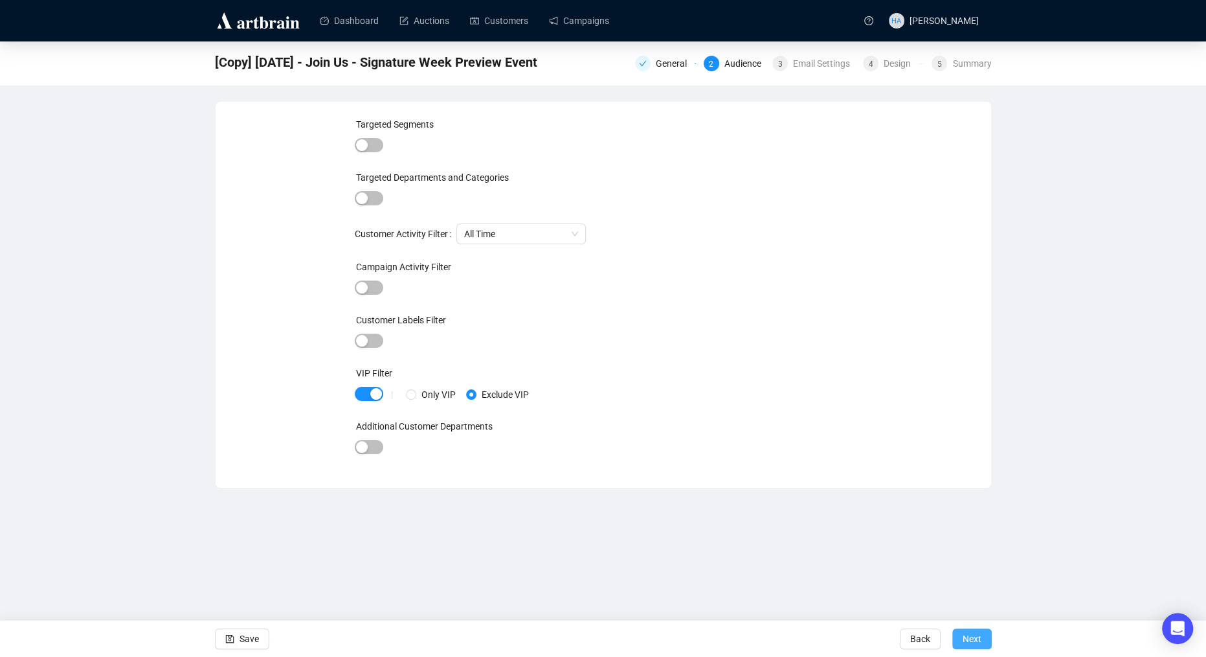
click at [966, 638] on span "Next" at bounding box center [972, 638] width 19 height 36
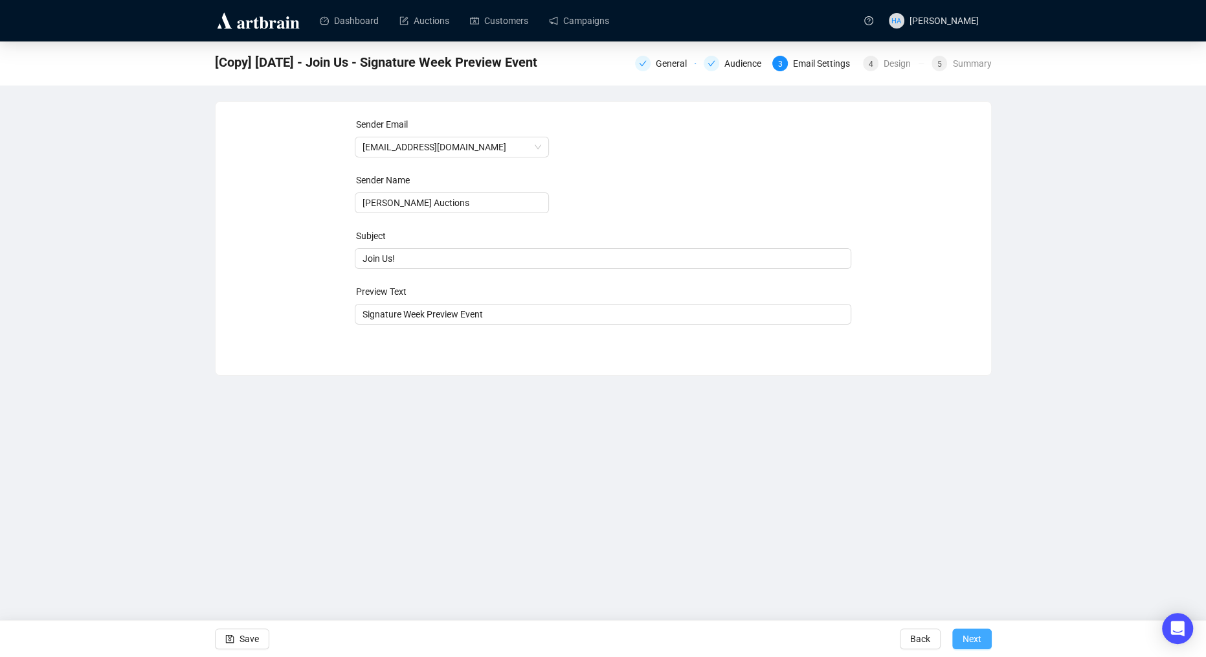
click at [969, 631] on span "Next" at bounding box center [972, 638] width 19 height 36
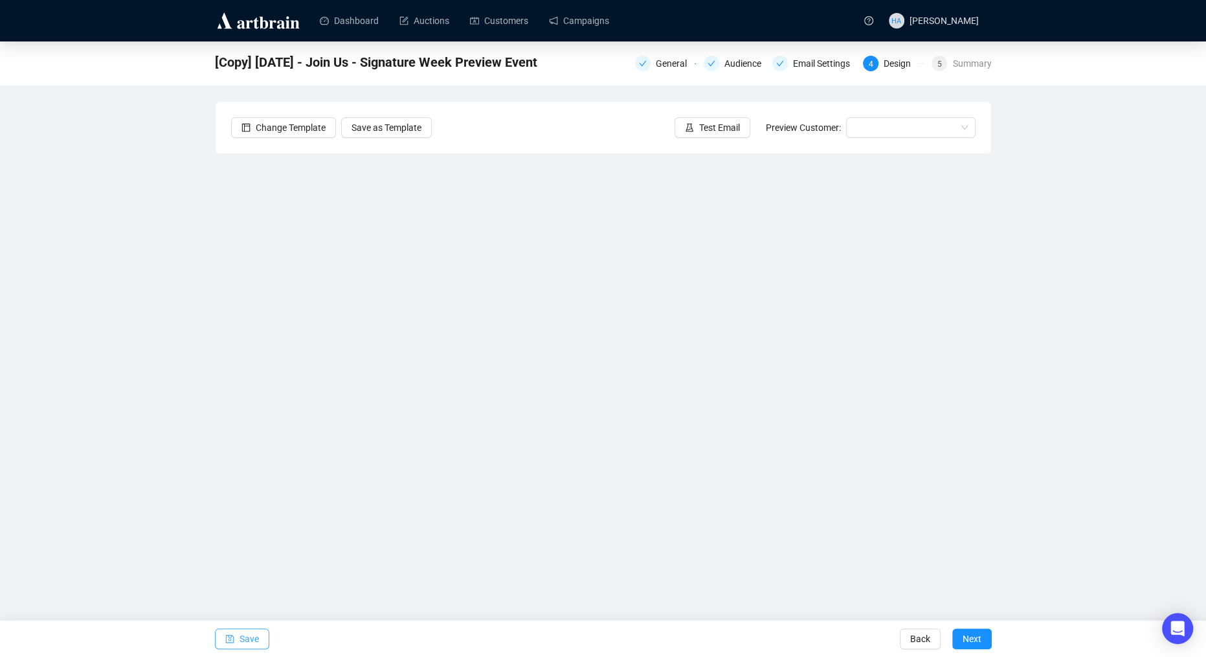
click at [250, 637] on span "Save" at bounding box center [249, 638] width 19 height 36
click at [254, 639] on span "Save" at bounding box center [249, 638] width 19 height 36
click at [588, 17] on link "Campaigns" at bounding box center [579, 21] width 60 height 34
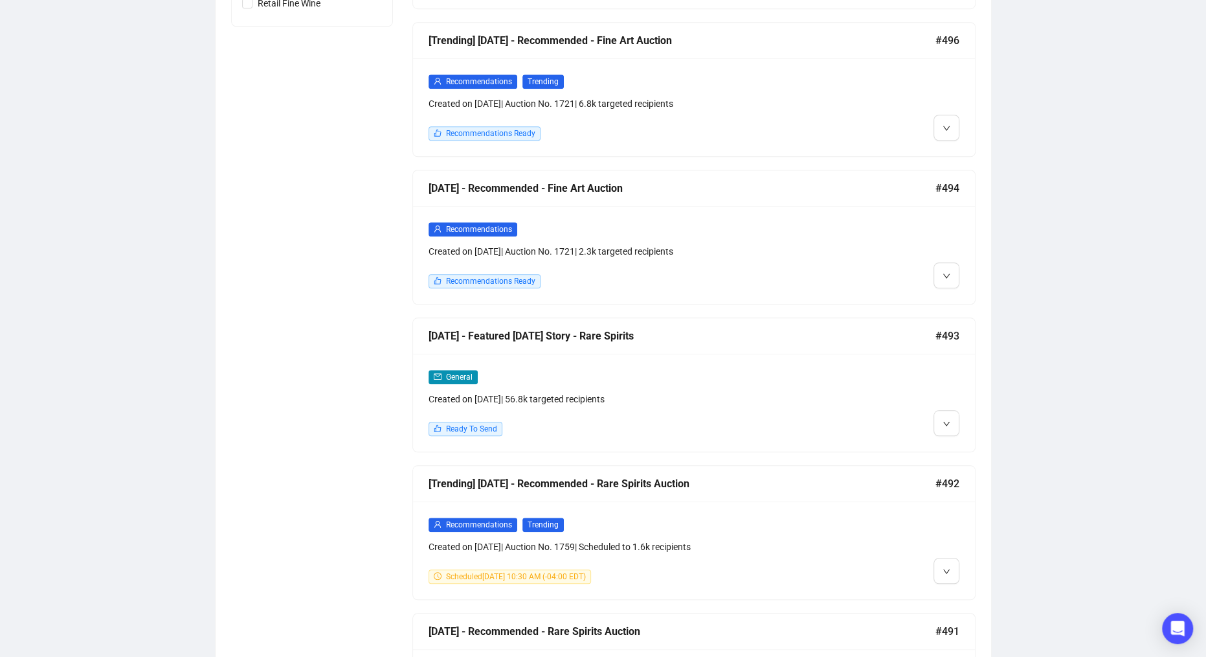
scroll to position [955, 0]
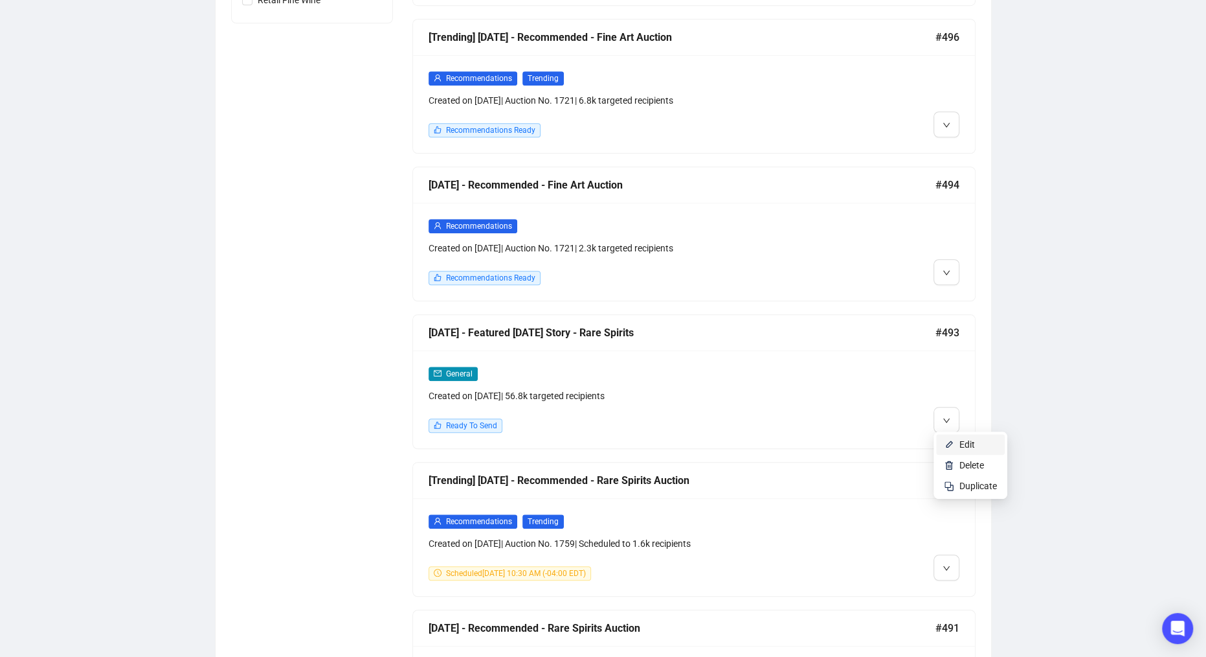
click at [957, 441] on li "Edit" at bounding box center [970, 444] width 69 height 21
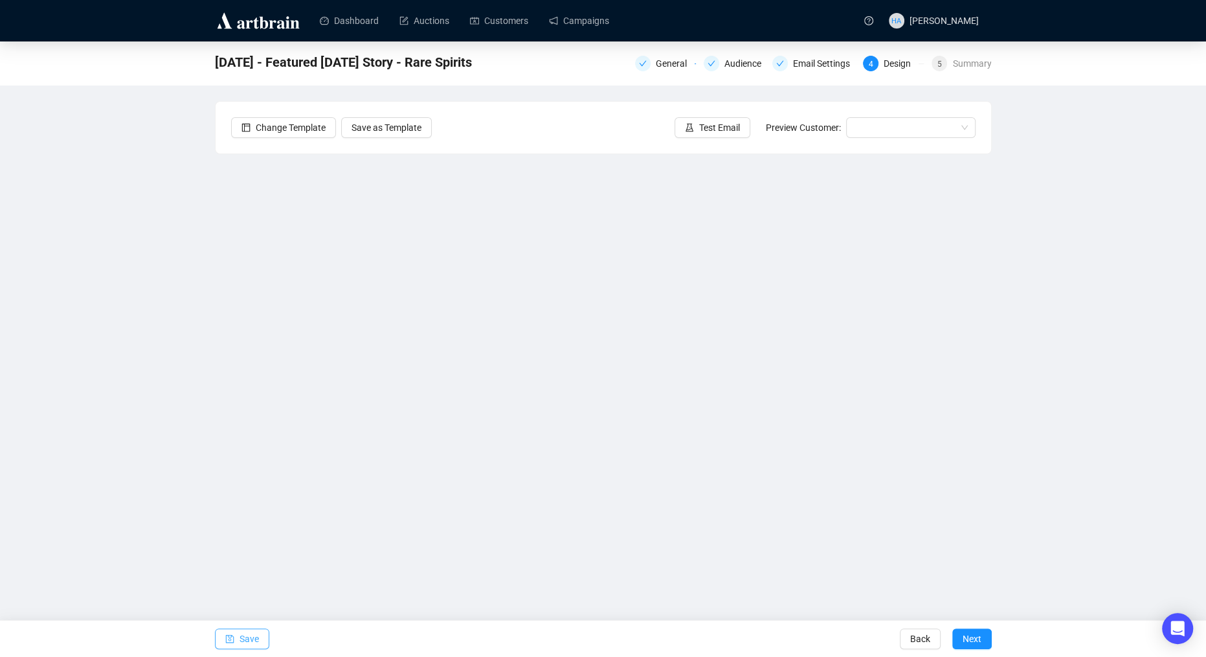
click at [258, 635] on span "Save" at bounding box center [249, 638] width 19 height 36
drag, startPoint x: 252, startPoint y: 640, endPoint x: 236, endPoint y: 589, distance: 54.1
click at [252, 640] on span "Save" at bounding box center [249, 638] width 19 height 36
